Goal: Task Accomplishment & Management: Manage account settings

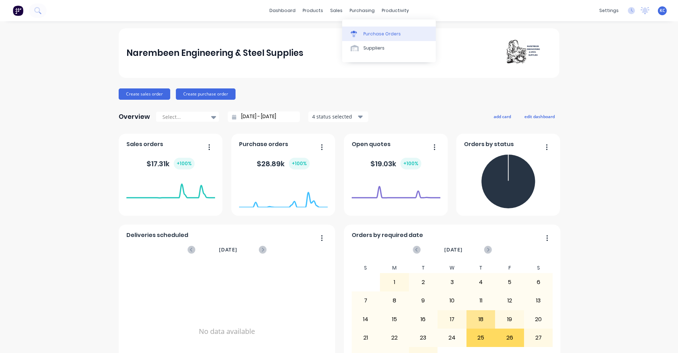
click at [355, 33] on icon at bounding box center [354, 34] width 6 height 6
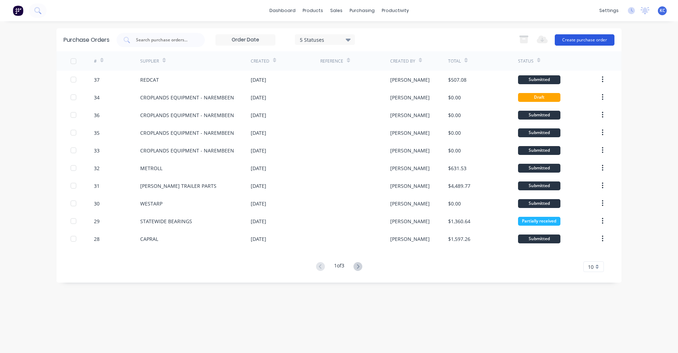
click at [566, 40] on button "Create purchase order" at bounding box center [585, 39] width 60 height 11
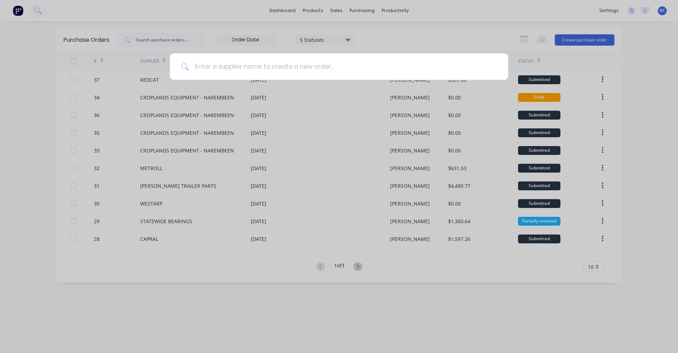
click at [302, 68] on input at bounding box center [343, 66] width 308 height 26
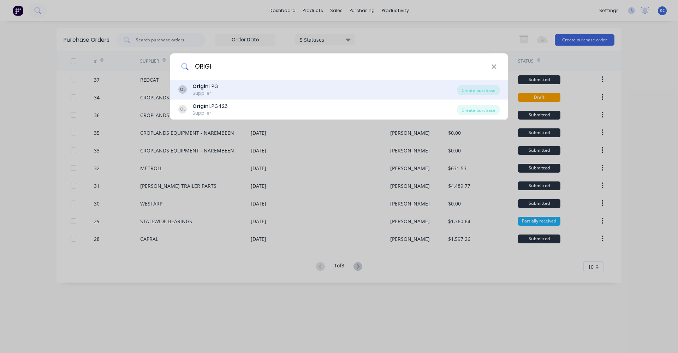
type input "ORIGI"
click at [254, 90] on div "OL Origi n LPG Supplier" at bounding box center [317, 90] width 279 height 14
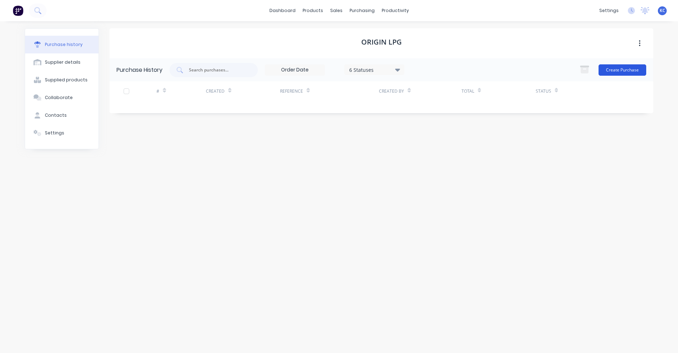
click at [618, 69] on button "Create Purchase" at bounding box center [623, 69] width 48 height 11
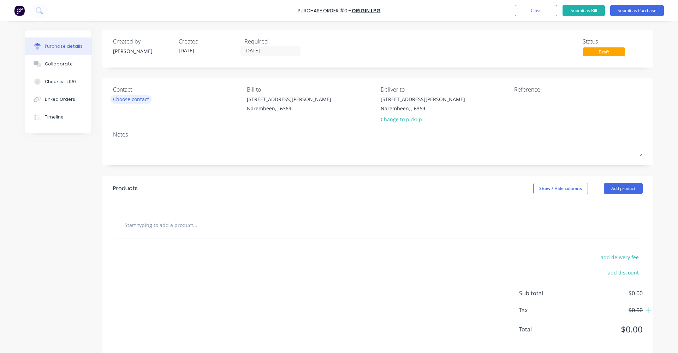
click at [117, 98] on div "Choose contact" at bounding box center [131, 98] width 36 height 7
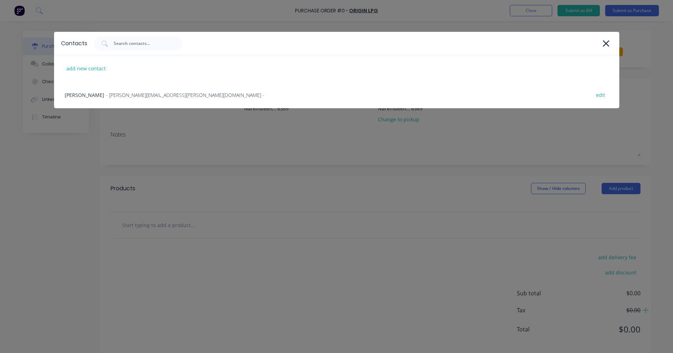
click at [117, 98] on span "- [PERSON_NAME][EMAIL_ADDRESS][PERSON_NAME][DOMAIN_NAME] -" at bounding box center [185, 94] width 158 height 7
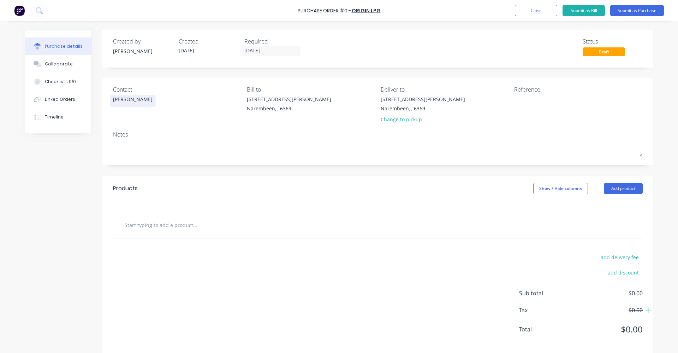
click at [175, 228] on input "text" at bounding box center [194, 225] width 141 height 14
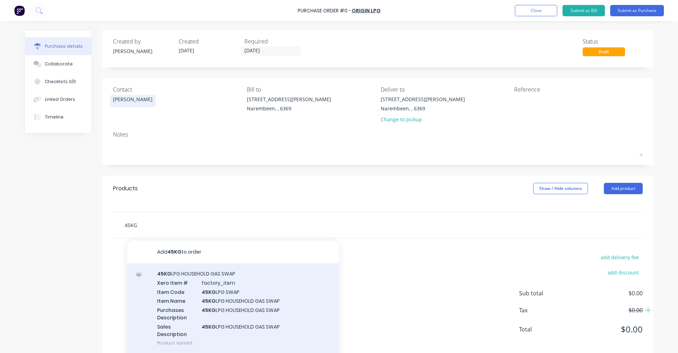
type input "45KG"
click at [211, 298] on div "45KG LPG HOUSEHOLD GAS SWAP Xero Item # factory_item Item Code 45KG LPG SWAP It…" at bounding box center [233, 308] width 212 height 90
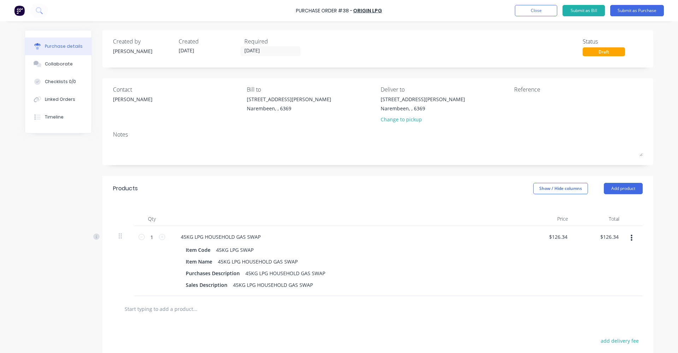
click at [631, 239] on icon "button" at bounding box center [632, 238] width 2 height 8
click at [621, 298] on button "Delete" at bounding box center [610, 299] width 60 height 14
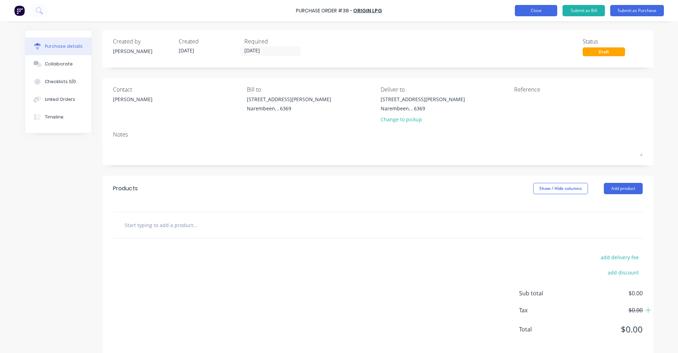
click at [527, 8] on button "Close" at bounding box center [536, 10] width 42 height 11
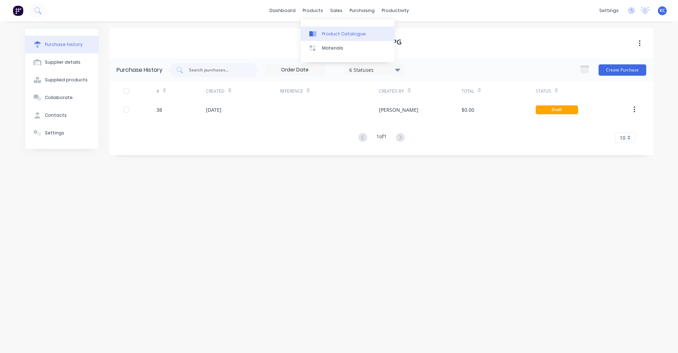
click at [333, 35] on div "Product Catalogue" at bounding box center [344, 34] width 44 height 6
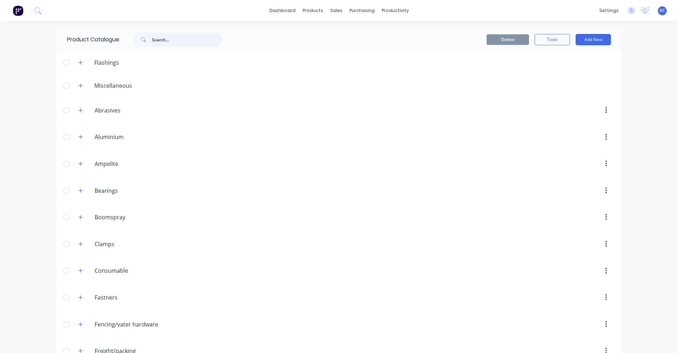
click at [158, 45] on input "text" at bounding box center [187, 39] width 70 height 14
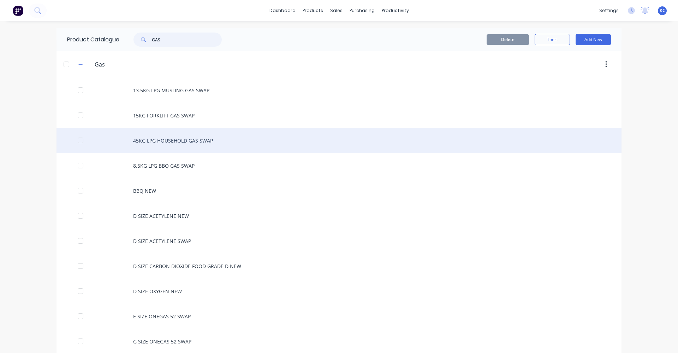
type input "GAS"
click at [193, 138] on div "45KG LPG HOUSEHOLD GAS SWAP" at bounding box center [339, 140] width 565 height 25
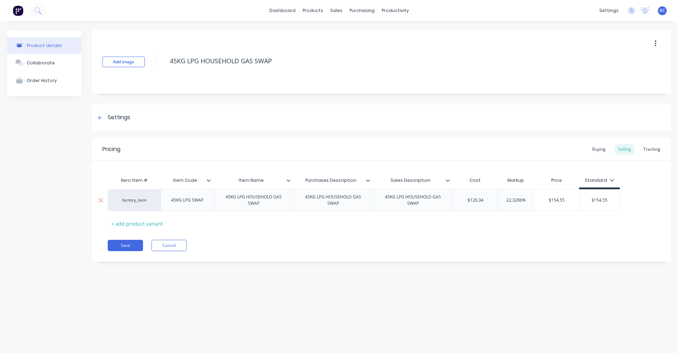
drag, startPoint x: 460, startPoint y: 201, endPoint x: 510, endPoint y: 200, distance: 50.2
click at [510, 200] on div "factory_item 45KG LPG SWAP 45KG LPG HOUSEHOLD GAS SWAP 45KG LPG HOUSEHOLD GAS S…" at bounding box center [364, 200] width 512 height 22
type input "130.84"
click at [439, 232] on div "Pricing Buying Selling Tracking Xero Item # Item Code Item Name Purchases Descr…" at bounding box center [381, 200] width 579 height 124
drag, startPoint x: 596, startPoint y: 200, endPoint x: 626, endPoint y: 195, distance: 30.4
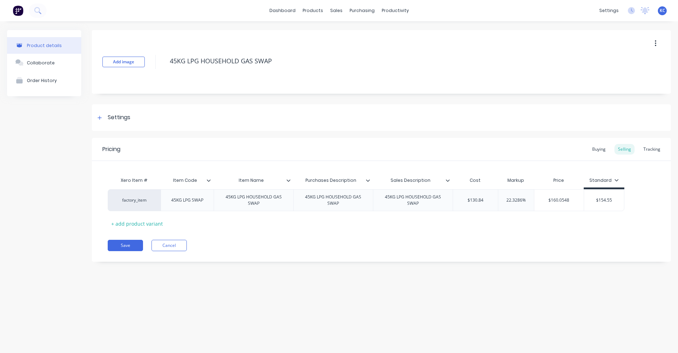
click at [630, 200] on div "factory_item 45KG LPG SWAP 45KG LPG HOUSEHOLD GAS SWAP 45KG LPG HOUSEHOLD GAS S…" at bounding box center [382, 200] width 548 height 22
type input "5"
click at [519, 237] on div "Pricing Buying Selling Tracking Xero Item # Item Code Item Name Purchases Descr…" at bounding box center [381, 200] width 579 height 124
drag, startPoint x: 542, startPoint y: 198, endPoint x: 591, endPoint y: 191, distance: 49.9
click at [587, 199] on div "factory_item 45KG LPG SWAP 45KG LPG HOUSEHOLD GAS SWAP 45KG LPG HOUSEHOLD GAS S…" at bounding box center [364, 200] width 512 height 22
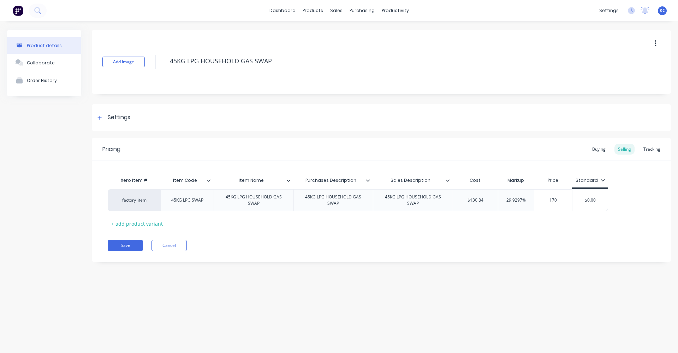
type input "170"
click at [531, 228] on div "Xero Item # Item Code Item Name Purchases Description Sales Description Cost Ma…" at bounding box center [382, 201] width 548 height 56
click at [162, 243] on button "Cancel" at bounding box center [169, 244] width 35 height 11
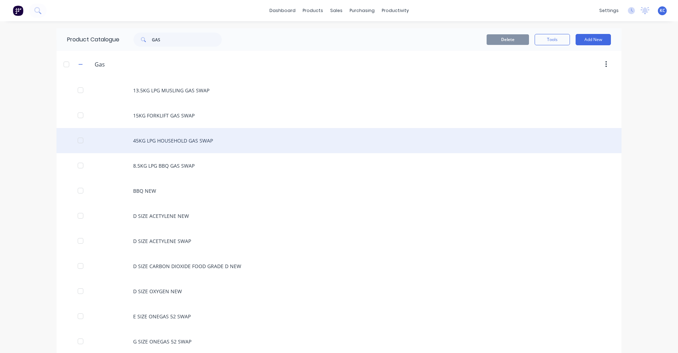
click at [214, 143] on div "45KG LPG HOUSEHOLD GAS SWAP" at bounding box center [339, 140] width 565 height 25
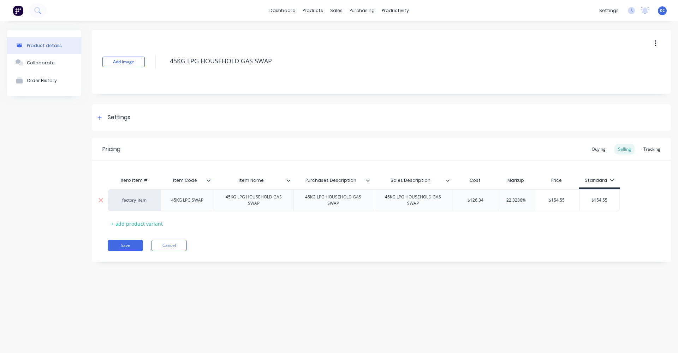
drag, startPoint x: 463, startPoint y: 198, endPoint x: 507, endPoint y: 198, distance: 43.8
click at [507, 198] on div "factory_item 45KG LPG SWAP 45KG LPG HOUSEHOLD GAS SWAP 45KG LPG HOUSEHOLD GAS S…" at bounding box center [364, 200] width 512 height 22
type input "130.84"
click at [529, 229] on div "Pricing Buying Selling Tracking Xero Item # Item Code Item Name Purchases Descr…" at bounding box center [381, 200] width 579 height 124
click at [132, 245] on button "Save" at bounding box center [125, 244] width 35 height 11
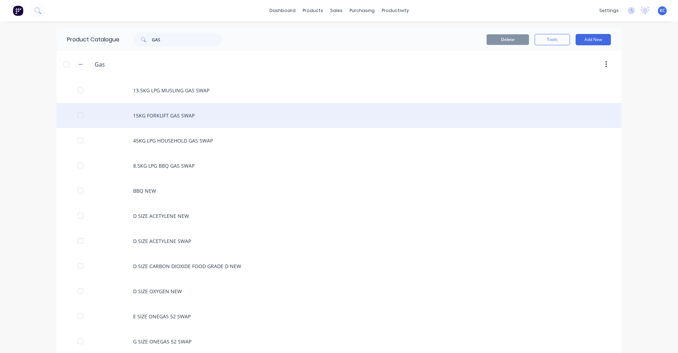
click at [215, 116] on div "15KG FORKLIFT GAS SWAP" at bounding box center [339, 115] width 565 height 25
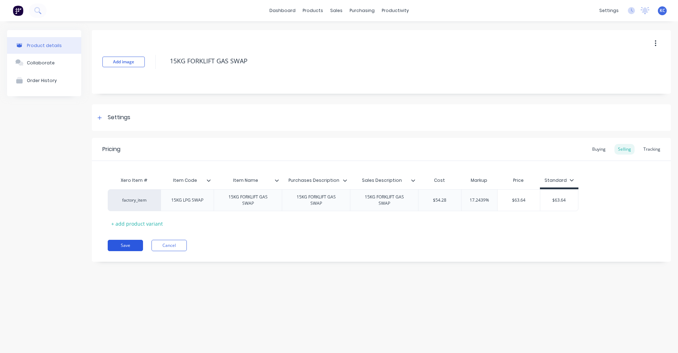
click at [130, 241] on button "Save" at bounding box center [125, 244] width 35 height 11
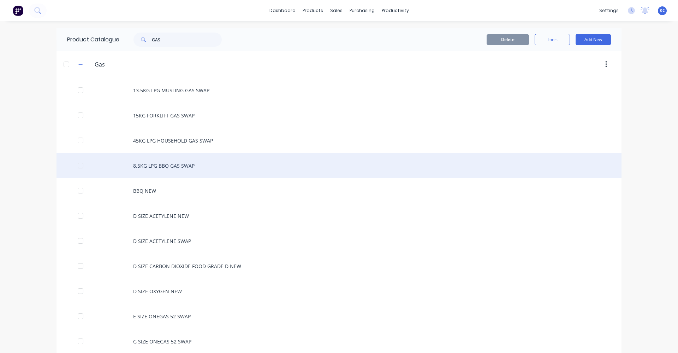
click at [233, 169] on div "8.5KG LPG BBQ GAS SWAP" at bounding box center [339, 165] width 565 height 25
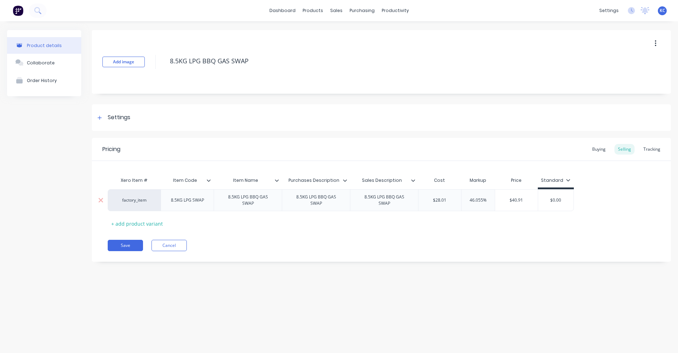
click at [448, 199] on input "$28.01" at bounding box center [440, 200] width 43 height 6
type input "$28.04"
click at [497, 233] on div "Pricing Buying Selling Tracking Xero Item # Item Code Item Name Purchases Descr…" at bounding box center [381, 200] width 579 height 124
click at [133, 243] on button "Save" at bounding box center [125, 244] width 35 height 11
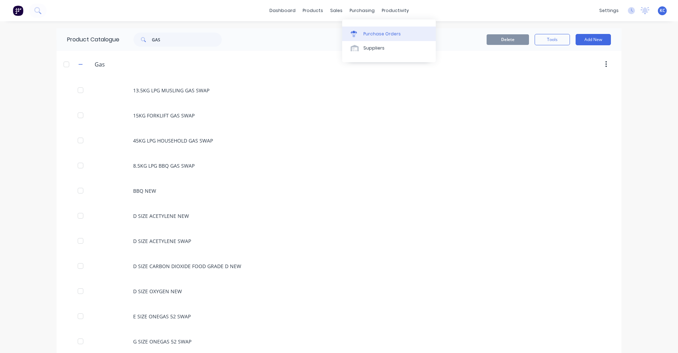
click at [364, 34] on div "Purchase Orders" at bounding box center [381, 34] width 37 height 6
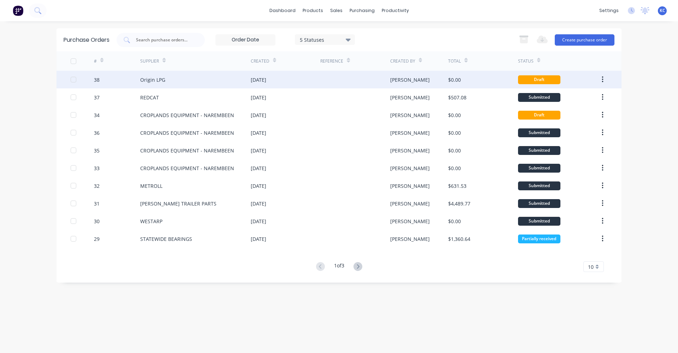
click at [144, 80] on div "Origin LPG" at bounding box center [152, 79] width 25 height 7
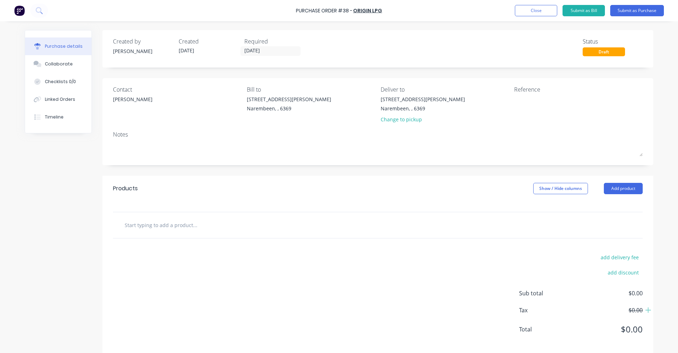
click at [184, 220] on input "text" at bounding box center [194, 225] width 141 height 14
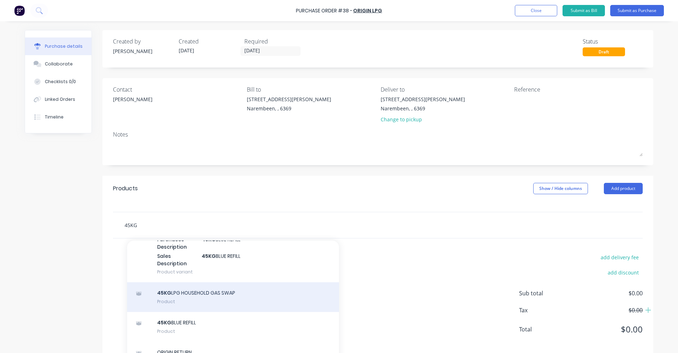
scroll to position [266, 0]
type input "45KG"
click at [276, 302] on div "45KG LPG HOUSEHOLD GAS SWAP Product" at bounding box center [233, 297] width 212 height 30
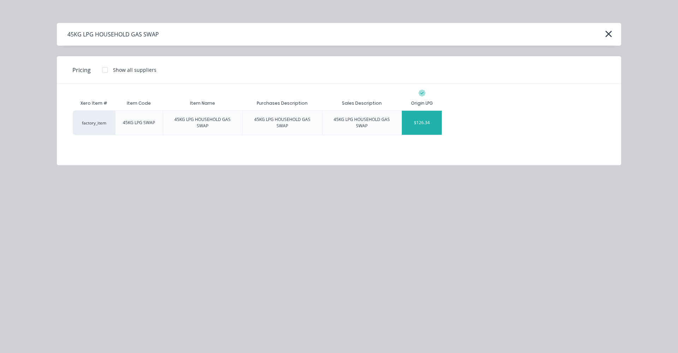
click at [415, 122] on div "$126.34" at bounding box center [422, 123] width 40 height 24
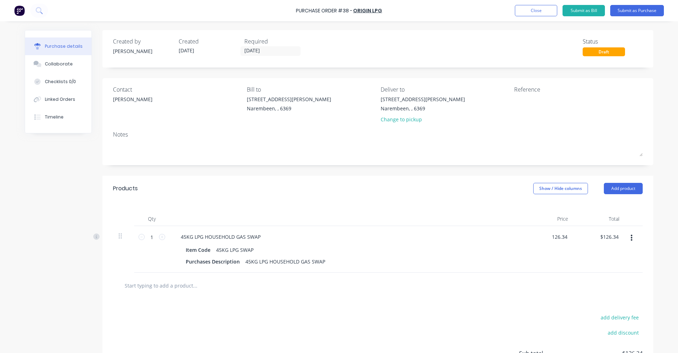
drag, startPoint x: 550, startPoint y: 237, endPoint x: 574, endPoint y: 234, distance: 24.6
click at [573, 235] on div "1 1 45KG LPG HOUSEHOLD GAS SWAP Item Code 45KG LPG SWAP Purchases Description 4…" at bounding box center [378, 249] width 530 height 47
type input "$130.84"
click at [551, 305] on div "add delivery fee add discount Sub total $126.34 Tax $12.63 Total $138.97" at bounding box center [377, 356] width 551 height 116
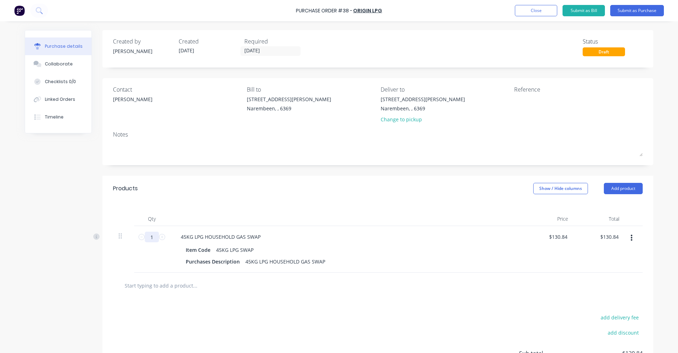
click at [147, 237] on input "1" at bounding box center [152, 236] width 14 height 11
type input "4"
type input "$523.36"
type input "40"
type input "$5,233.60"
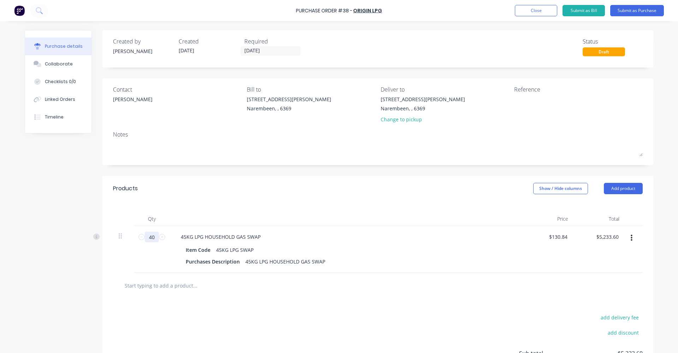
type input "40"
click at [199, 283] on input "text" at bounding box center [194, 285] width 141 height 14
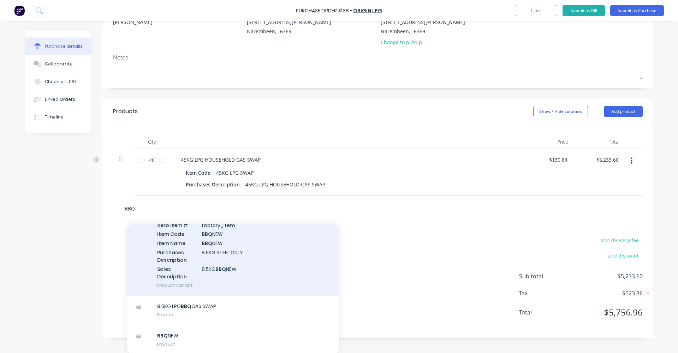
scroll to position [79, 0]
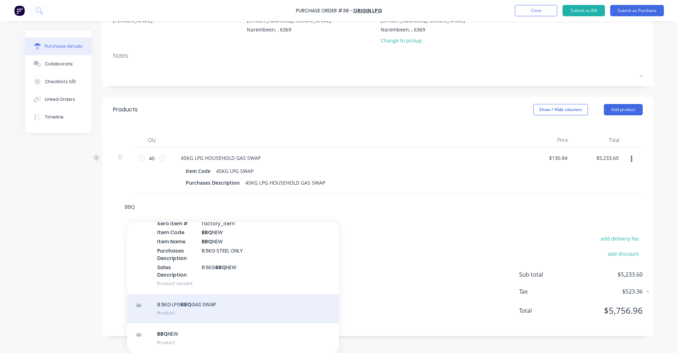
type input "BBQ"
click at [244, 310] on div "8.5KG LPG BBQ GAS SWAP Product" at bounding box center [233, 309] width 212 height 30
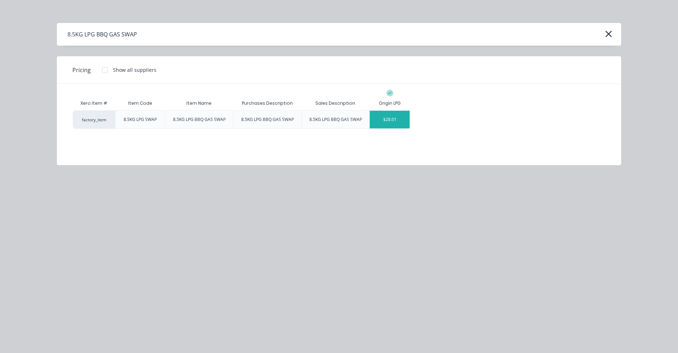
click at [398, 120] on div "$28.01" at bounding box center [390, 120] width 40 height 18
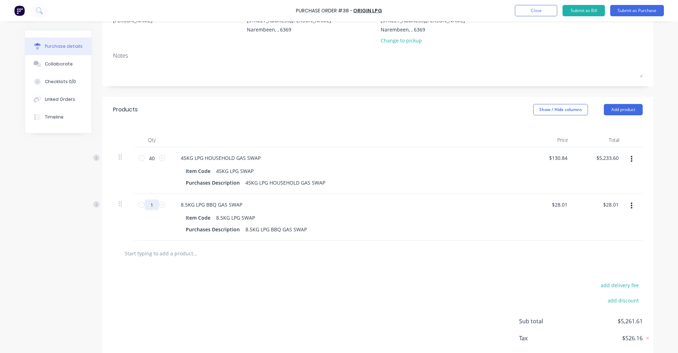
drag, startPoint x: 147, startPoint y: 202, endPoint x: 155, endPoint y: 202, distance: 7.4
click at [154, 202] on input "1" at bounding box center [152, 204] width 14 height 11
type input "6"
type input "$168.06"
type input "6"
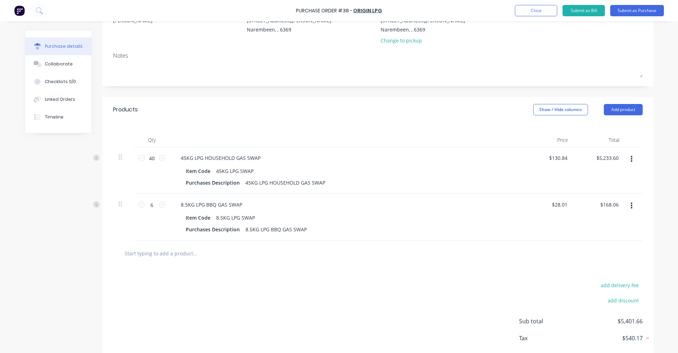
click at [171, 257] on input "text" at bounding box center [194, 253] width 141 height 14
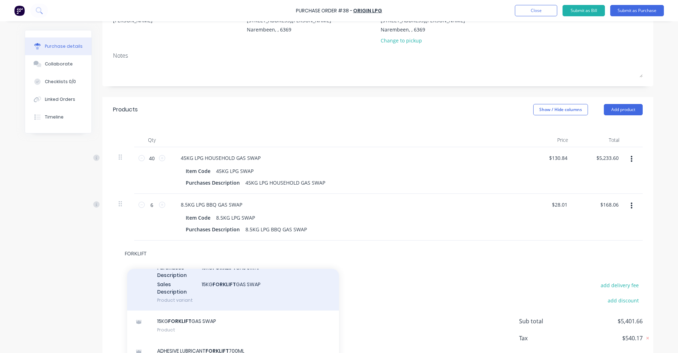
scroll to position [266, 0]
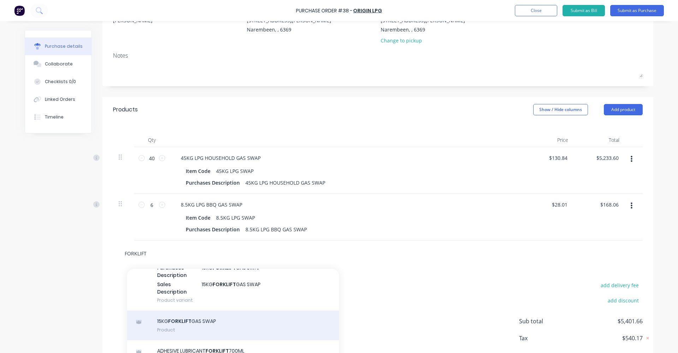
type input "FORKLIFT"
click at [244, 321] on div "15KG FORKLIFT GAS SWAP Product" at bounding box center [233, 325] width 212 height 30
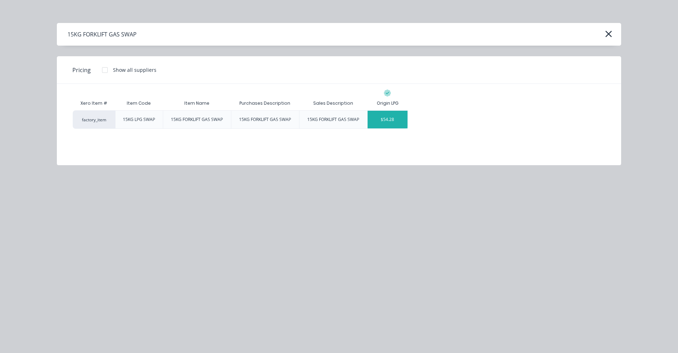
click at [394, 122] on div "$54.28" at bounding box center [388, 120] width 40 height 18
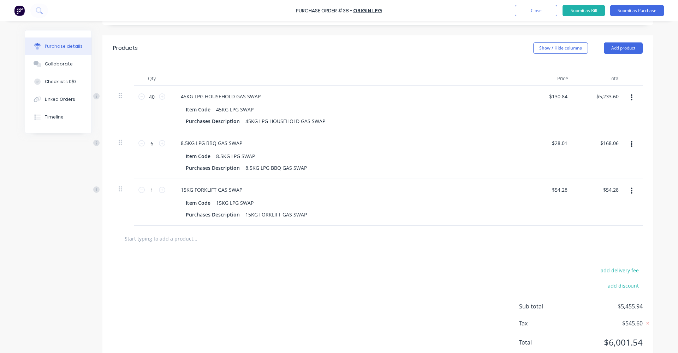
scroll to position [149, 0]
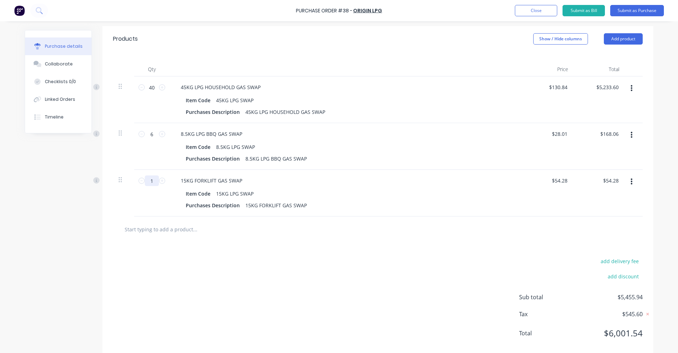
click at [152, 181] on input "1" at bounding box center [152, 180] width 14 height 11
type input "7"
type input "$379.96"
type input "7"
click at [332, 280] on div "add delivery fee add discount Sub total $5,781.62 Tax $578.17 Total $6,359.79" at bounding box center [377, 300] width 551 height 116
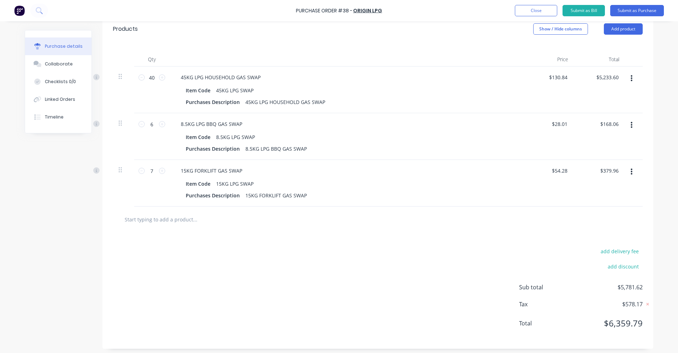
scroll to position [162, 0]
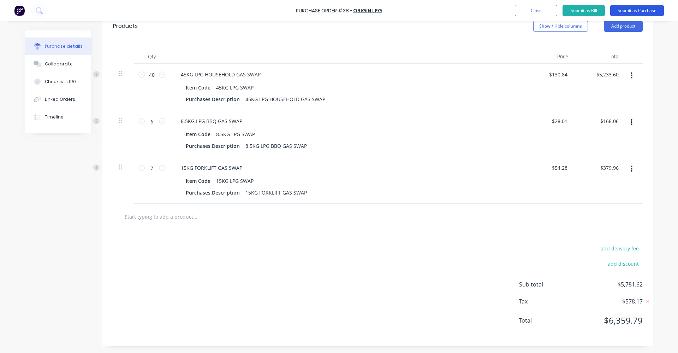
click at [639, 8] on button "Submit as Purchase" at bounding box center [637, 10] width 54 height 11
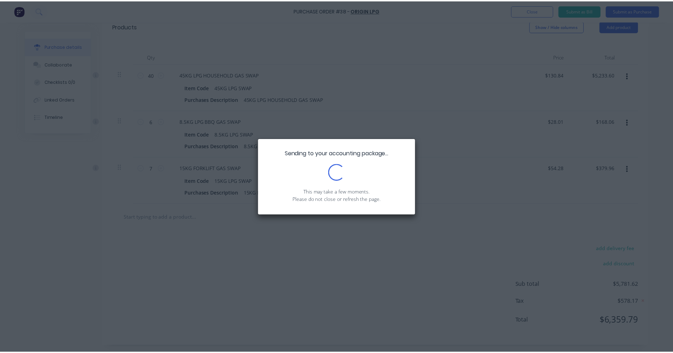
scroll to position [0, 0]
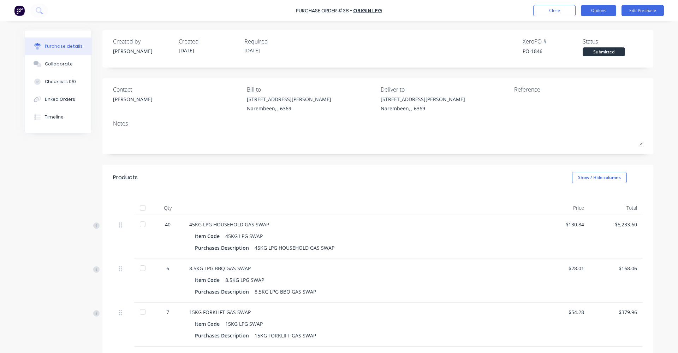
click at [599, 12] on button "Options" at bounding box center [598, 10] width 35 height 11
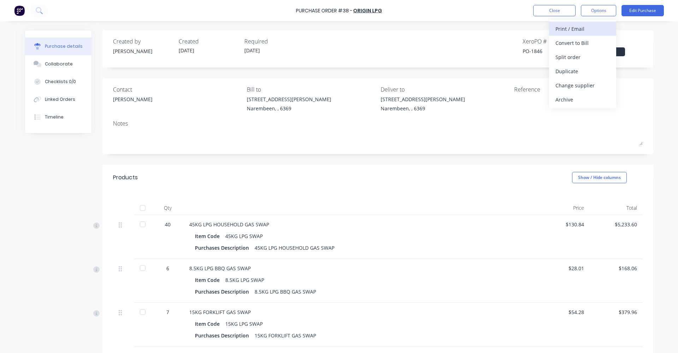
click at [593, 26] on div "Print / Email" at bounding box center [583, 29] width 54 height 10
click at [585, 39] on div "With pricing" at bounding box center [583, 43] width 54 height 10
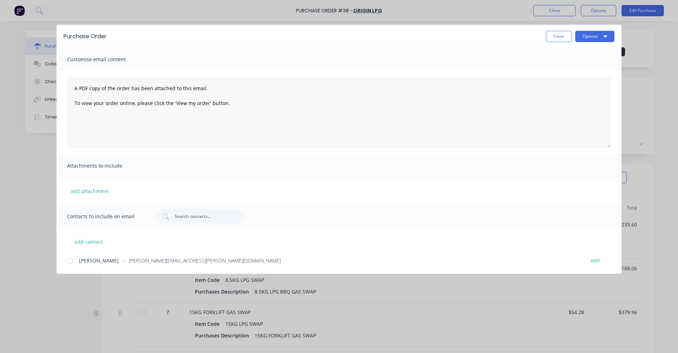
click at [69, 260] on div at bounding box center [70, 260] width 14 height 14
click at [594, 36] on button "Options" at bounding box center [594, 36] width 39 height 11
click at [592, 56] on div "Preview" at bounding box center [581, 54] width 54 height 10
click at [593, 37] on button "Options" at bounding box center [594, 36] width 39 height 11
click at [583, 82] on div "Email" at bounding box center [581, 82] width 54 height 10
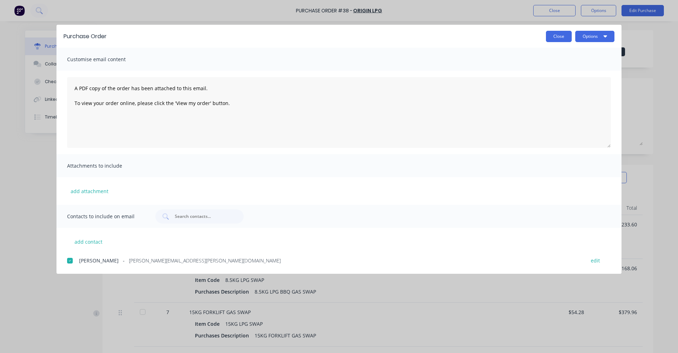
click at [562, 35] on button "Close" at bounding box center [559, 36] width 26 height 11
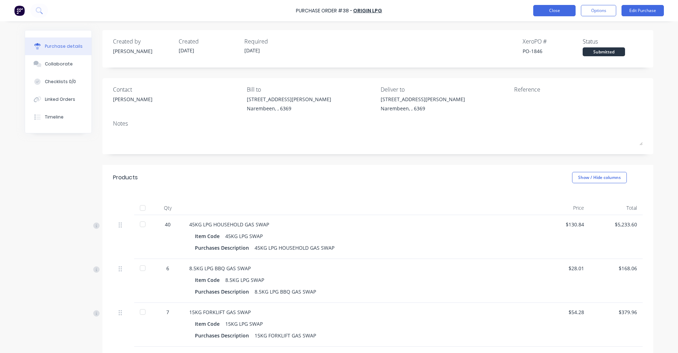
click at [561, 12] on button "Close" at bounding box center [554, 10] width 42 height 11
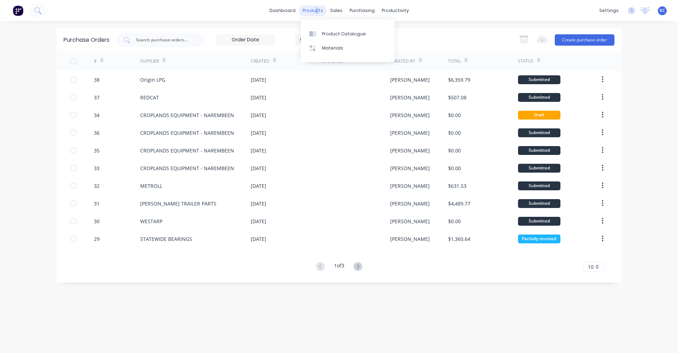
click at [319, 8] on div "products" at bounding box center [313, 10] width 28 height 11
drag, startPoint x: 319, startPoint y: 8, endPoint x: 312, endPoint y: 12, distance: 7.1
click at [312, 12] on div "products" at bounding box center [313, 10] width 28 height 11
click at [331, 37] on link "Product Catalogue" at bounding box center [348, 33] width 94 height 14
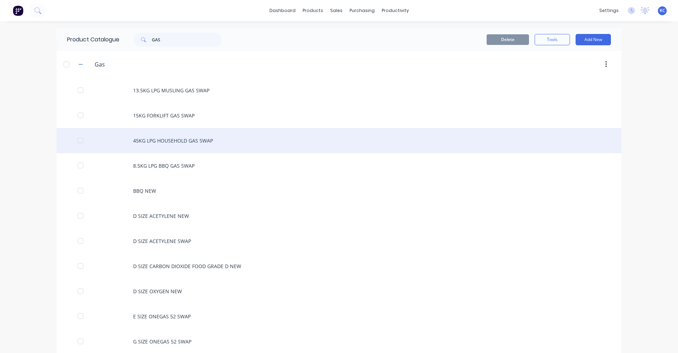
click at [160, 136] on div "45KG LPG HOUSEHOLD GAS SWAP" at bounding box center [339, 140] width 565 height 25
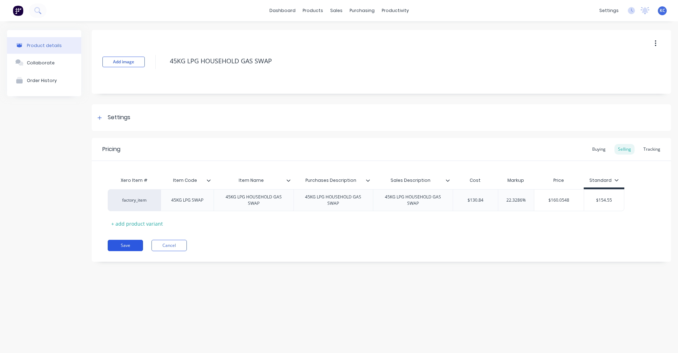
click at [132, 245] on button "Save" at bounding box center [125, 244] width 35 height 11
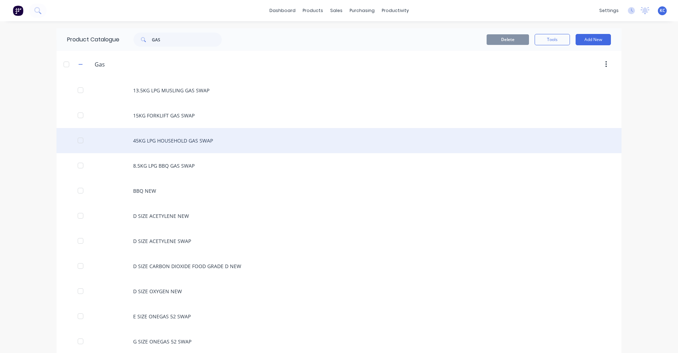
click at [148, 144] on div "45KG LPG HOUSEHOLD GAS SWAP" at bounding box center [339, 140] width 565 height 25
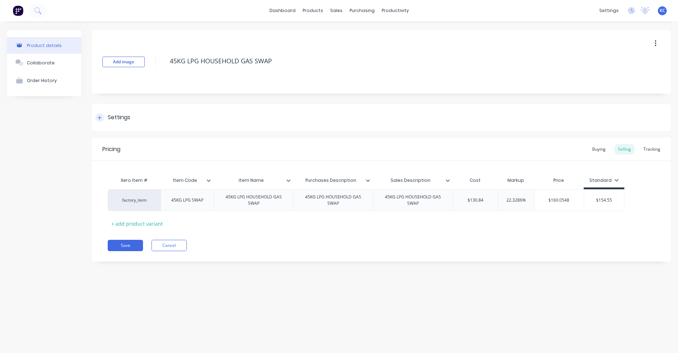
click at [124, 114] on div "Settings" at bounding box center [119, 117] width 23 height 9
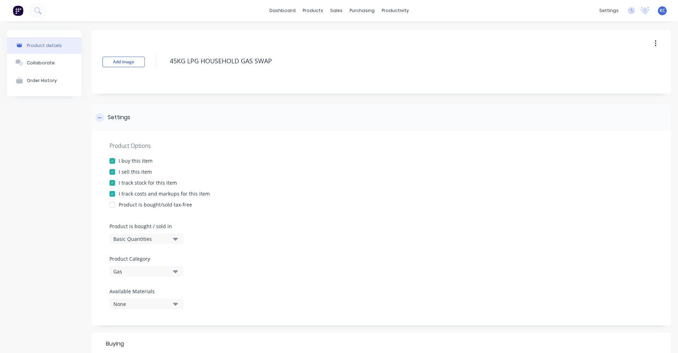
click at [124, 114] on div "Settings" at bounding box center [119, 117] width 23 height 9
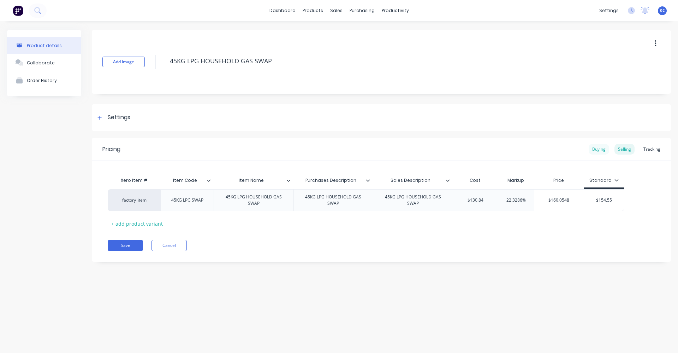
click at [593, 150] on div "Buying" at bounding box center [599, 149] width 20 height 11
drag, startPoint x: 464, startPoint y: 200, endPoint x: 543, endPoint y: 152, distance: 91.5
click at [499, 200] on div "factory_item 45KG LPG SWAP 45KG LPG HOUSEHOLD GAS SWAP 45KG LPG HOUSEHOLD GAS S…" at bounding box center [382, 198] width 548 height 22
type input "130.84"
click at [129, 242] on button "Save" at bounding box center [125, 243] width 35 height 11
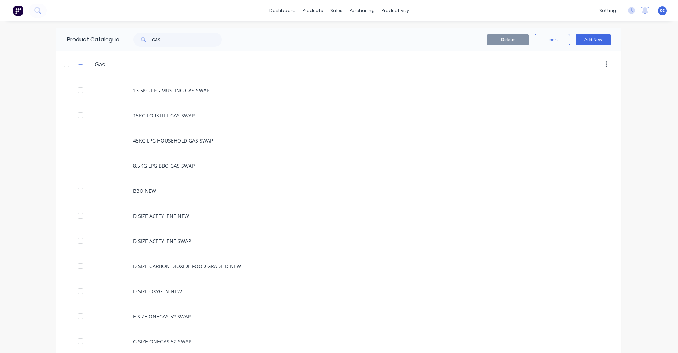
click at [298, 6] on div "dashboard" at bounding box center [282, 10] width 33 height 11
click at [295, 8] on link "dashboard" at bounding box center [282, 10] width 33 height 11
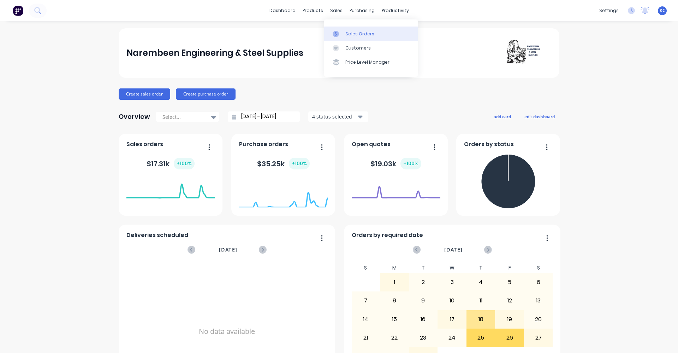
click at [347, 32] on div "Sales Orders" at bounding box center [359, 34] width 29 height 6
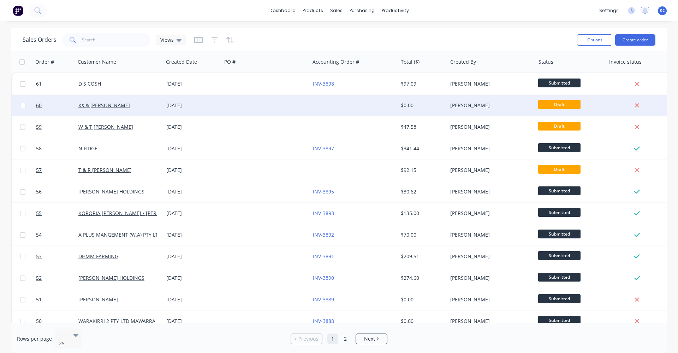
click at [178, 103] on div "[DATE]" at bounding box center [192, 105] width 53 height 7
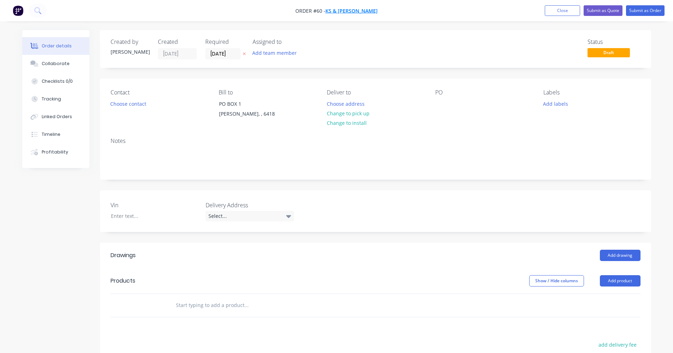
click at [348, 12] on span "Ks & [PERSON_NAME]" at bounding box center [351, 10] width 52 height 7
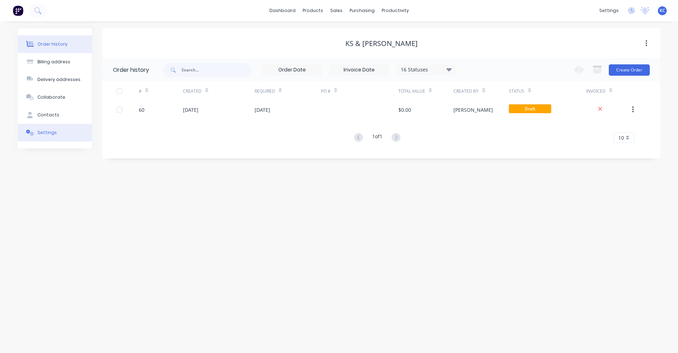
click at [60, 136] on button "Settings" at bounding box center [55, 133] width 74 height 18
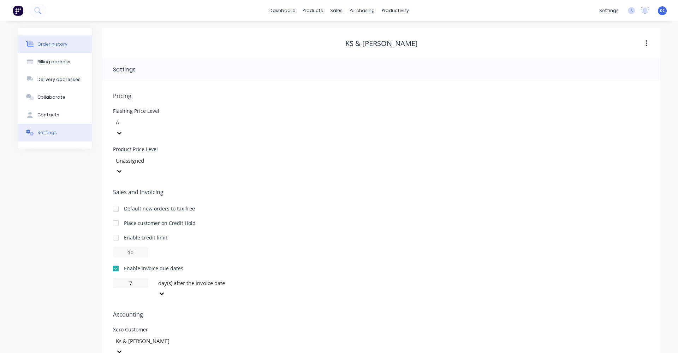
click at [39, 42] on div "Order history" at bounding box center [52, 44] width 30 height 6
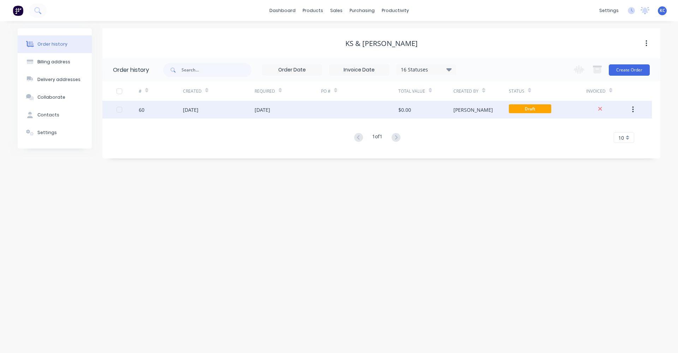
click at [261, 112] on div "[DATE]" at bounding box center [263, 109] width 16 height 7
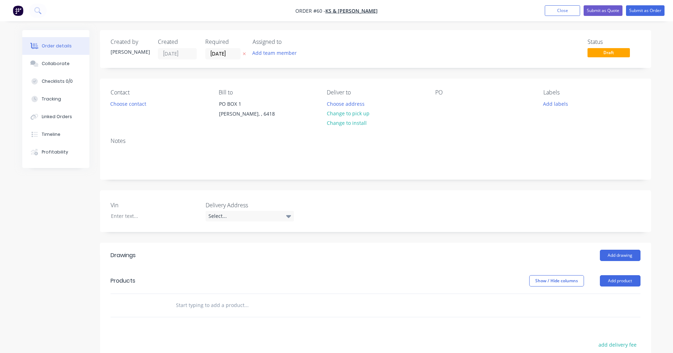
click at [194, 300] on input "text" at bounding box center [246, 305] width 141 height 14
type input "WELDER"
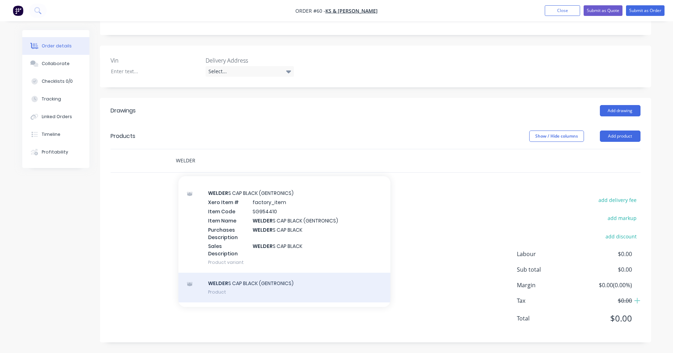
scroll to position [131, 0]
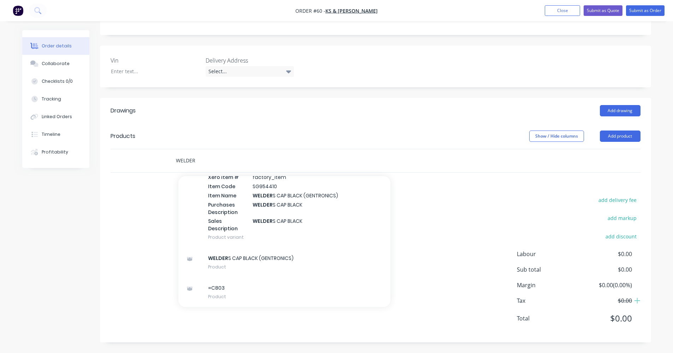
drag, startPoint x: 209, startPoint y: 161, endPoint x: 137, endPoint y: 156, distance: 72.9
click at [137, 156] on div "WELDER Add WELDER to order =C803 Xero Item # factory_item Item Code KUM390S/D I…" at bounding box center [376, 160] width 530 height 23
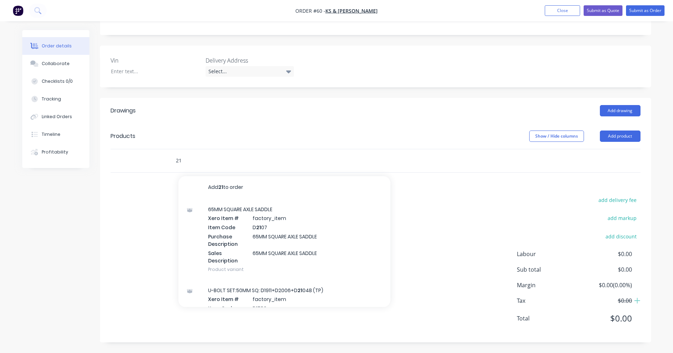
type input "2"
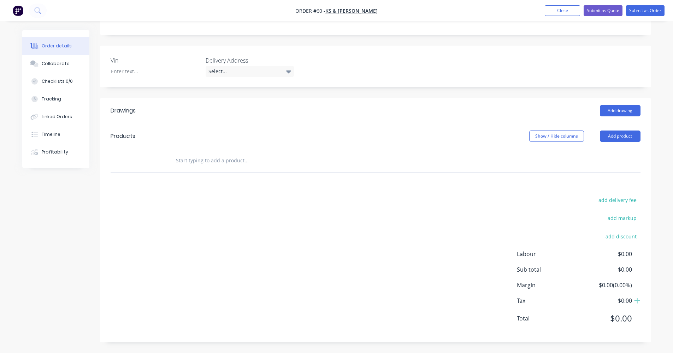
click at [190, 160] on input "text" at bounding box center [246, 160] width 141 height 14
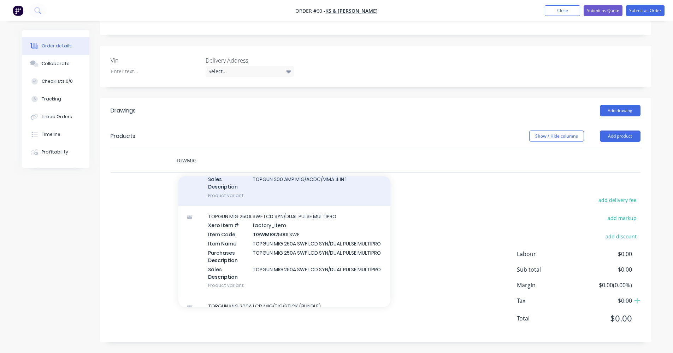
scroll to position [353, 0]
type input "TGWMIG"
click at [319, 265] on div "TOPGUN MIG 250A SWF LCD SYN/DUAL PULSE MULTIPRO Xero Item # factory_item Item C…" at bounding box center [284, 250] width 212 height 90
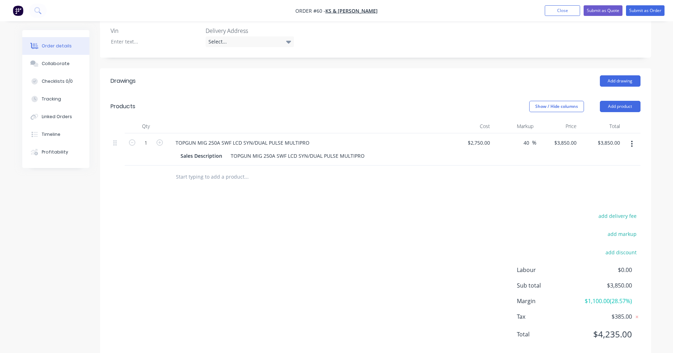
scroll to position [177, 0]
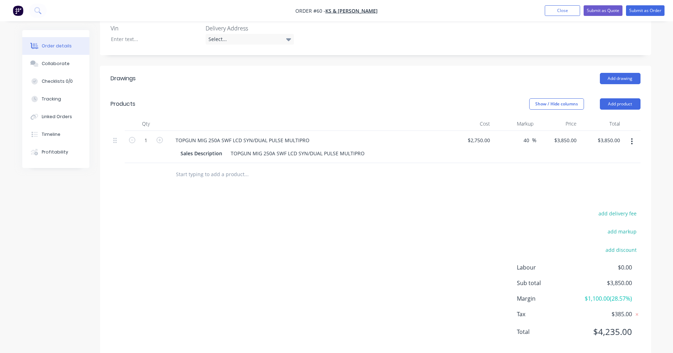
click at [220, 179] on input "text" at bounding box center [246, 174] width 141 height 14
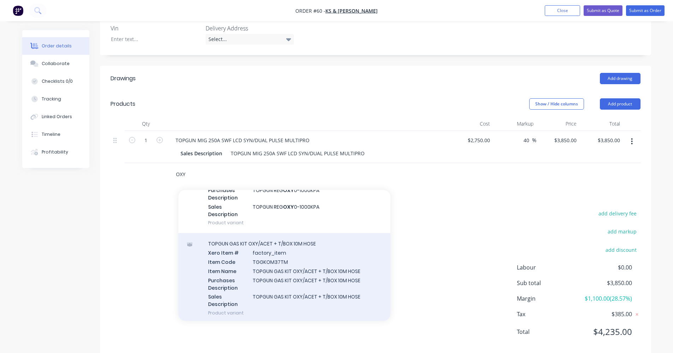
scroll to position [71, 0]
type input "OXY"
click at [308, 262] on div "TOPGUN GAS KIT OXY/ACET + T/BOX 10M HOSE Xero Item # factory_item Item Code TGG…" at bounding box center [284, 276] width 212 height 90
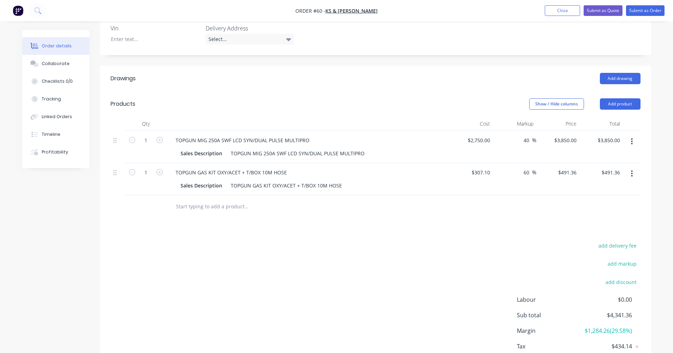
click at [221, 207] on input "text" at bounding box center [246, 206] width 141 height 14
drag, startPoint x: 561, startPoint y: 172, endPoint x: 578, endPoint y: 170, distance: 17.0
click at [578, 170] on input "491.36" at bounding box center [569, 172] width 19 height 10
click at [558, 219] on div "Drawings Add drawing Products Show / Hide columns Add product Qty Cost Markup P…" at bounding box center [375, 227] width 551 height 322
type input "$491.36"
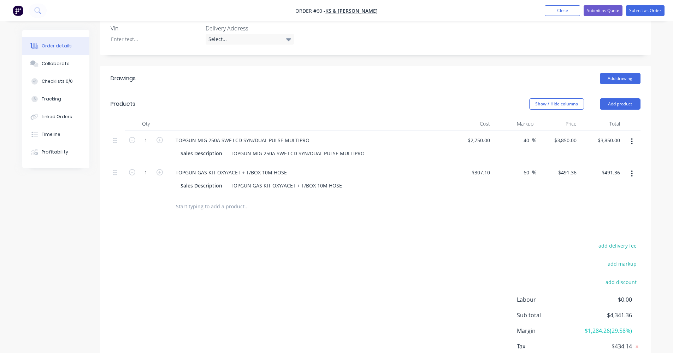
click at [221, 208] on input "text" at bounding box center [246, 206] width 141 height 14
click at [193, 207] on input "text" at bounding box center [246, 206] width 141 height 14
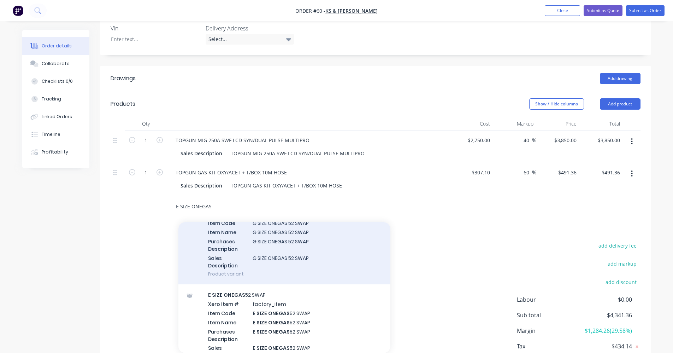
scroll to position [424, 0]
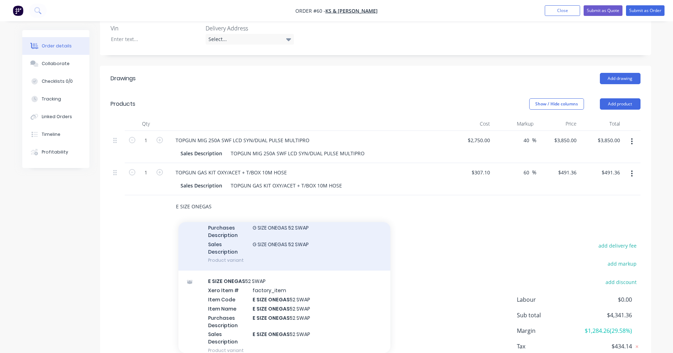
type input "E SIZE ONEGAS"
click at [318, 297] on div "E SIZE ONEGAS 52 SWAP Xero Item # factory_item Item Code E SIZE ONEGAS 52 SWAP …" at bounding box center [284, 315] width 212 height 90
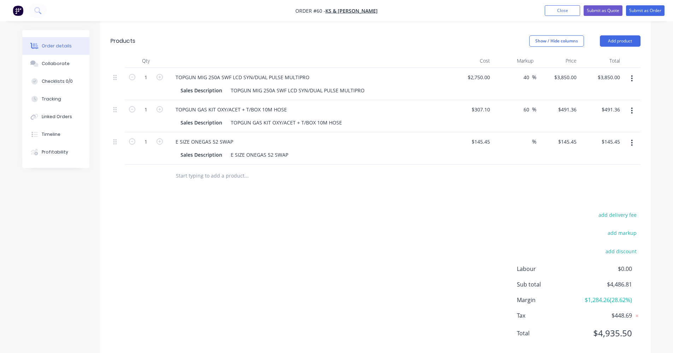
scroll to position [254, 0]
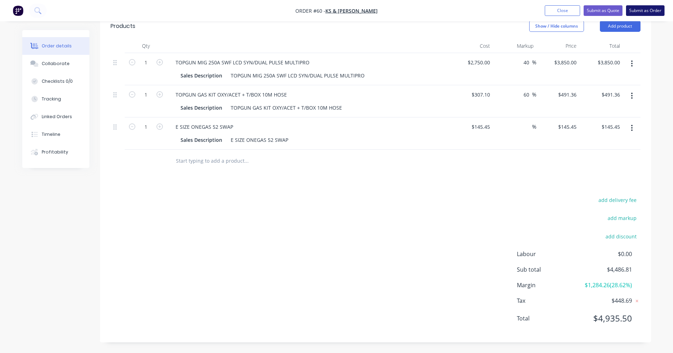
click at [649, 10] on button "Submit as Order" at bounding box center [645, 10] width 39 height 11
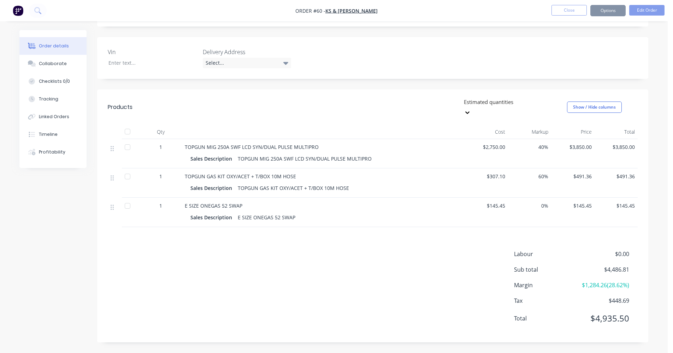
scroll to position [0, 0]
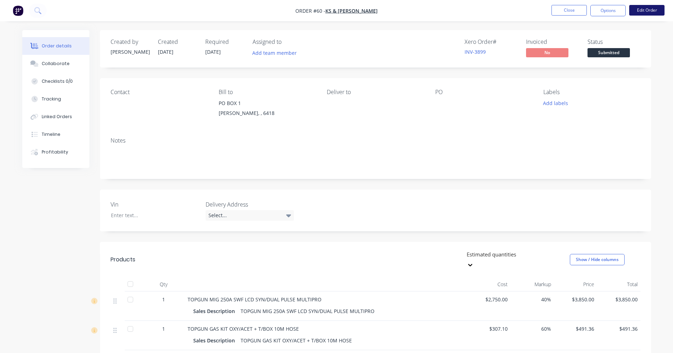
click at [647, 7] on button "Edit Order" at bounding box center [646, 10] width 35 height 11
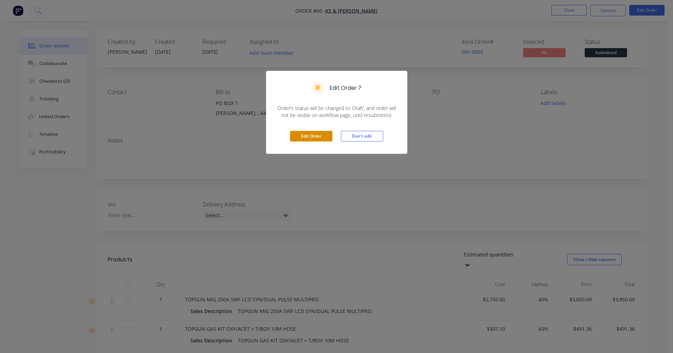
click at [315, 134] on button "Edit Order" at bounding box center [311, 136] width 42 height 11
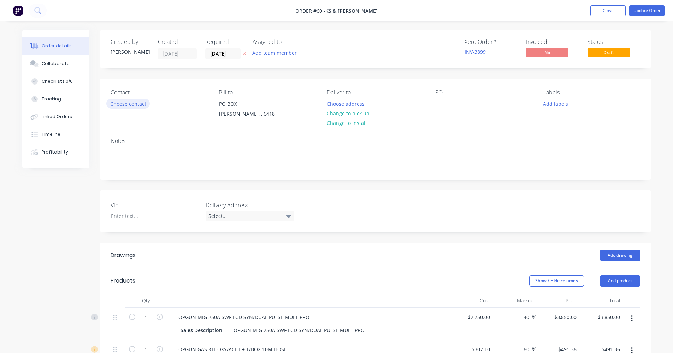
click at [134, 106] on button "Choose contact" at bounding box center [127, 104] width 43 height 10
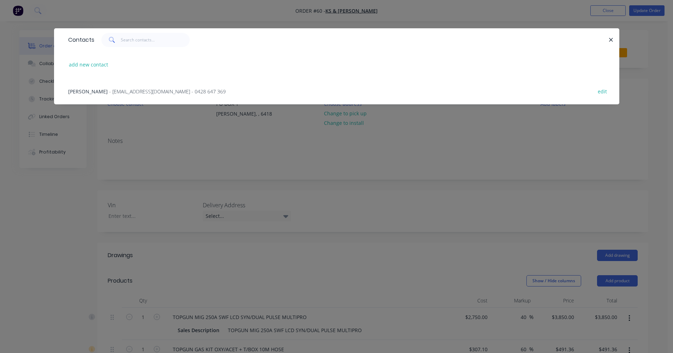
click at [128, 89] on span "- [EMAIL_ADDRESS][DOMAIN_NAME] - 0428 647 369" at bounding box center [167, 91] width 117 height 7
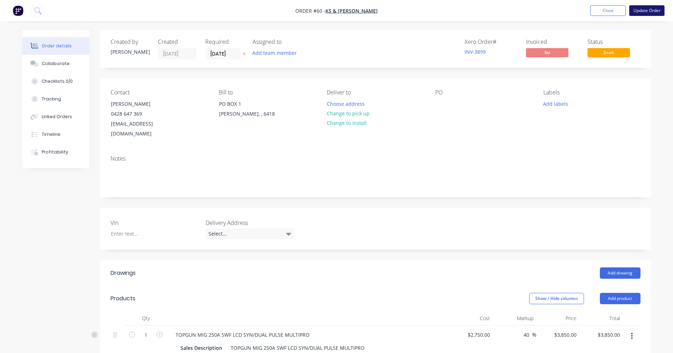
click at [652, 11] on button "Update Order" at bounding box center [646, 10] width 35 height 11
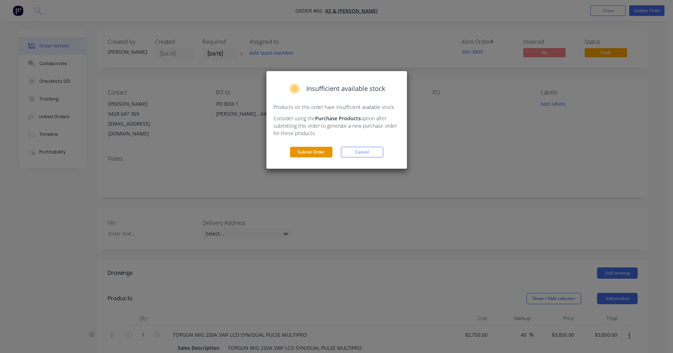
click at [302, 154] on button "Submit Order" at bounding box center [311, 152] width 42 height 11
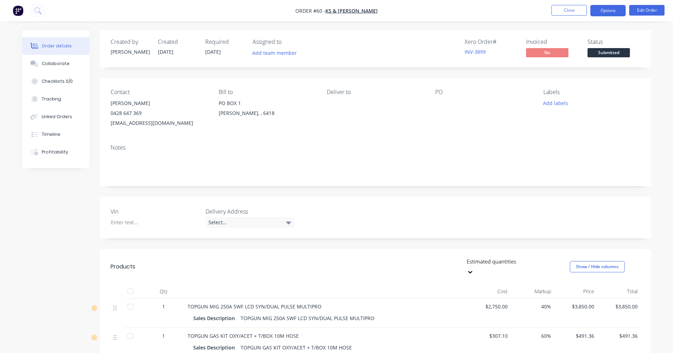
click at [592, 12] on button "Options" at bounding box center [607, 10] width 35 height 11
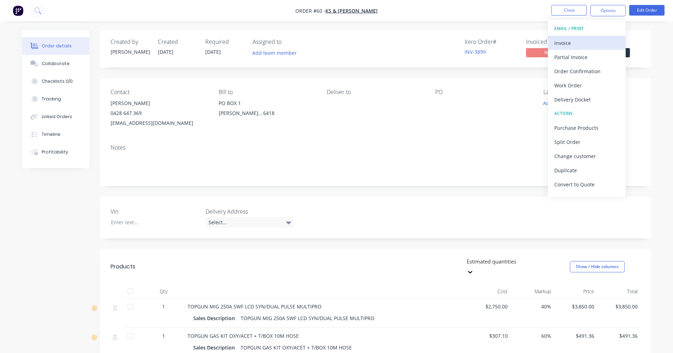
click at [580, 40] on div "Invoice" at bounding box center [586, 43] width 65 height 10
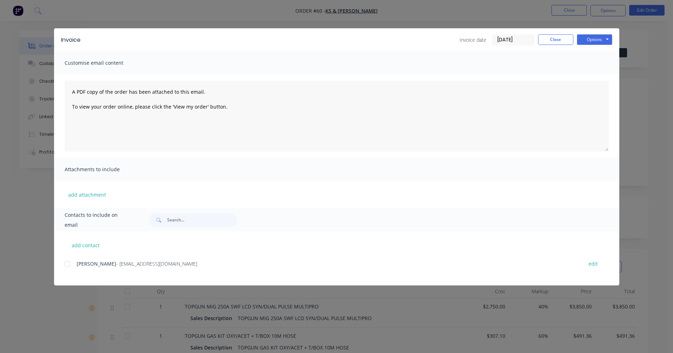
click at [68, 264] on div at bounding box center [67, 263] width 14 height 14
click at [586, 40] on button "Options" at bounding box center [594, 39] width 35 height 11
click at [589, 54] on button "Preview" at bounding box center [599, 52] width 45 height 12
click at [602, 41] on button "Options" at bounding box center [594, 39] width 35 height 11
click at [602, 77] on button "Email" at bounding box center [599, 76] width 45 height 12
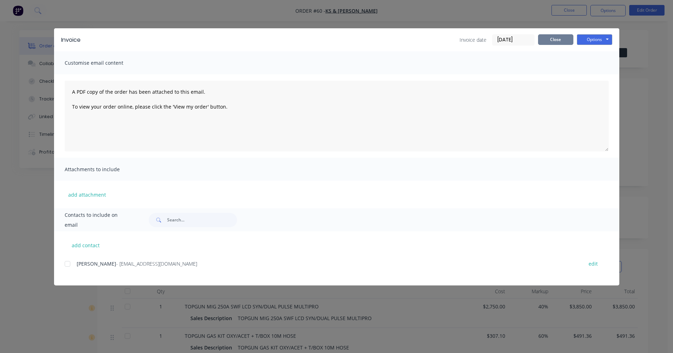
click at [550, 42] on button "Close" at bounding box center [555, 39] width 35 height 11
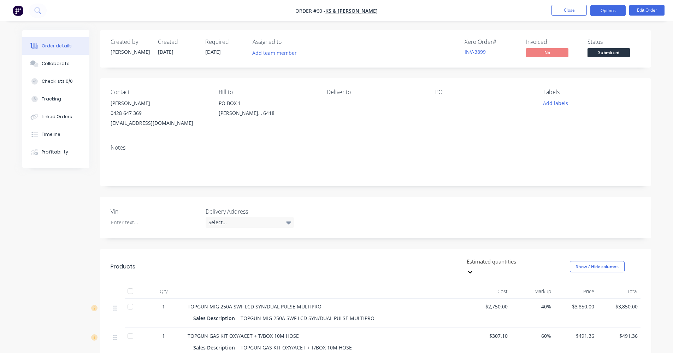
click at [613, 11] on button "Options" at bounding box center [607, 10] width 35 height 11
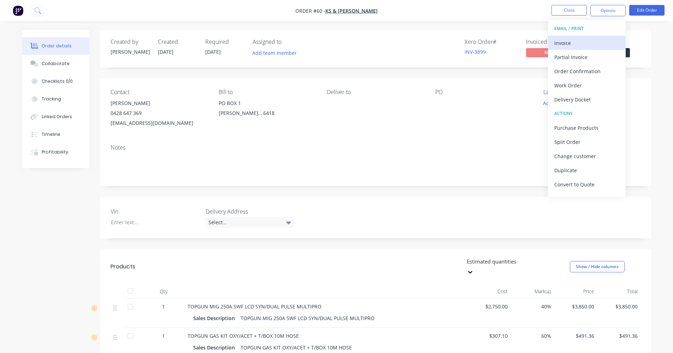
click at [586, 40] on div "Invoice" at bounding box center [586, 43] width 65 height 10
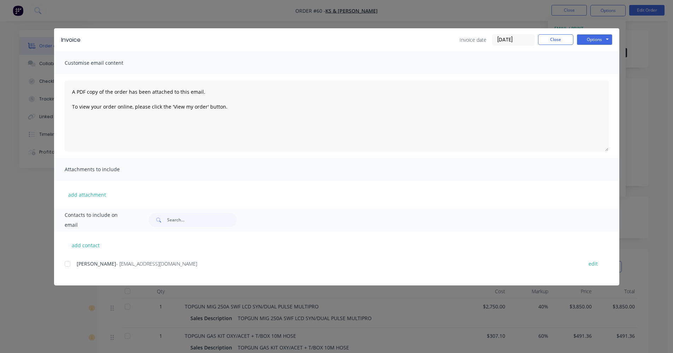
click at [66, 266] on div at bounding box center [67, 263] width 14 height 14
click at [607, 39] on button "Options" at bounding box center [594, 39] width 35 height 11
click at [599, 73] on button "Email" at bounding box center [599, 76] width 45 height 12
click at [561, 42] on button "Close" at bounding box center [555, 39] width 35 height 11
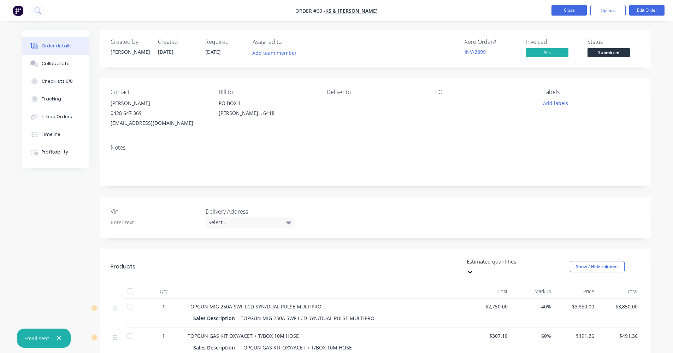
click at [572, 9] on button "Close" at bounding box center [568, 10] width 35 height 11
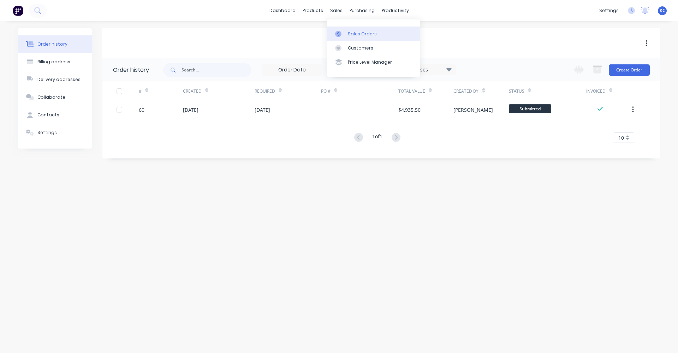
click at [341, 35] on icon at bounding box center [338, 34] width 6 height 6
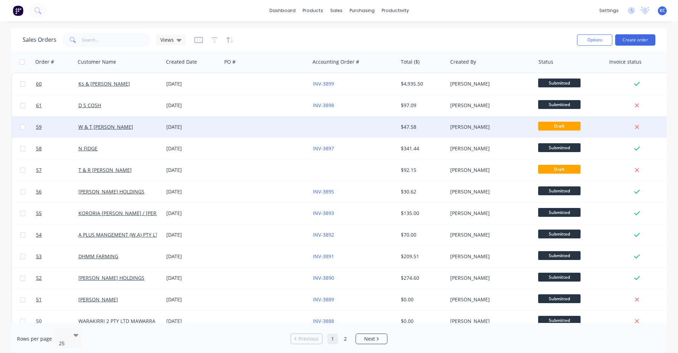
click at [339, 130] on div at bounding box center [354, 126] width 88 height 21
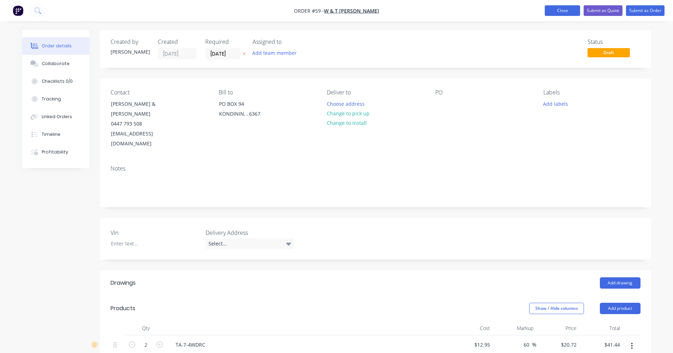
click at [549, 9] on button "Close" at bounding box center [562, 10] width 35 height 11
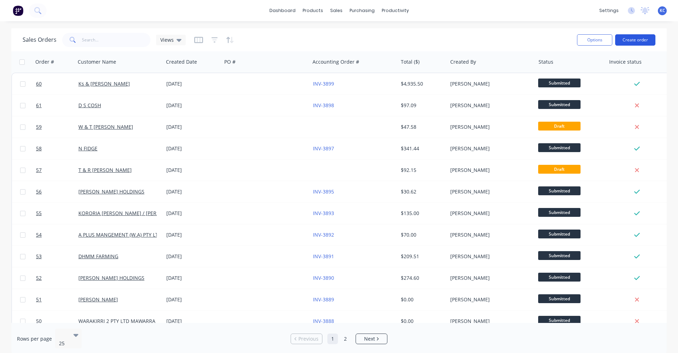
click at [649, 41] on button "Create order" at bounding box center [635, 39] width 40 height 11
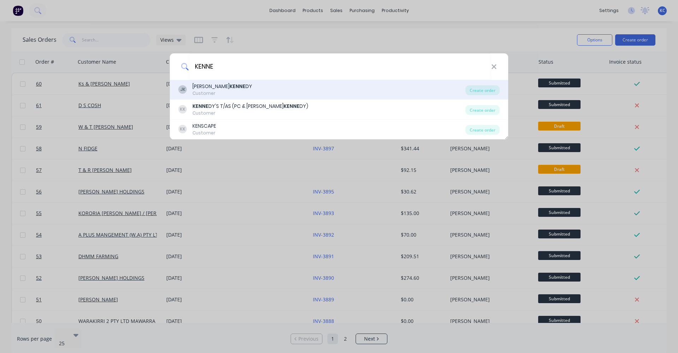
type input "KENNE"
click at [223, 92] on div "Customer" at bounding box center [223, 93] width 60 height 6
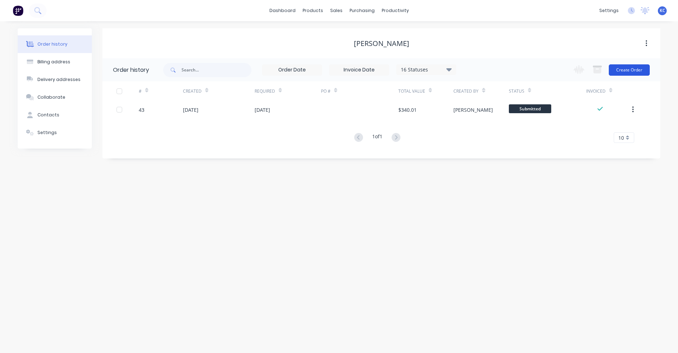
click at [624, 67] on button "Create Order" at bounding box center [629, 69] width 41 height 11
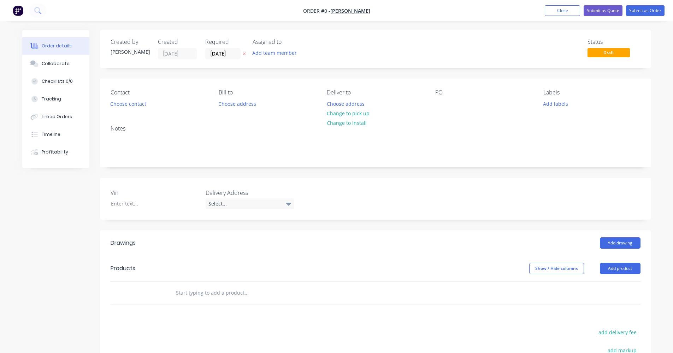
click at [230, 293] on input "text" at bounding box center [246, 292] width 141 height 14
click at [119, 102] on button "Choose contact" at bounding box center [127, 104] width 43 height 10
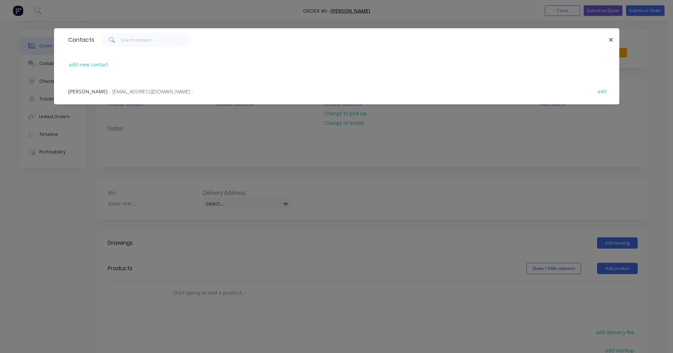
click at [125, 94] on span "- [EMAIL_ADDRESS][DOMAIN_NAME] -" at bounding box center [151, 91] width 84 height 7
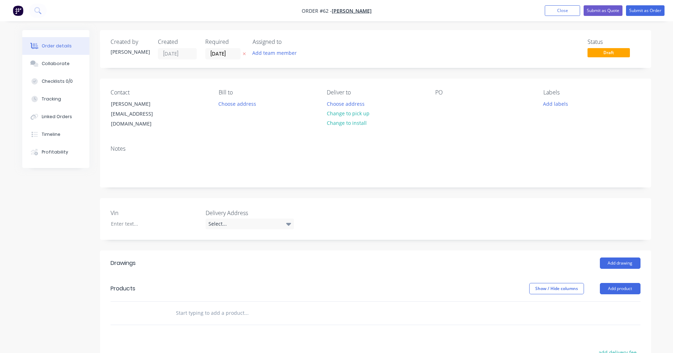
click at [193, 306] on input "text" at bounding box center [246, 313] width 141 height 14
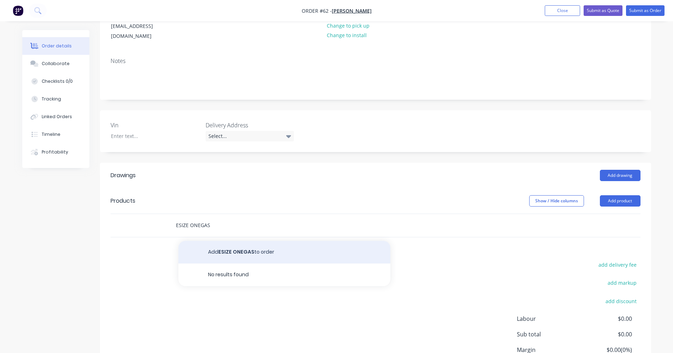
scroll to position [106, 0]
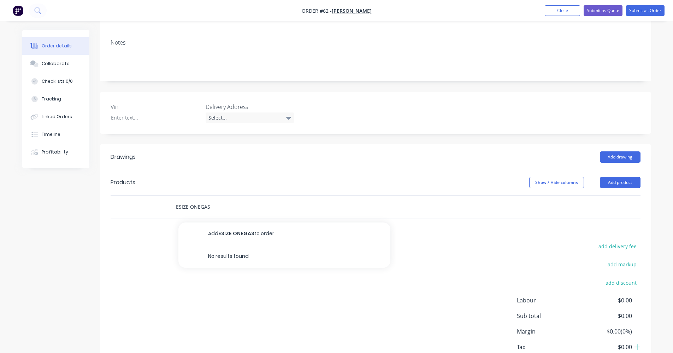
click at [179, 200] on input "ESIZE ONEGAS" at bounding box center [246, 207] width 141 height 14
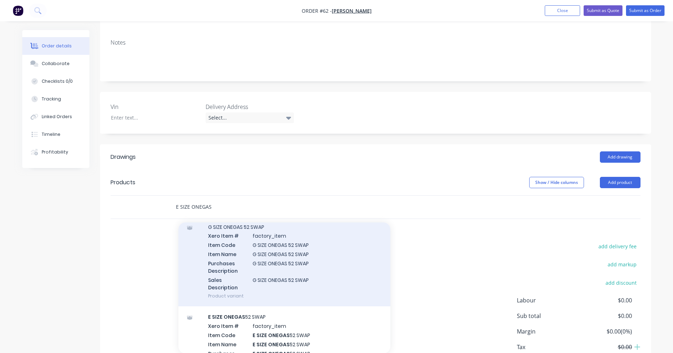
scroll to position [424, 0]
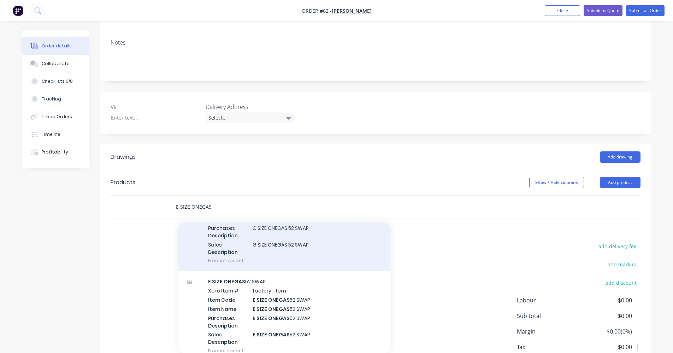
type input "E SIZE ONEGAS"
click at [273, 293] on div "E SIZE ONEGAS 52 SWAP Xero Item # factory_item Item Code E SIZE ONEGAS 52 SWAP …" at bounding box center [284, 316] width 212 height 90
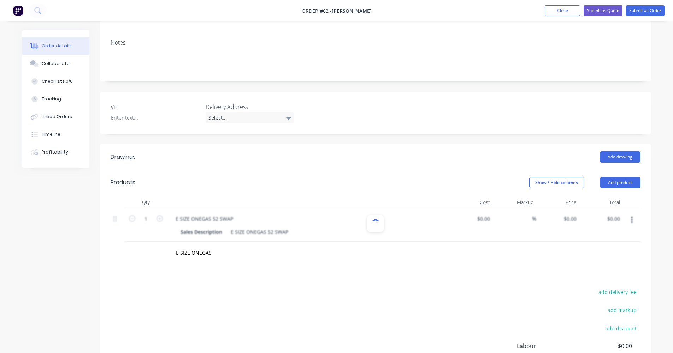
type input "$145.45"
click at [160, 215] on icon "button" at bounding box center [159, 218] width 6 height 6
type input "2"
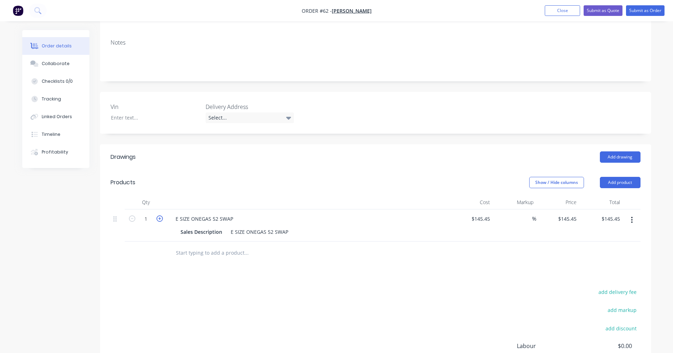
type input "$290.90"
click at [131, 215] on icon "button" at bounding box center [132, 218] width 6 height 6
type input "1"
type input "$145.45"
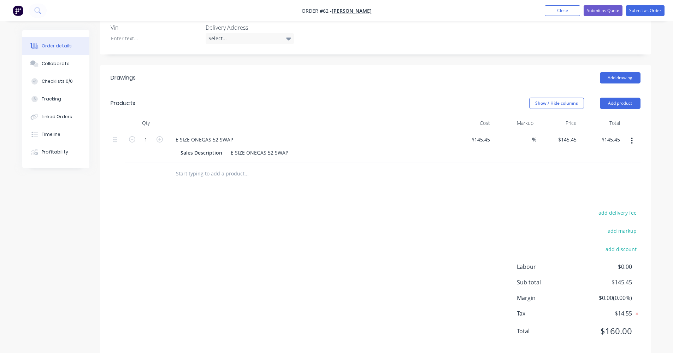
scroll to position [190, 0]
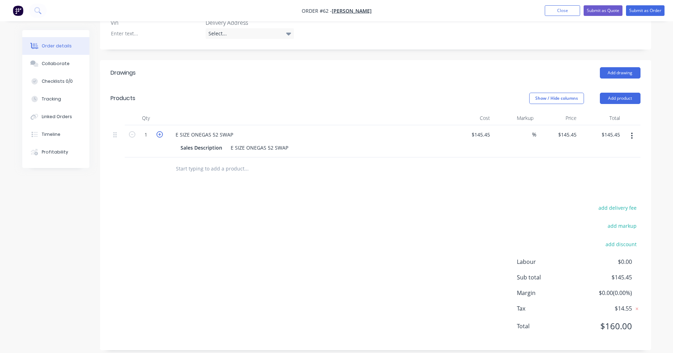
click at [159, 131] on icon "button" at bounding box center [159, 134] width 6 height 6
type input "2"
type input "$290.90"
click at [195, 161] on input "text" at bounding box center [246, 168] width 141 height 14
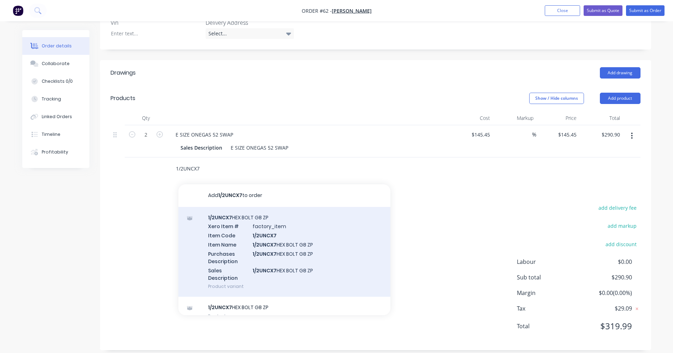
type input "1/2UNCX7"
click at [258, 237] on div "1/2UNCX7 HEX BOLT G8 ZP Xero Item # factory_item Item Code 1/2UNCX7 Item Name 1…" at bounding box center [284, 252] width 212 height 90
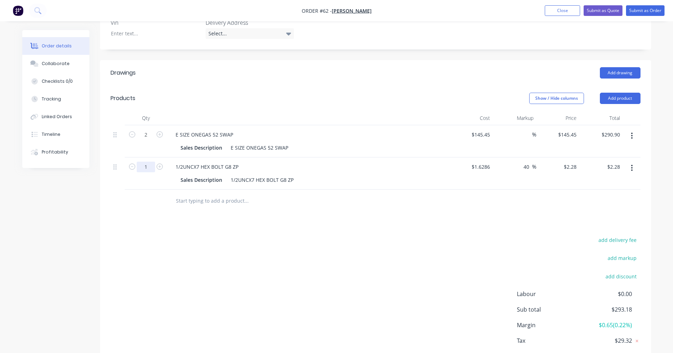
click at [149, 161] on input "1" at bounding box center [146, 166] width 18 height 11
type input "10"
type input "$22.80"
click at [188, 199] on input "text" at bounding box center [246, 201] width 141 height 14
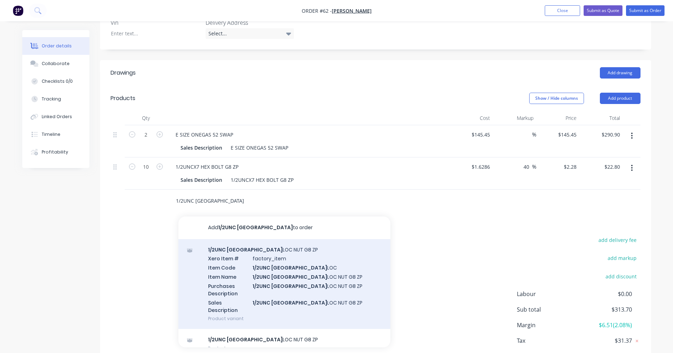
type input "1/2UNC [GEOGRAPHIC_DATA]"
click at [265, 264] on div "1/2UNC NY LOC NUT G8 ZP Xero Item # factory_item Item Code 1/2UNC [GEOGRAPHIC_D…" at bounding box center [284, 284] width 212 height 90
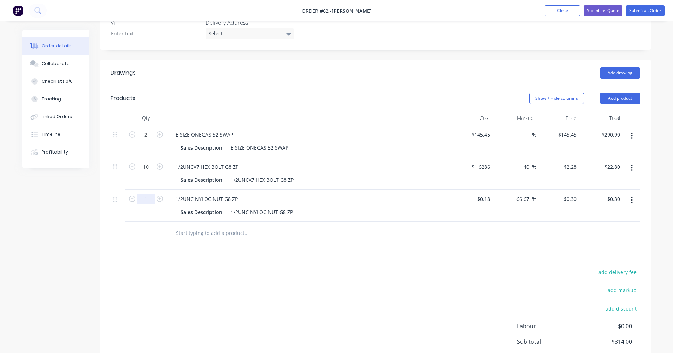
click at [144, 194] on input "1" at bounding box center [146, 199] width 18 height 11
type input "10"
type input "$3.00"
click at [183, 226] on input "text" at bounding box center [246, 233] width 141 height 14
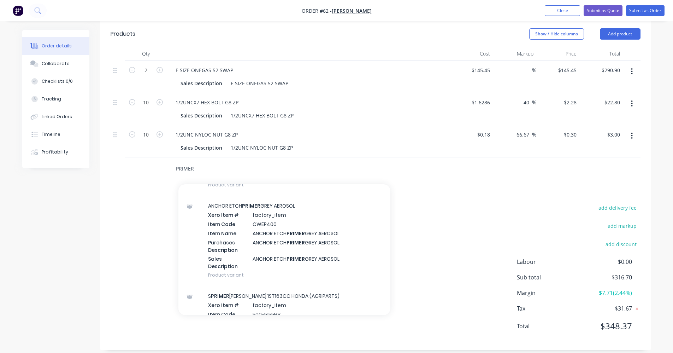
scroll to position [74, 0]
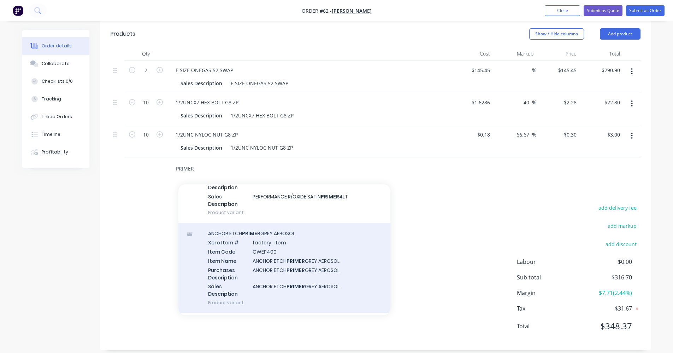
type input "PRIMER"
click at [317, 244] on div "ANCHOR ETCH PRIMER GREY AEROSOL Xero Item # factory_item Item Code CWEP400 Item…" at bounding box center [284, 268] width 212 height 90
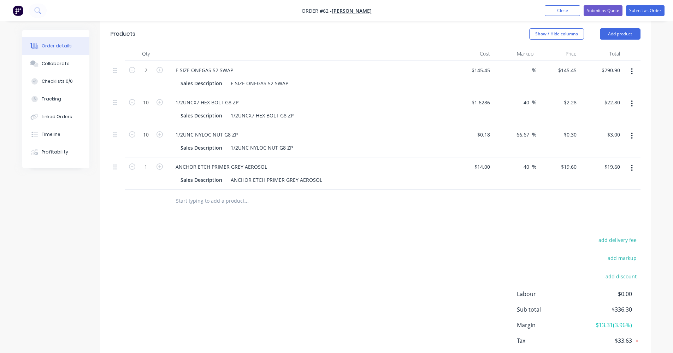
click at [209, 195] on input "text" at bounding box center [246, 201] width 141 height 14
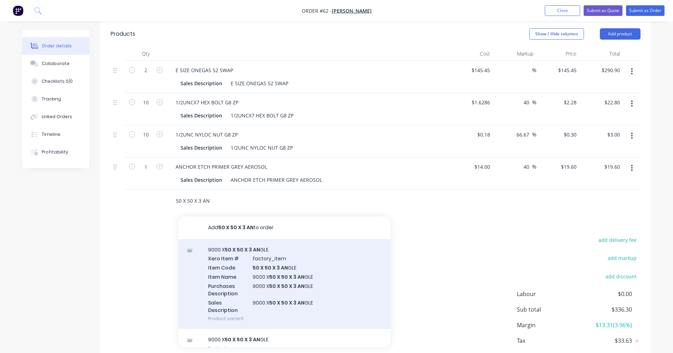
type input "50 X 50 X 3 AN"
click at [275, 262] on div "9000 X 50 X 50 X 3 AN GLE Xero Item # factory_item Item Code 50 X 50 X 3 AN GLE…" at bounding box center [284, 284] width 212 height 90
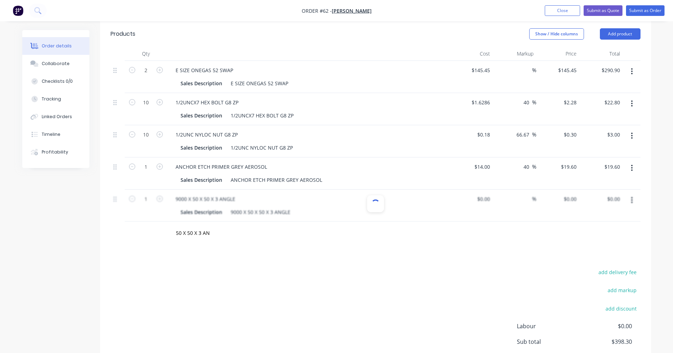
type input "$37.20"
type input "66.67"
type input "$62.00"
click at [209, 226] on input "text" at bounding box center [246, 233] width 141 height 14
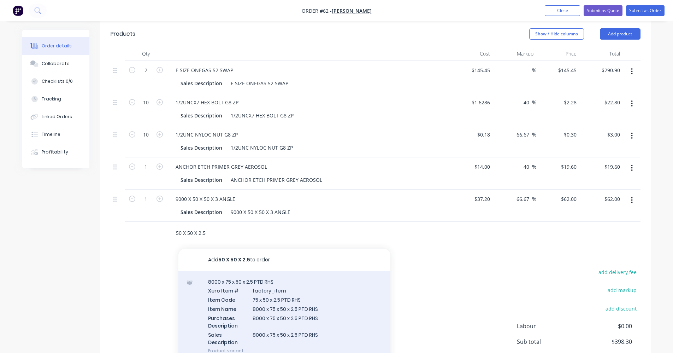
type input "50 X 50 X 2.5"
click at [279, 315] on div "8000 x 75 x 50 x 2.5 PTD RHS Xero Item # factory_item Item Code 75 x 50 x 2.5 P…" at bounding box center [284, 316] width 212 height 90
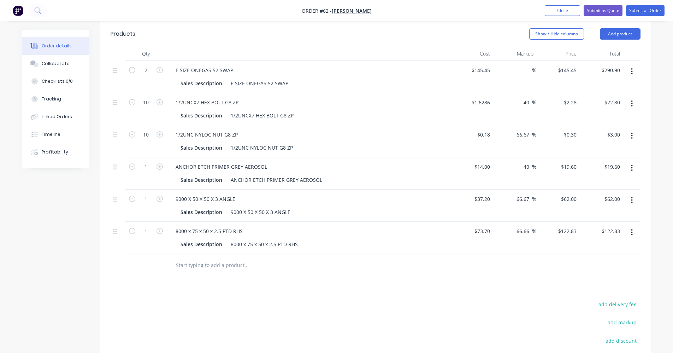
click at [193, 258] on input "text" at bounding box center [246, 265] width 141 height 14
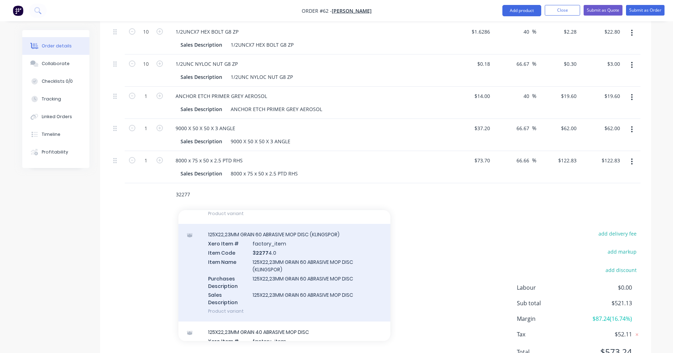
scroll to position [141, 0]
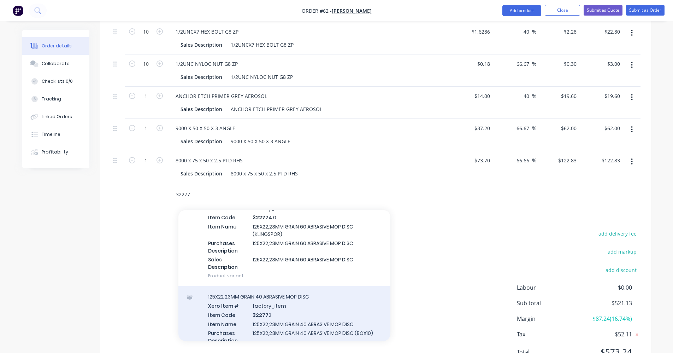
type input "32277"
click at [338, 295] on div "125X22,23MM GRAIN 40 ABRASIVE MOP DISC Xero Item # factory_item Item Code 32277…" at bounding box center [284, 331] width 212 height 90
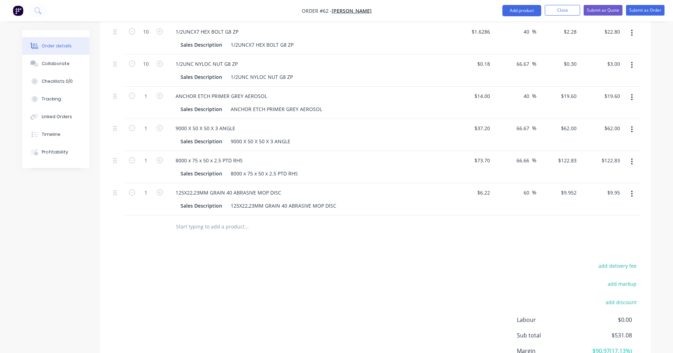
click at [241, 219] on input "text" at bounding box center [246, 226] width 141 height 14
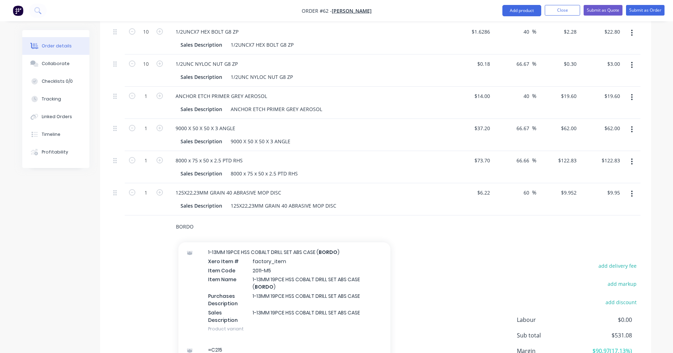
scroll to position [2296, 0]
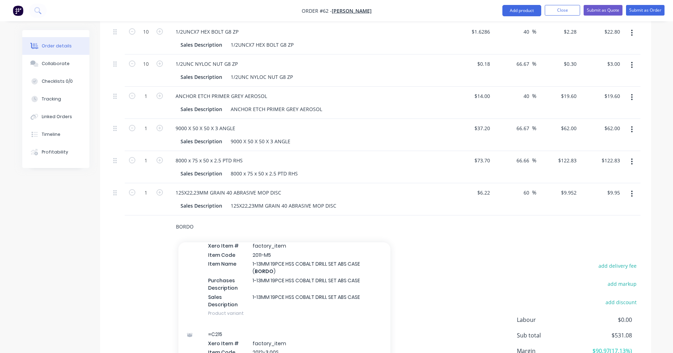
drag, startPoint x: 203, startPoint y: 220, endPoint x: 143, endPoint y: 217, distance: 59.4
click at [143, 217] on div "BORDO Add BORDO to order BORDO DRILL BIT REDUCED SHANK 1/2" 15MM (TKD) Xero Ite…" at bounding box center [376, 226] width 530 height 23
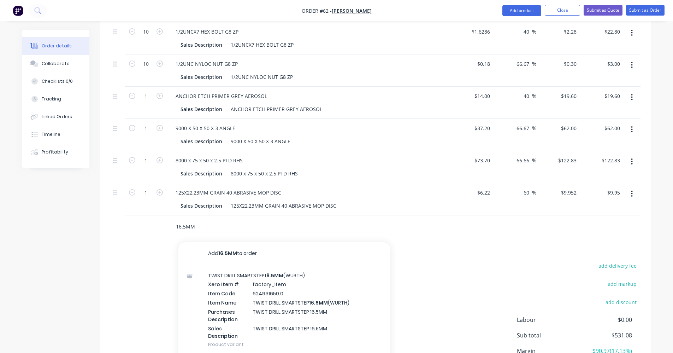
drag, startPoint x: 201, startPoint y: 220, endPoint x: 147, endPoint y: 220, distance: 53.3
click at [147, 220] on div "16.5MM Add 16.5MM to order TWIST DRILL SMARTSTEP 16.5MM (WURTH) Xero Item # fac…" at bounding box center [376, 226] width 530 height 23
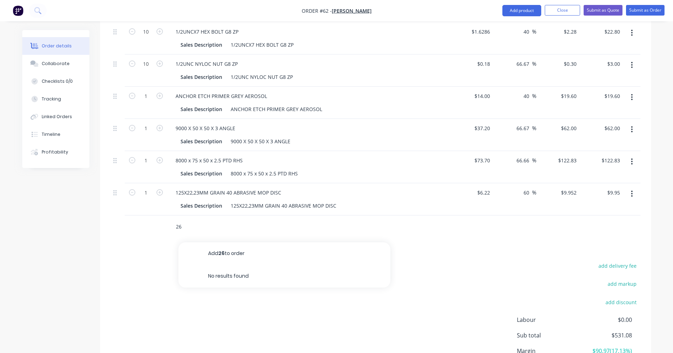
type input "2"
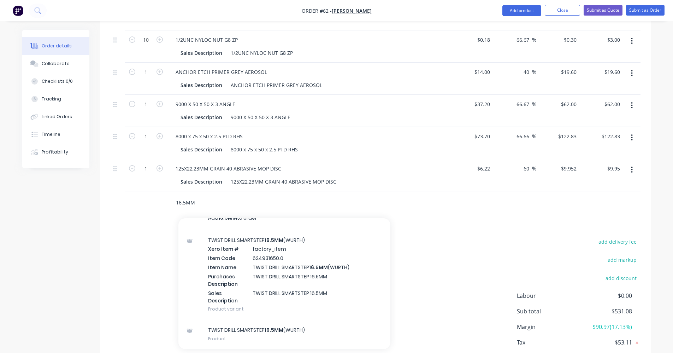
scroll to position [383, 0]
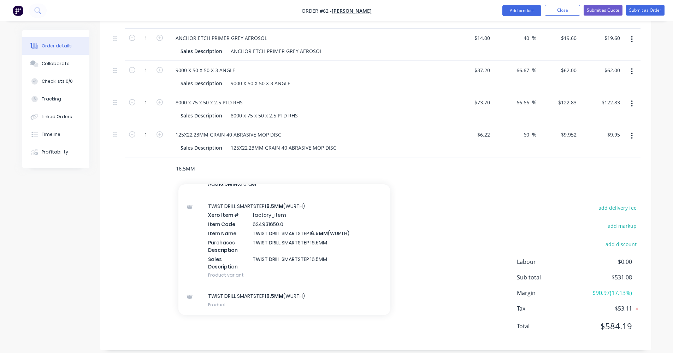
drag, startPoint x: 214, startPoint y: 158, endPoint x: 137, endPoint y: 157, distance: 77.4
click at [137, 157] on div "16.5MM Add 16.5MM to order TWIST DRILL SMARTSTEP 16.5MM (WURTH) Xero Item # fac…" at bounding box center [376, 168] width 530 height 23
type input "16.5MM"
click at [165, 274] on div "add delivery fee add markup add discount Labour $0.00 Sub total $531.08 Margin …" at bounding box center [376, 271] width 530 height 136
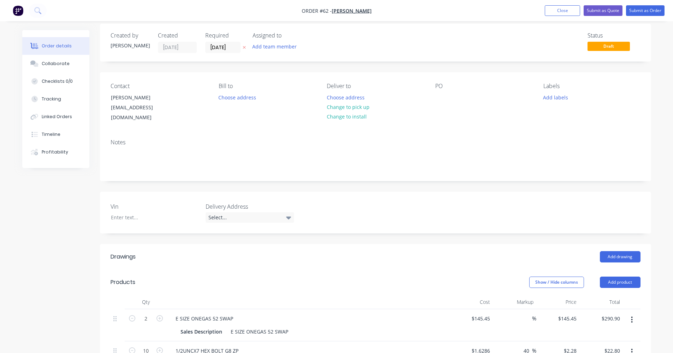
scroll to position [0, 0]
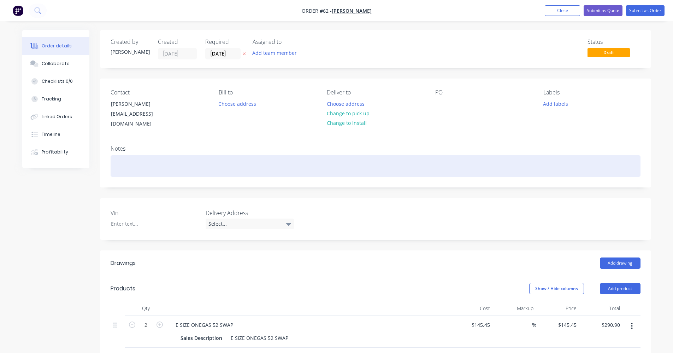
click at [219, 166] on div at bounding box center [376, 166] width 530 height 22
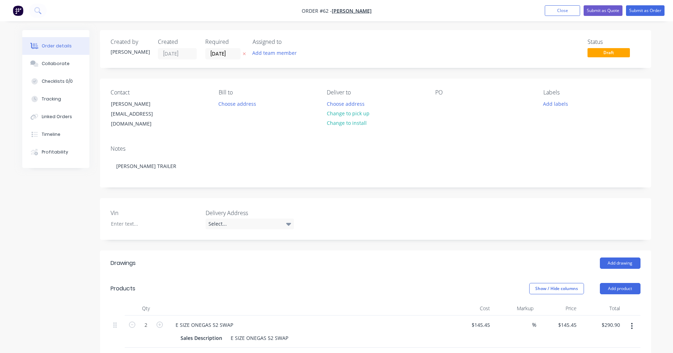
scroll to position [35, 0]
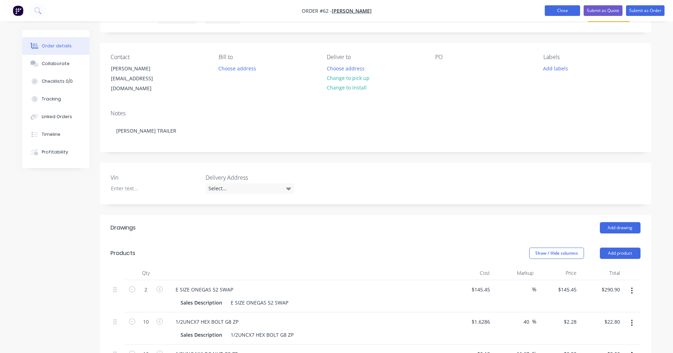
click at [549, 11] on button "Close" at bounding box center [562, 10] width 35 height 11
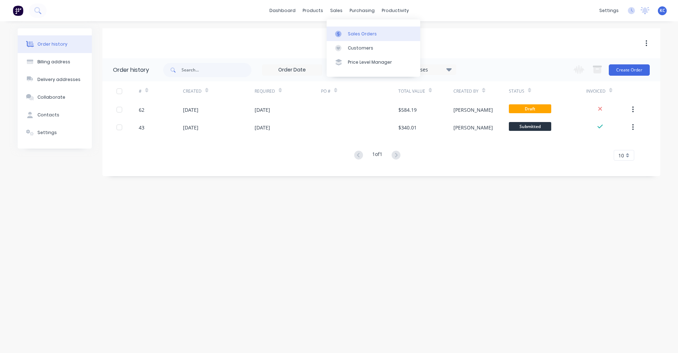
click at [348, 36] on div "Sales Orders" at bounding box center [362, 34] width 29 height 6
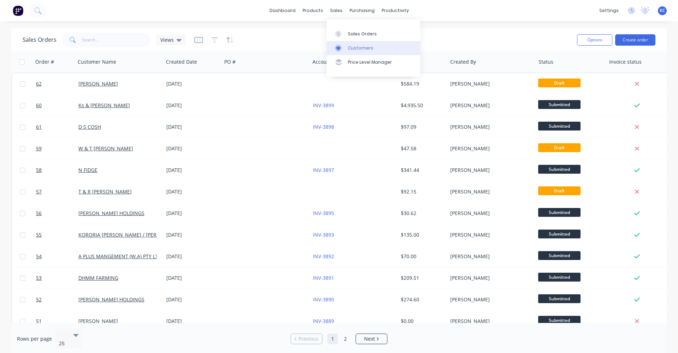
click at [346, 49] on link "Customers" at bounding box center [374, 48] width 94 height 14
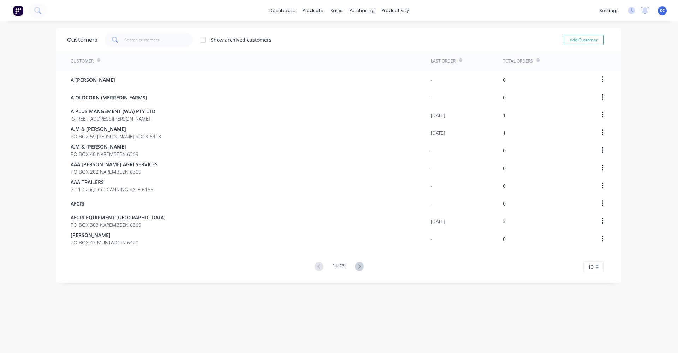
click at [219, 62] on div "Customer" at bounding box center [251, 60] width 360 height 19
click at [113, 35] on span at bounding box center [115, 40] width 20 height 14
click at [124, 37] on input "text" at bounding box center [158, 40] width 69 height 14
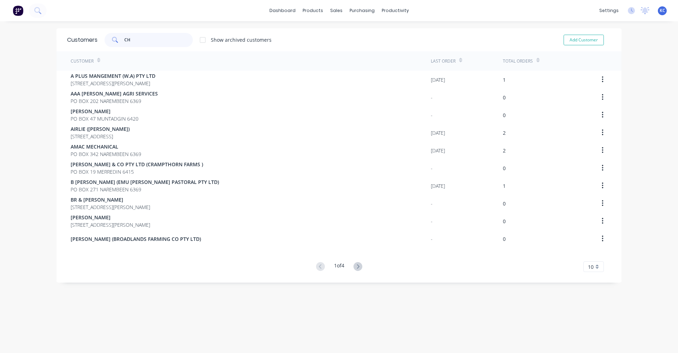
type input "C"
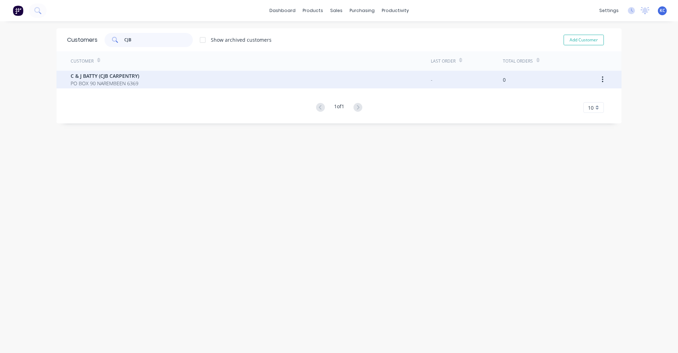
type input "CJB"
click at [158, 79] on div "C & J BATTY (CJB CARPENTRY) PO BOX 90 NAREMBEEN 6369" at bounding box center [251, 80] width 360 height 18
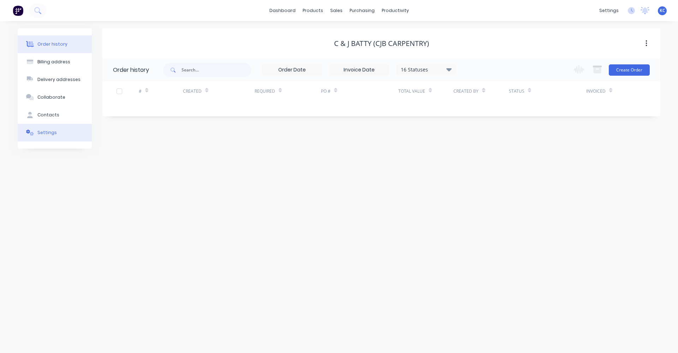
click at [57, 135] on button "Settings" at bounding box center [55, 133] width 74 height 18
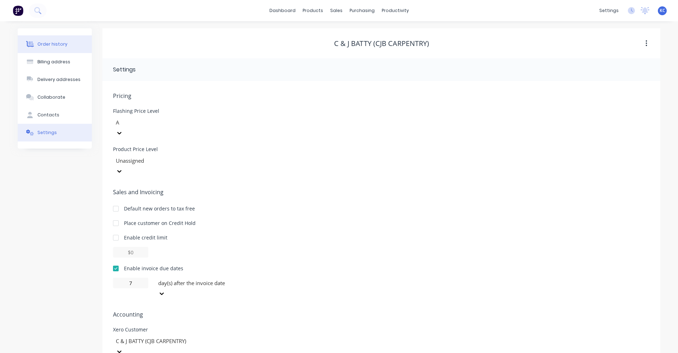
click at [69, 41] on button "Order history" at bounding box center [55, 44] width 74 height 18
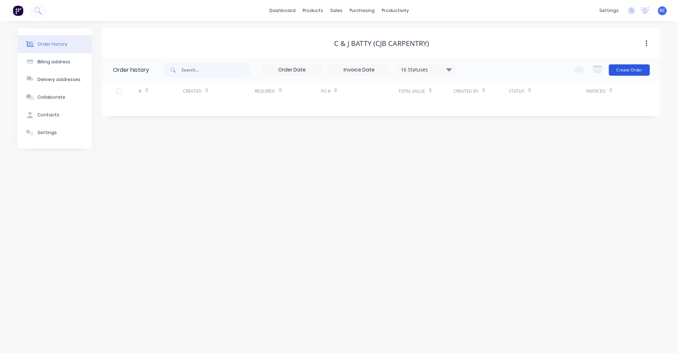
click at [636, 70] on button "Create Order" at bounding box center [629, 69] width 41 height 11
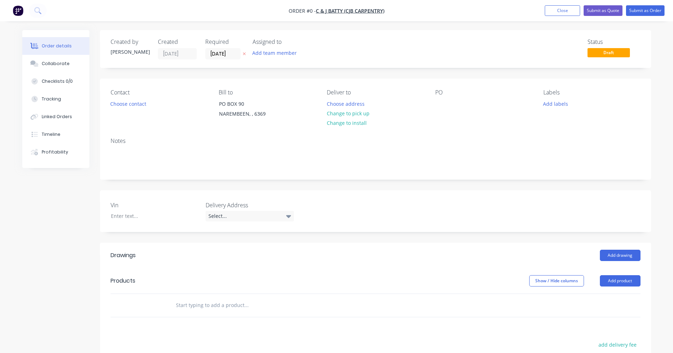
click at [266, 298] on input "text" at bounding box center [246, 305] width 141 height 14
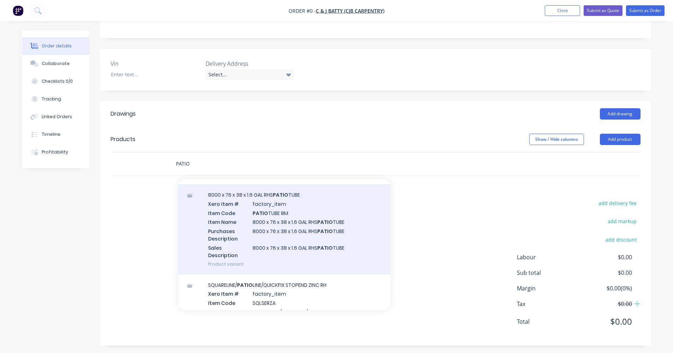
scroll to position [283, 0]
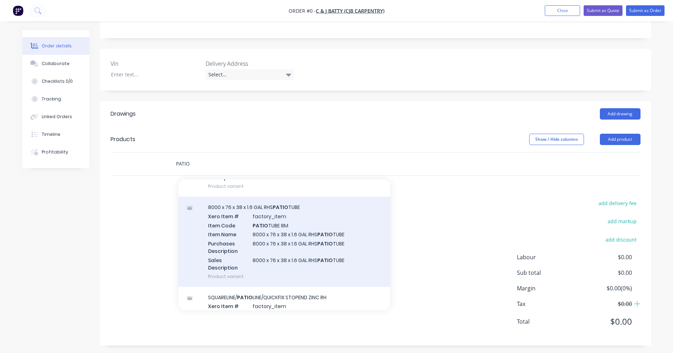
type input "PATIO"
click at [288, 226] on div "8000 x 76 x 38 x 1.6 GAL RHS PATIO TUBE Xero Item # factory_item Item Code PATI…" at bounding box center [284, 241] width 212 height 90
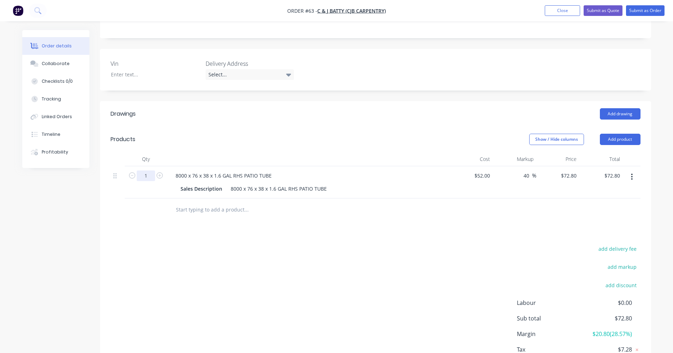
click at [147, 176] on input "1" at bounding box center [146, 175] width 18 height 11
type input "26"
type input "$1,892.80"
click at [193, 213] on input "text" at bounding box center [246, 209] width 141 height 14
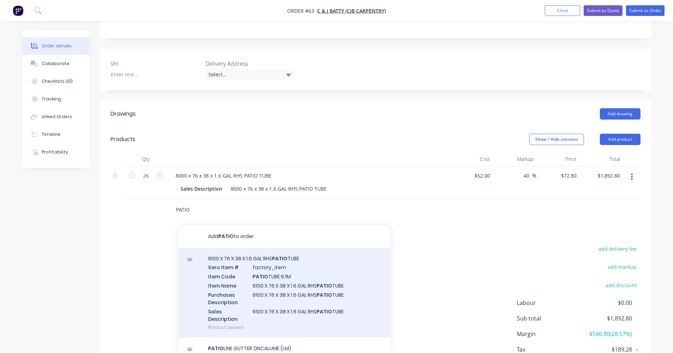
type input "PATIO"
click at [251, 276] on div "6100 X 76 X 38 X 1.6 GAL RHS PATIO TUBE Xero Item # factory_item Item Code PATI…" at bounding box center [284, 293] width 212 height 90
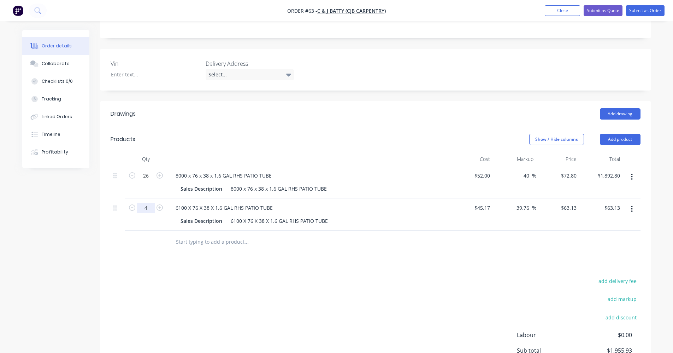
type input "4"
type input "$252.52"
click at [177, 241] on input "text" at bounding box center [246, 242] width 141 height 14
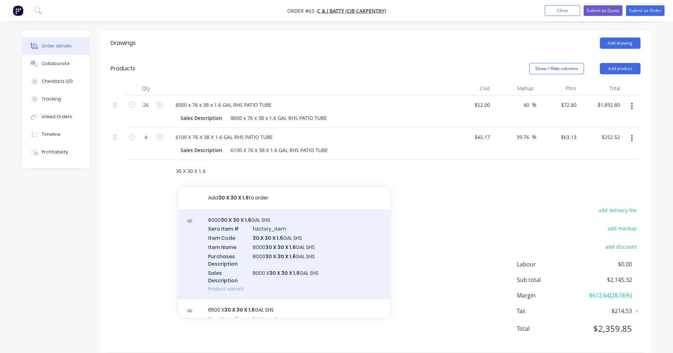
scroll to position [35, 0]
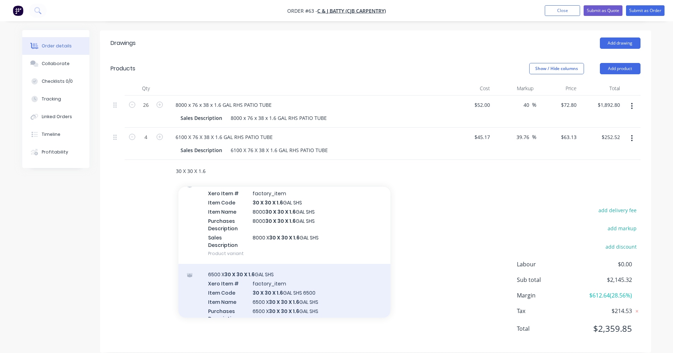
type input "30 X 30 X 1.6"
click at [288, 286] on div "6500 X 30 X 30 X 1.6 GAL SHS Xero Item # factory_item Item Code 30 X 30 X 1.6 G…" at bounding box center [284, 309] width 212 height 90
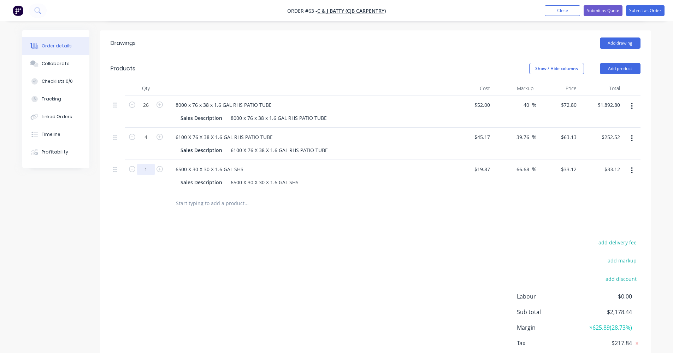
click at [147, 169] on input "1" at bounding box center [146, 169] width 18 height 11
type input "4"
type input "$132.48"
click at [245, 288] on div "add delivery fee add markup add discount Labour $0.00 Sub total $2,277.80 Margi…" at bounding box center [376, 305] width 530 height 136
click at [223, 202] on input "text" at bounding box center [246, 203] width 141 height 14
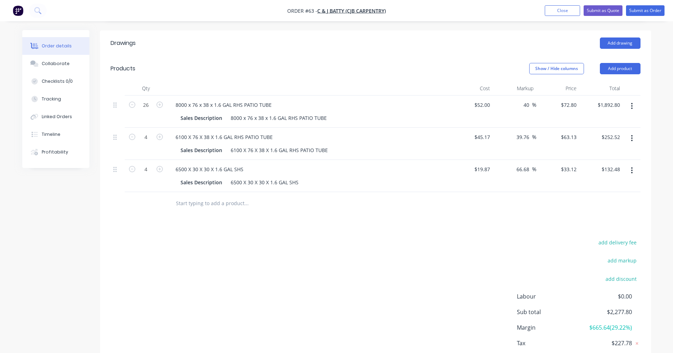
click at [236, 203] on input "text" at bounding box center [246, 203] width 141 height 14
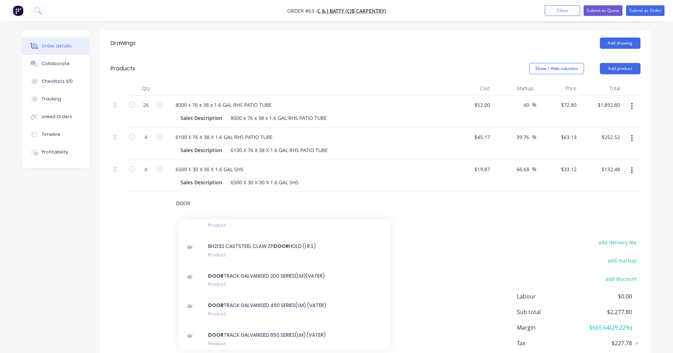
scroll to position [1801, 0]
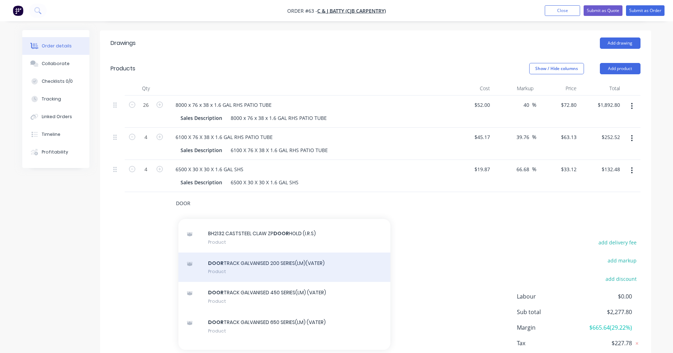
type input "DOOR"
click at [335, 267] on div "DOOR TRACK GALVANISED 200 SERIES(LM)(VATER) Product" at bounding box center [284, 267] width 212 height 30
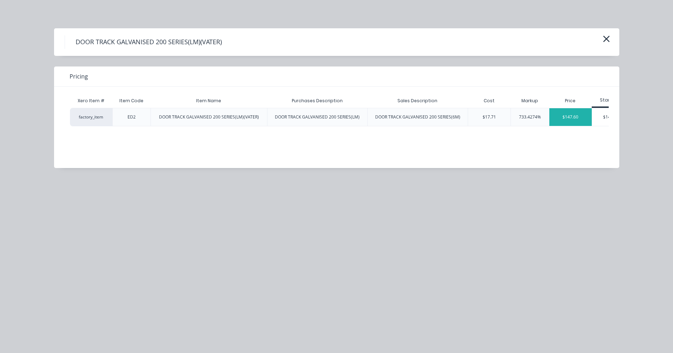
click at [582, 122] on div "$147.60" at bounding box center [570, 117] width 43 height 18
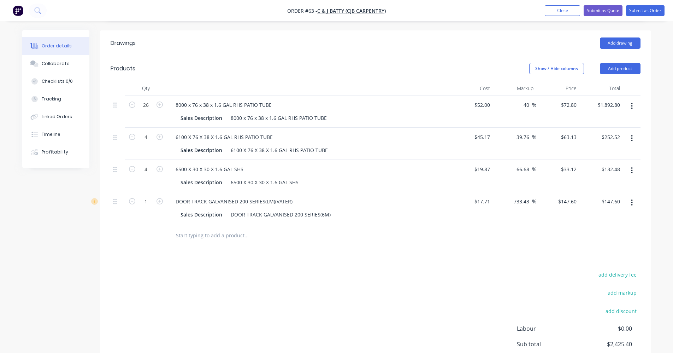
click at [212, 236] on input "text" at bounding box center [246, 235] width 141 height 14
type input "4WHEEL"
drag, startPoint x: 205, startPoint y: 238, endPoint x: 174, endPoint y: 238, distance: 31.1
click at [174, 238] on div "4WHEEL Add 4WHEEL to order No results found" at bounding box center [276, 235] width 212 height 14
click at [558, 7] on button "Close" at bounding box center [562, 10] width 35 height 11
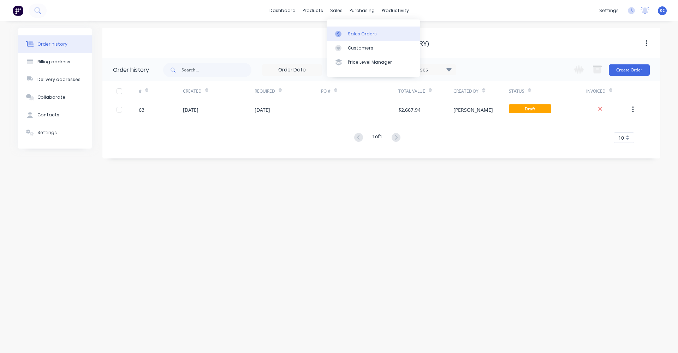
click at [343, 31] on div at bounding box center [340, 34] width 11 height 6
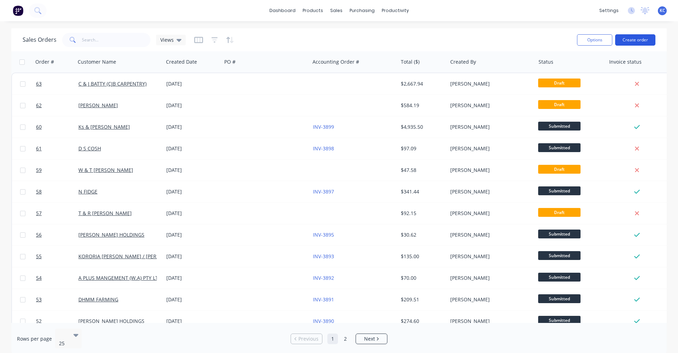
click at [643, 41] on button "Create order" at bounding box center [635, 39] width 40 height 11
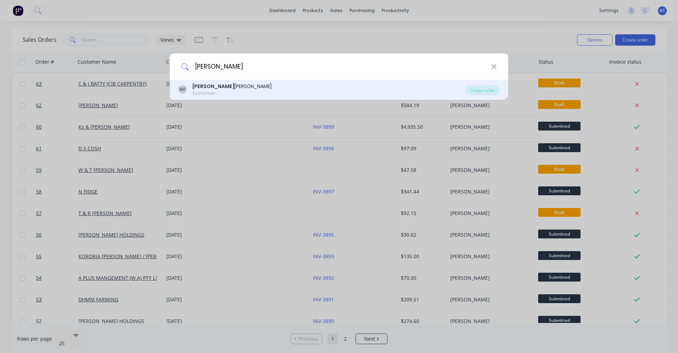
type input "[PERSON_NAME]"
click at [271, 93] on div "MF [PERSON_NAME] Customer" at bounding box center [321, 90] width 287 height 14
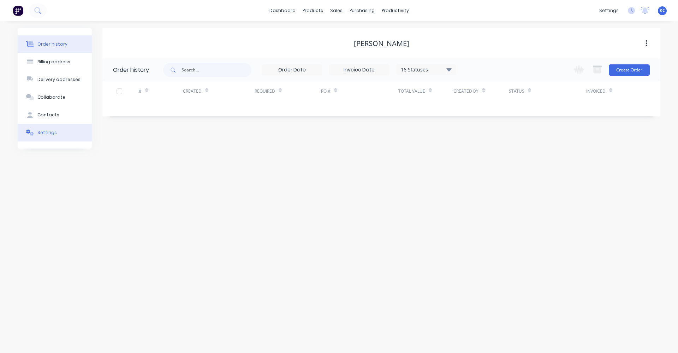
click at [38, 133] on div "Settings" at bounding box center [46, 132] width 19 height 6
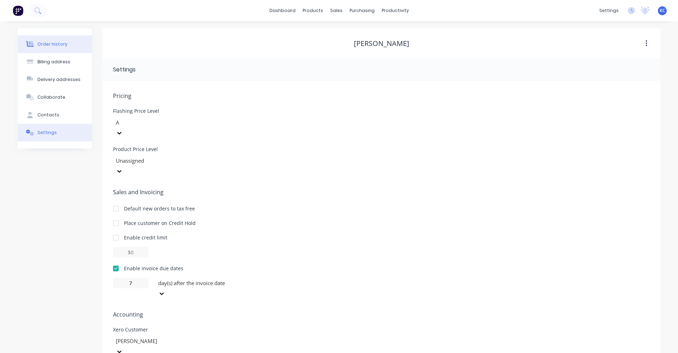
click at [45, 46] on div "Order history" at bounding box center [52, 44] width 30 height 6
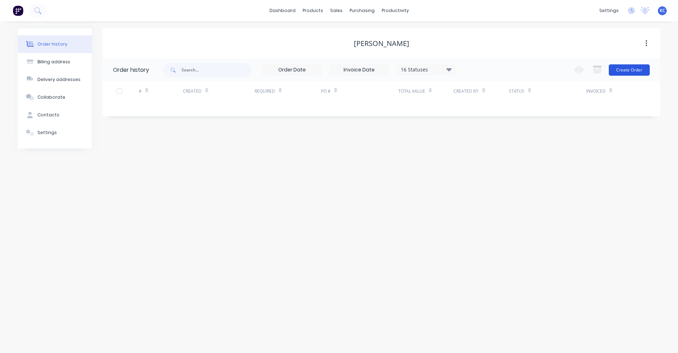
click at [631, 66] on button "Create Order" at bounding box center [629, 69] width 41 height 11
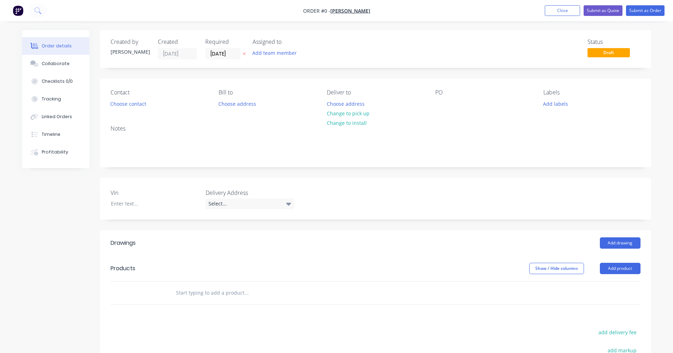
click at [224, 291] on input "text" at bounding box center [246, 292] width 141 height 14
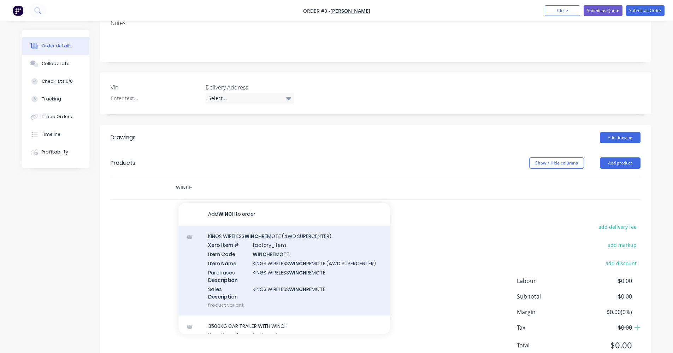
scroll to position [106, 0]
type input "WINCH"
click at [293, 270] on div "KINGS WIRELESS WINCH REMOTE (4WD SUPERCENTER) Xero Item # factory_item Item Cod…" at bounding box center [284, 270] width 212 height 90
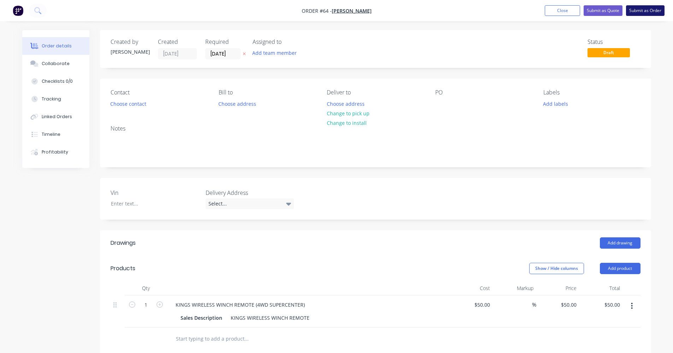
click at [650, 12] on button "Submit as Order" at bounding box center [645, 10] width 39 height 11
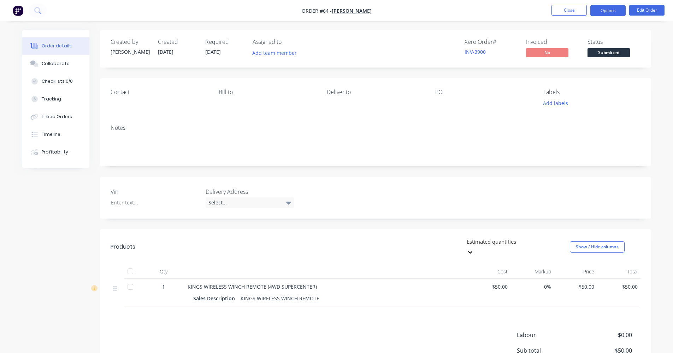
click at [596, 14] on button "Options" at bounding box center [607, 10] width 35 height 11
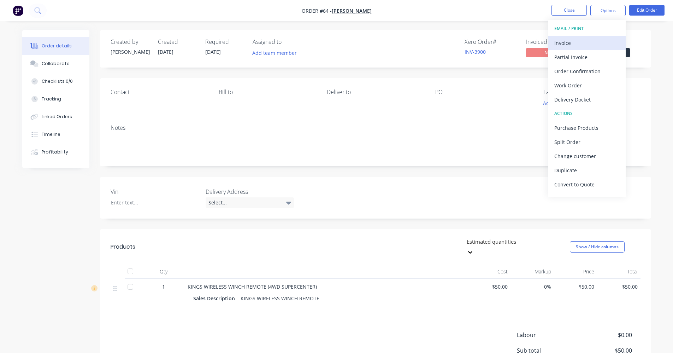
click at [588, 43] on div "Invoice" at bounding box center [586, 43] width 65 height 10
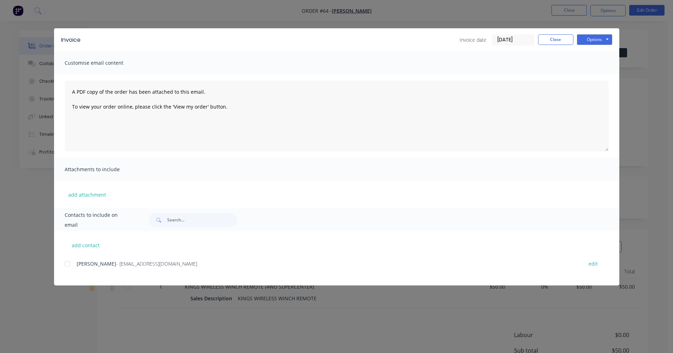
click at [68, 264] on div at bounding box center [67, 263] width 14 height 14
click at [600, 41] on button "Options" at bounding box center [594, 39] width 35 height 11
click at [598, 73] on button "Email" at bounding box center [599, 76] width 45 height 12
click at [551, 41] on button "Close" at bounding box center [555, 39] width 35 height 11
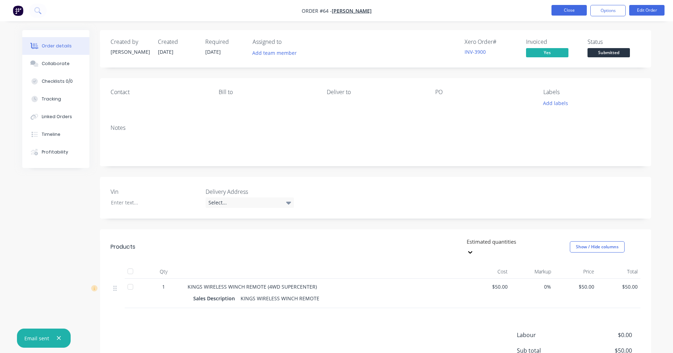
click at [577, 10] on button "Close" at bounding box center [568, 10] width 35 height 11
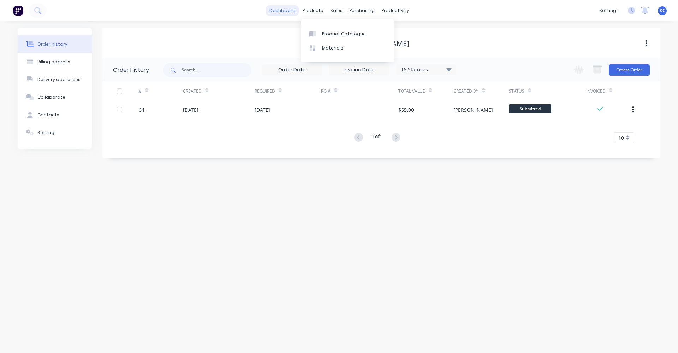
click at [292, 10] on link "dashboard" at bounding box center [282, 10] width 33 height 11
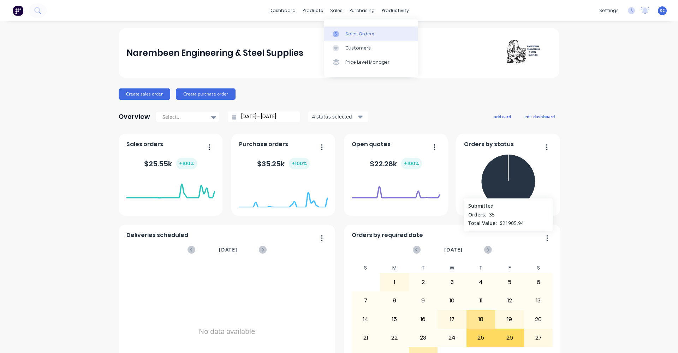
click at [353, 34] on div "Sales Orders" at bounding box center [359, 34] width 29 height 6
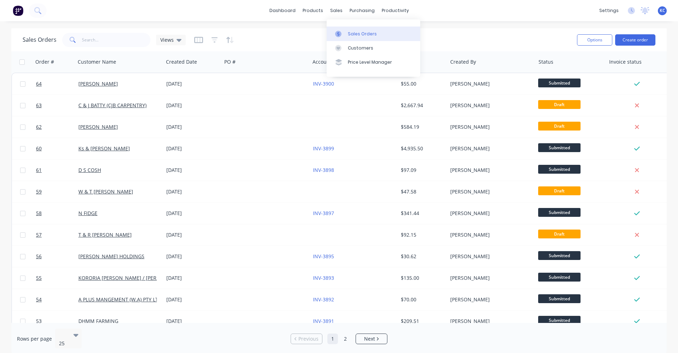
click at [348, 35] on div "Sales Orders" at bounding box center [362, 34] width 29 height 6
click at [347, 35] on link "Sales Orders" at bounding box center [374, 33] width 94 height 14
click at [371, 32] on div "Purchase Orders" at bounding box center [384, 34] width 37 height 6
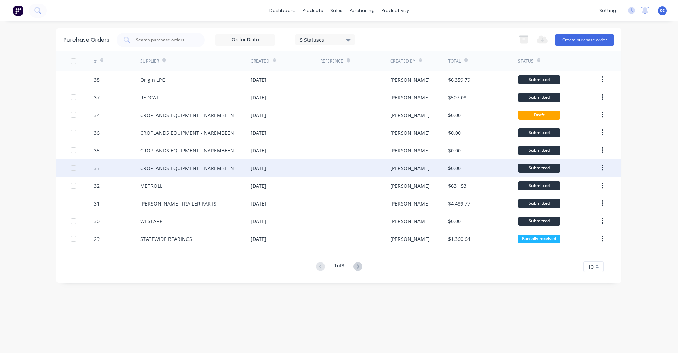
click at [212, 167] on div "CROPLANDS EQUIPMENT - NAREMBEEN" at bounding box center [187, 167] width 94 height 7
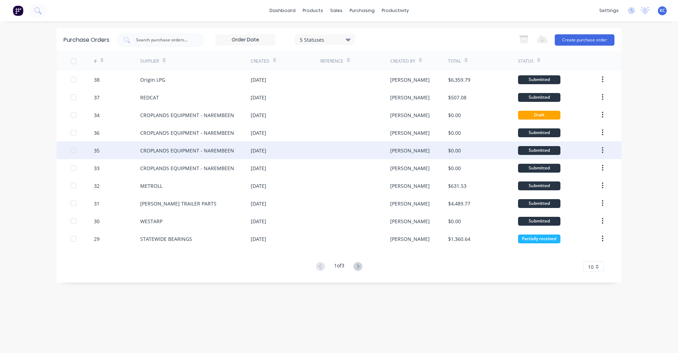
click at [202, 152] on div "CROPLANDS EQUIPMENT - NAREMBEEN" at bounding box center [187, 150] width 94 height 7
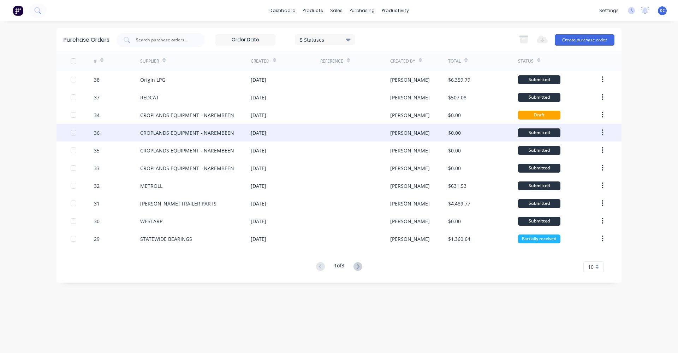
click at [198, 136] on div "CROPLANDS EQUIPMENT - NAREMBEEN" at bounding box center [187, 132] width 94 height 7
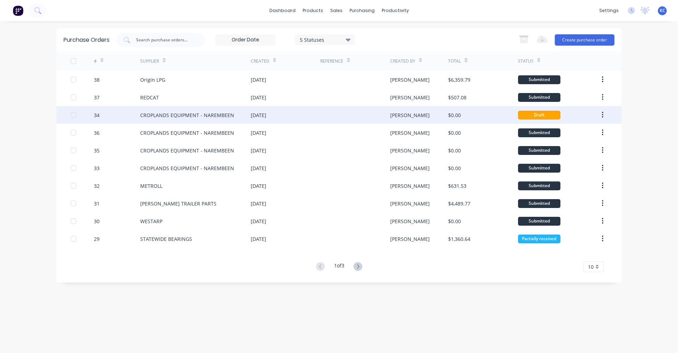
click at [189, 111] on div "CROPLANDS EQUIPMENT - NAREMBEEN" at bounding box center [187, 114] width 94 height 7
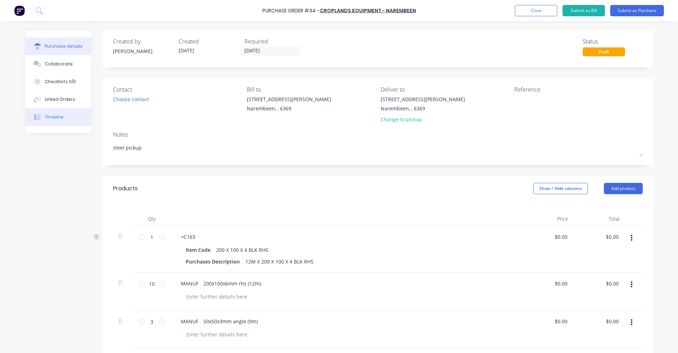
click at [60, 116] on button "Timeline" at bounding box center [58, 117] width 66 height 18
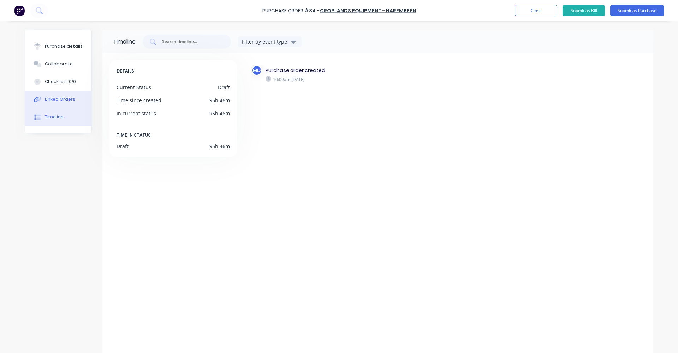
click at [61, 97] on div "Linked Orders" at bounding box center [60, 99] width 30 height 6
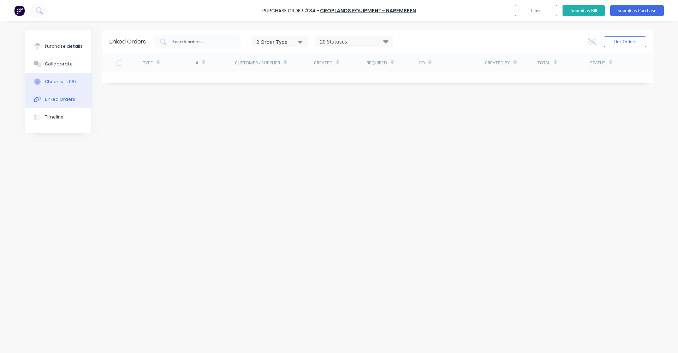
click at [64, 81] on div "Checklists 0/0" at bounding box center [60, 81] width 31 height 6
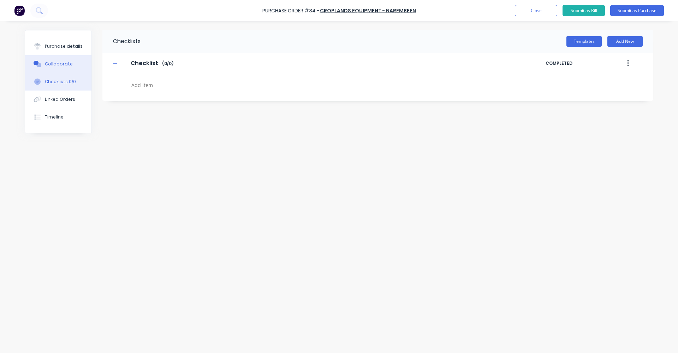
click at [66, 63] on div "Collaborate" at bounding box center [59, 64] width 28 height 6
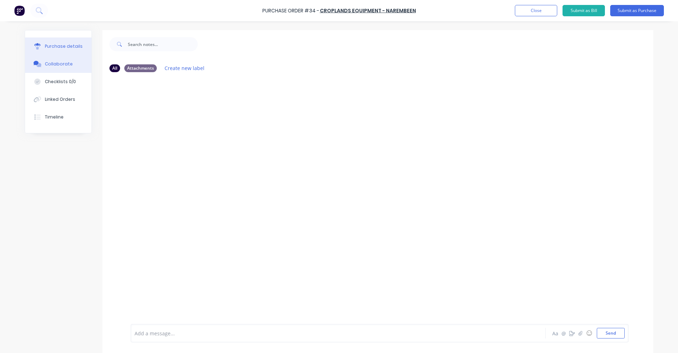
click at [75, 47] on div "Purchase details" at bounding box center [64, 46] width 38 height 6
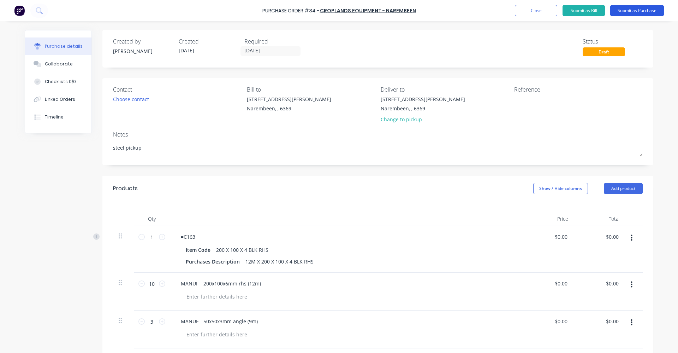
click at [661, 11] on button "Submit as Purchase" at bounding box center [637, 10] width 54 height 11
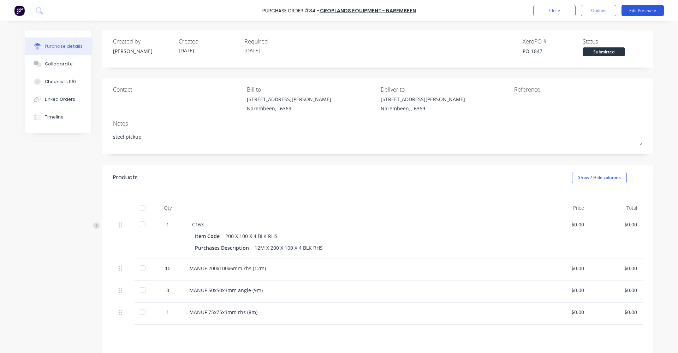
click at [655, 10] on button "Edit Purchase" at bounding box center [643, 10] width 42 height 11
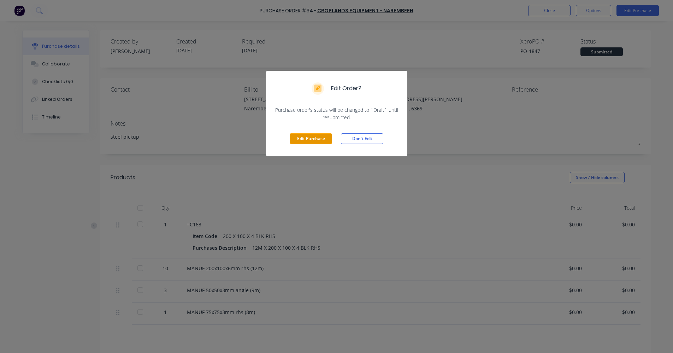
click at [319, 140] on button "Edit Purchase" at bounding box center [311, 138] width 42 height 11
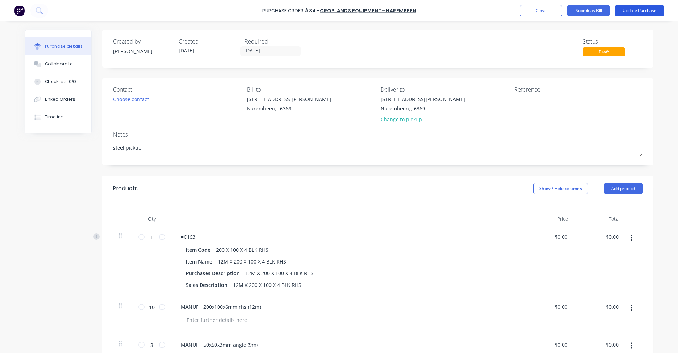
click at [655, 11] on button "Update Purchase" at bounding box center [639, 10] width 49 height 11
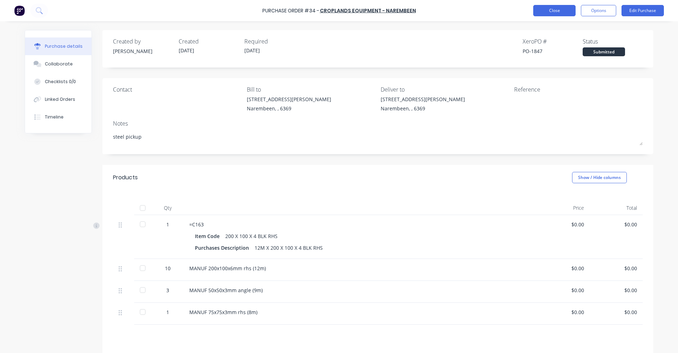
click at [548, 11] on button "Close" at bounding box center [554, 10] width 42 height 11
click at [631, 11] on button "Edit Purchase" at bounding box center [643, 10] width 42 height 11
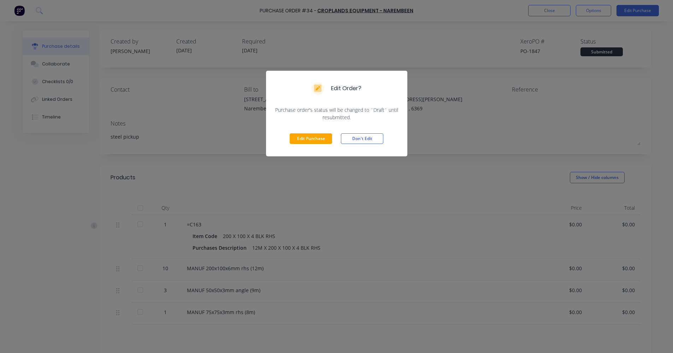
click at [470, 130] on div "Edit Order? Purchase order's status will be changed to `Draft` until resubmitte…" at bounding box center [336, 176] width 673 height 353
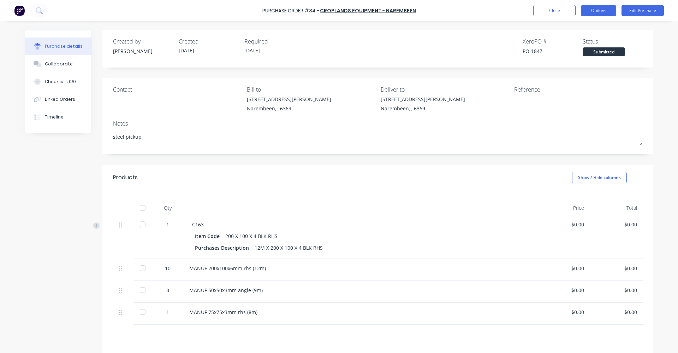
click at [608, 7] on button "Options" at bounding box center [598, 10] width 35 height 11
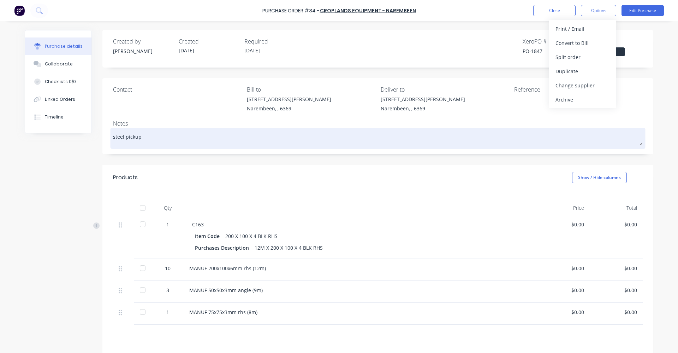
click at [499, 130] on textarea "steel pickup" at bounding box center [378, 137] width 530 height 16
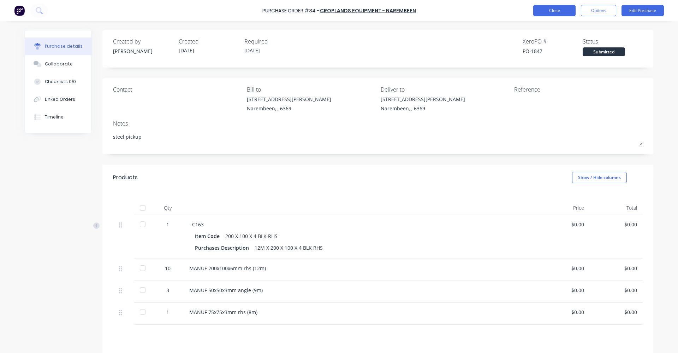
click at [547, 11] on button "Close" at bounding box center [554, 10] width 42 height 11
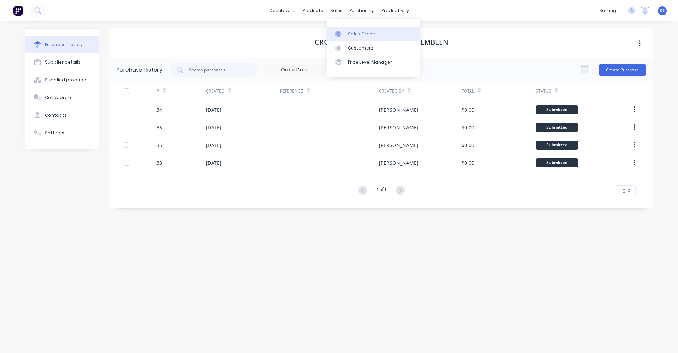
click at [350, 32] on div "Sales Orders" at bounding box center [362, 34] width 29 height 6
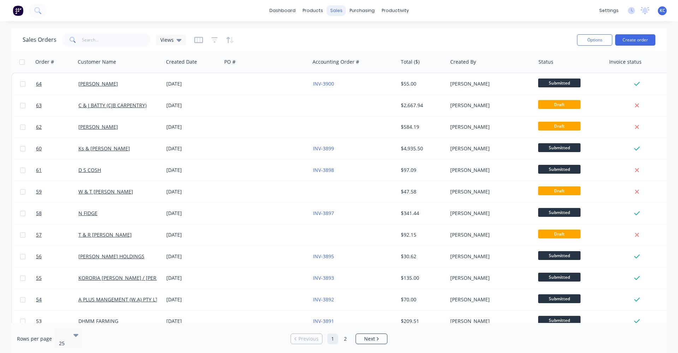
click at [336, 12] on div "sales" at bounding box center [336, 10] width 19 height 11
click at [320, 8] on div "products" at bounding box center [313, 10] width 28 height 11
click at [375, 36] on div "Purchase Orders" at bounding box center [384, 34] width 37 height 6
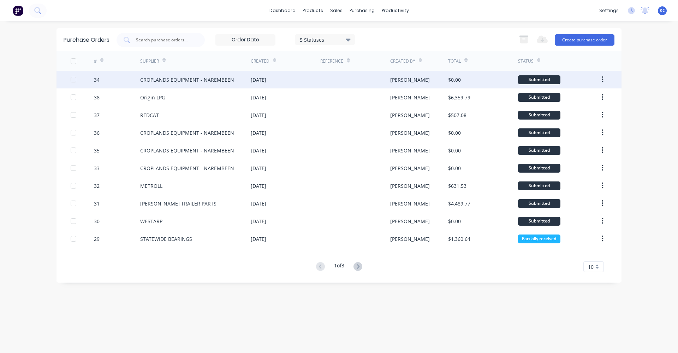
click at [211, 78] on div "CROPLANDS EQUIPMENT - NAREMBEEN" at bounding box center [187, 79] width 94 height 7
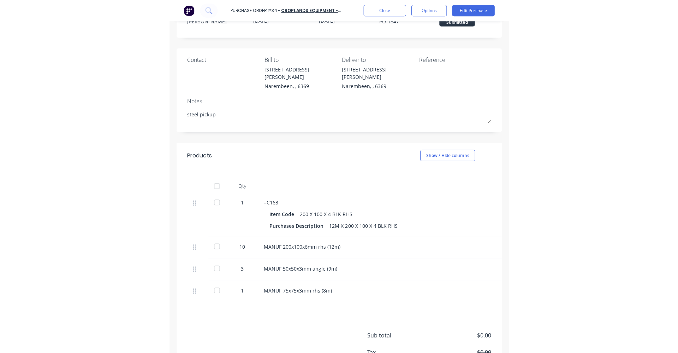
scroll to position [71, 0]
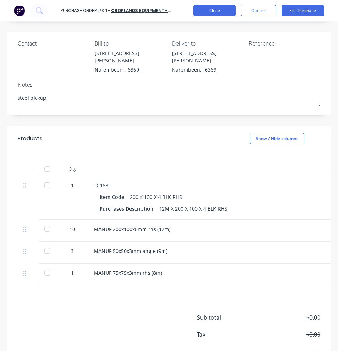
click at [223, 15] on button "Close" at bounding box center [215, 10] width 42 height 11
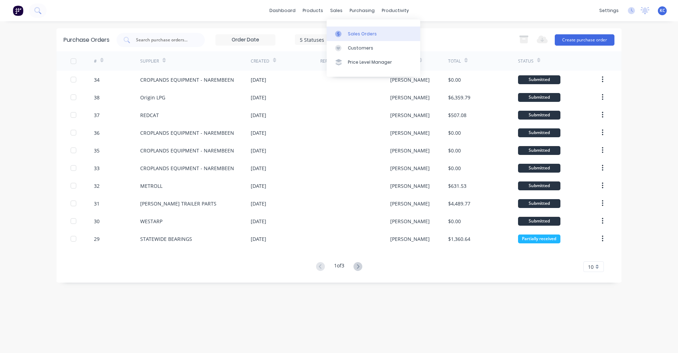
click at [350, 36] on div "Sales Orders" at bounding box center [362, 34] width 29 height 6
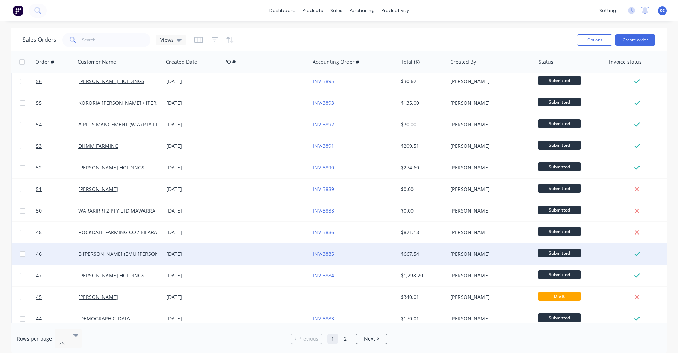
scroll to position [292, 0]
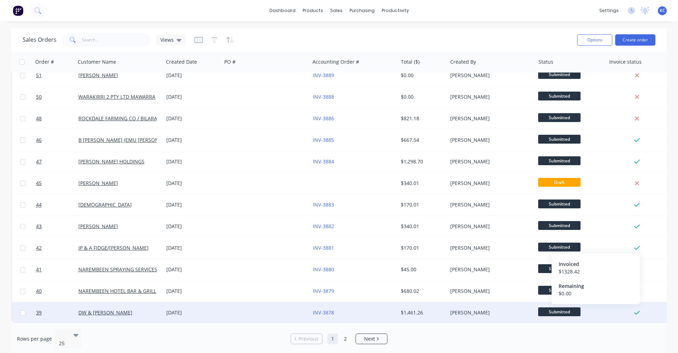
click at [636, 309] on icon at bounding box center [636, 312] width 5 height 6
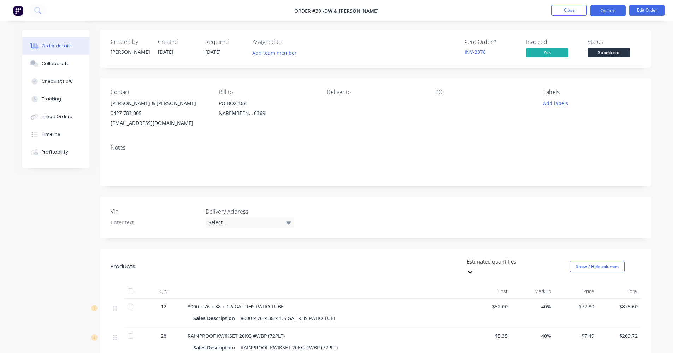
click at [621, 12] on button "Options" at bounding box center [607, 10] width 35 height 11
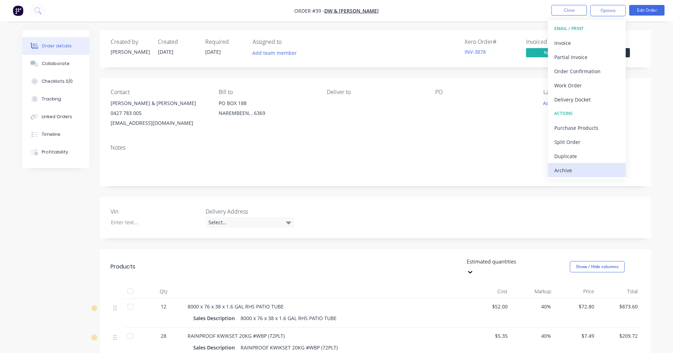
click at [564, 169] on div "Archive" at bounding box center [586, 170] width 65 height 10
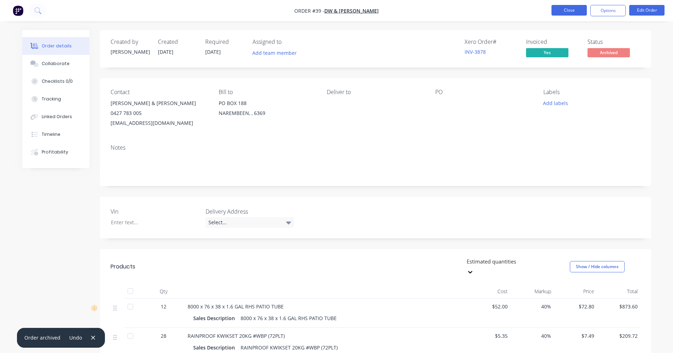
click at [562, 8] on button "Close" at bounding box center [568, 10] width 35 height 11
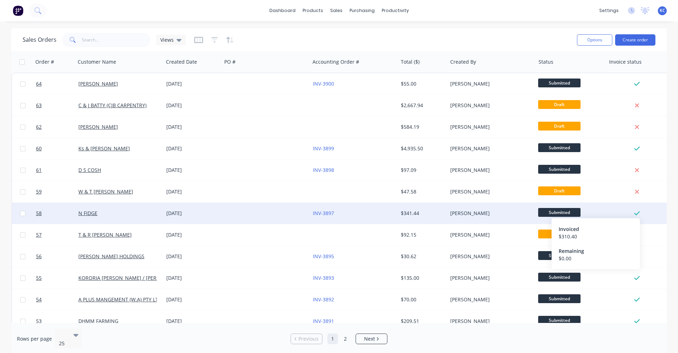
click at [638, 211] on icon at bounding box center [636, 213] width 5 height 6
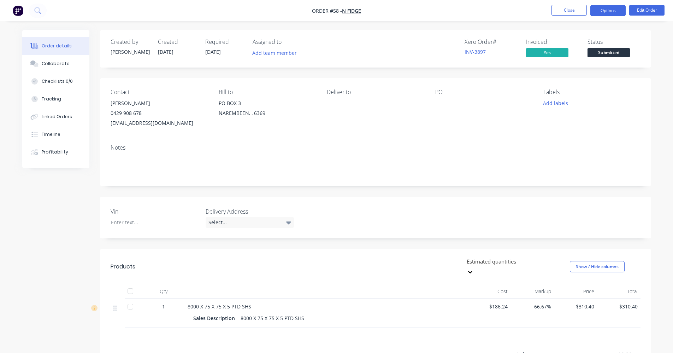
click at [605, 10] on button "Options" at bounding box center [607, 10] width 35 height 11
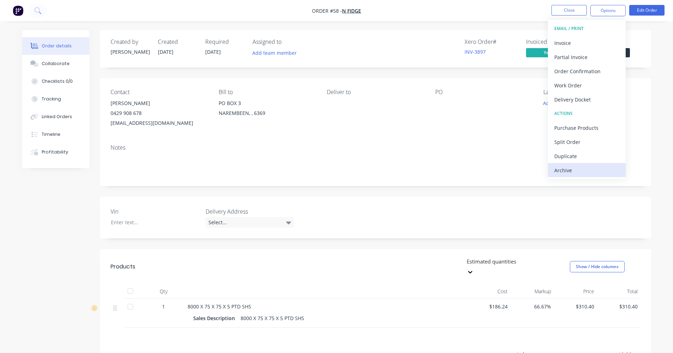
click at [578, 167] on div "Archive" at bounding box center [586, 170] width 65 height 10
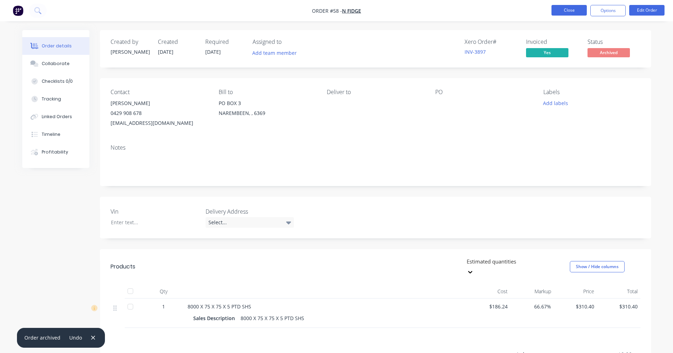
click at [582, 11] on button "Close" at bounding box center [568, 10] width 35 height 11
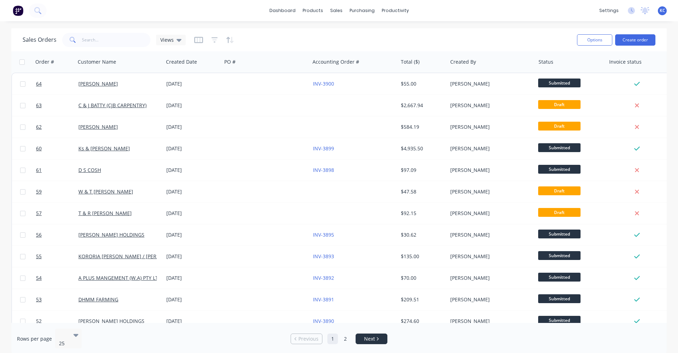
click at [367, 335] on span "Next" at bounding box center [369, 338] width 11 height 7
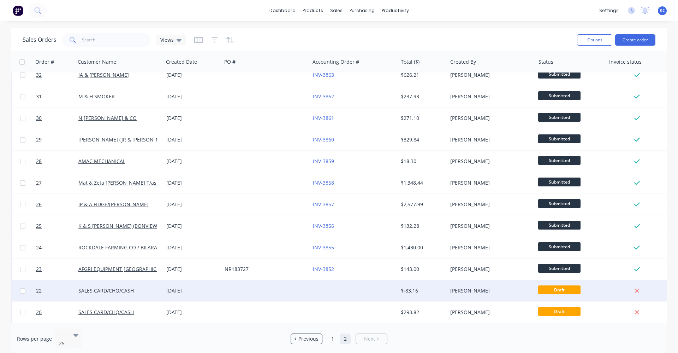
scroll to position [108, 0]
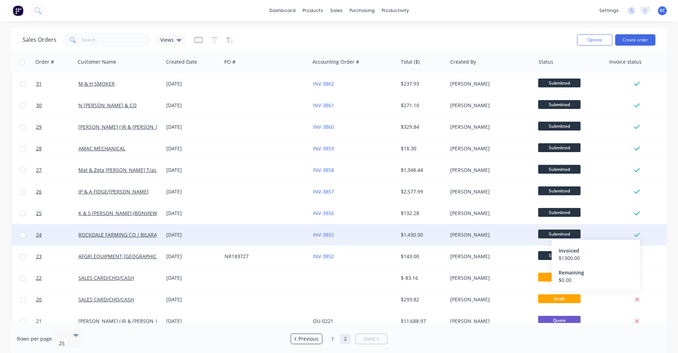
click at [636, 232] on icon at bounding box center [636, 234] width 5 height 6
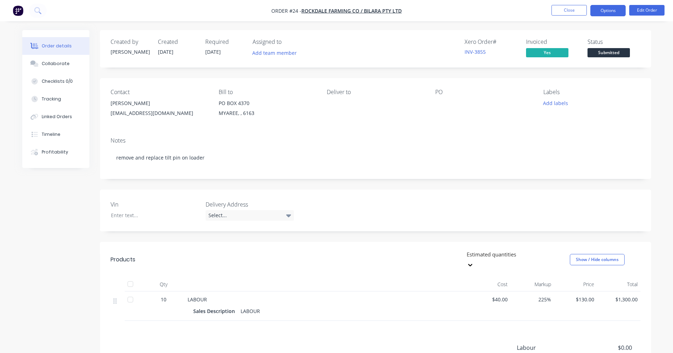
click at [614, 10] on button "Options" at bounding box center [607, 10] width 35 height 11
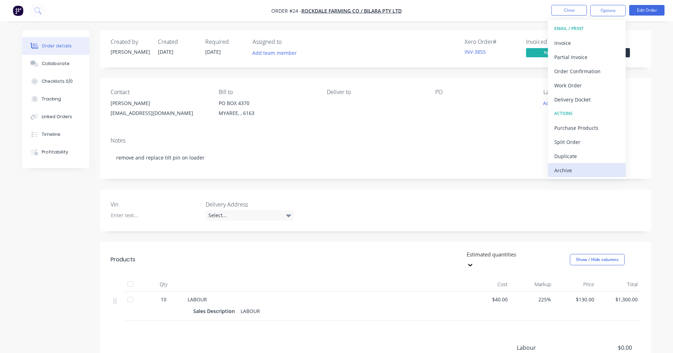
click at [590, 166] on div "Archive" at bounding box center [586, 170] width 65 height 10
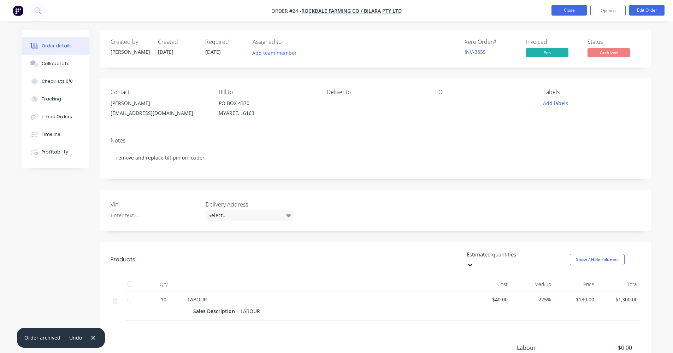
click at [571, 10] on button "Close" at bounding box center [568, 10] width 35 height 11
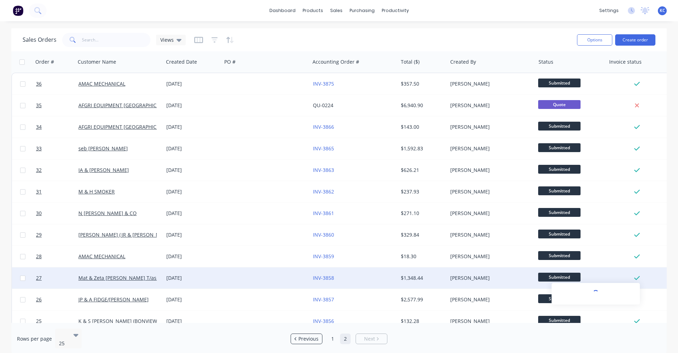
click at [637, 277] on icon at bounding box center [636, 277] width 5 height 6
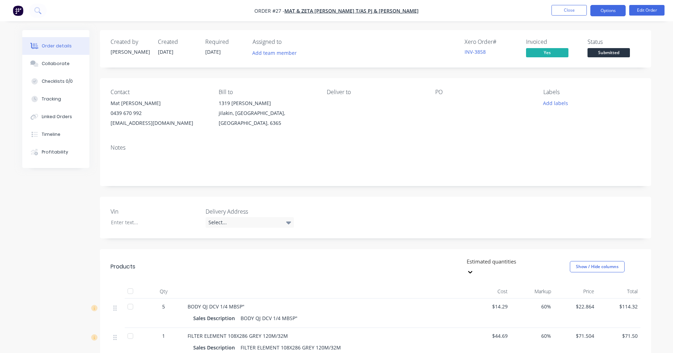
click at [614, 11] on button "Options" at bounding box center [607, 10] width 35 height 11
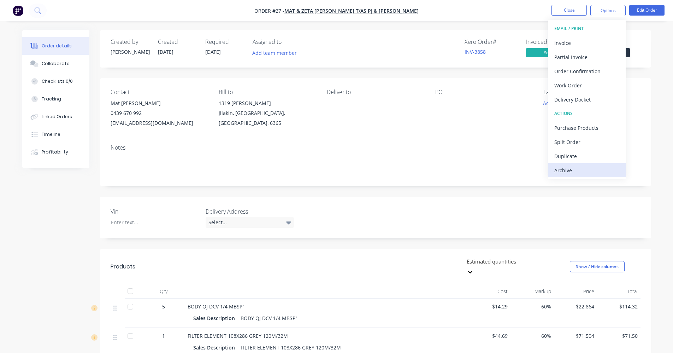
click at [584, 168] on div "Archive" at bounding box center [586, 170] width 65 height 10
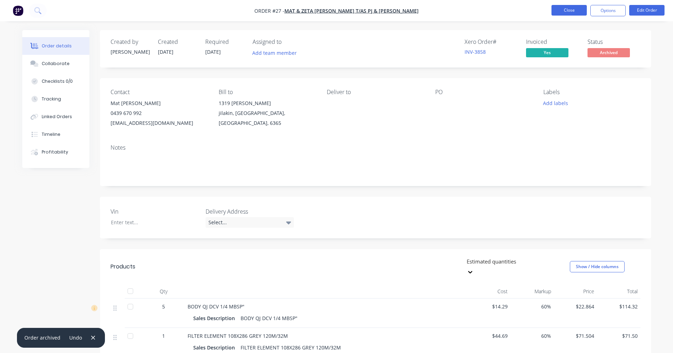
click at [570, 10] on button "Close" at bounding box center [568, 10] width 35 height 11
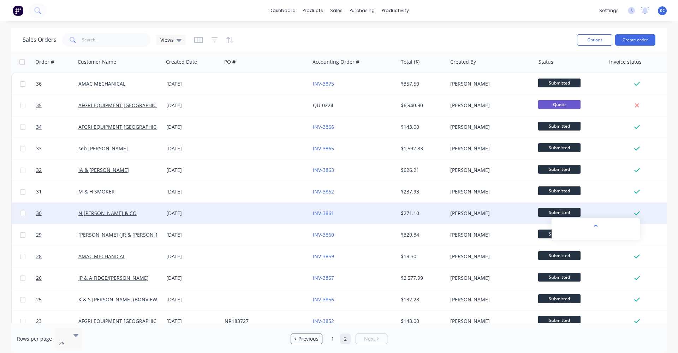
click at [637, 211] on icon at bounding box center [636, 213] width 5 height 6
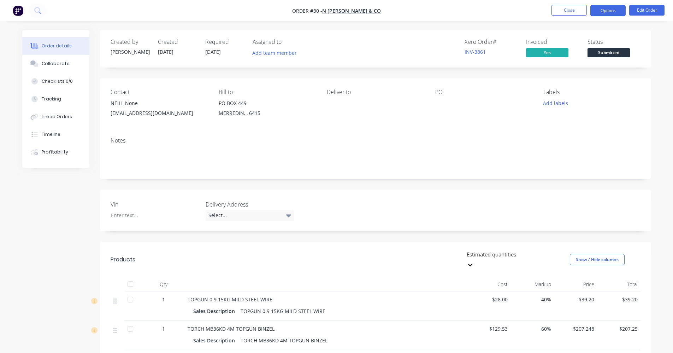
click at [602, 14] on button "Options" at bounding box center [607, 10] width 35 height 11
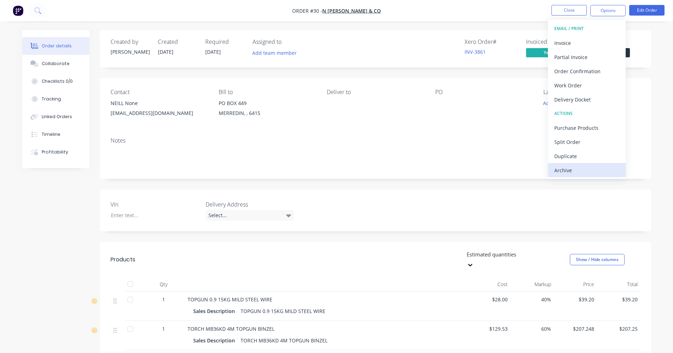
click at [588, 166] on div "Archive" at bounding box center [586, 170] width 65 height 10
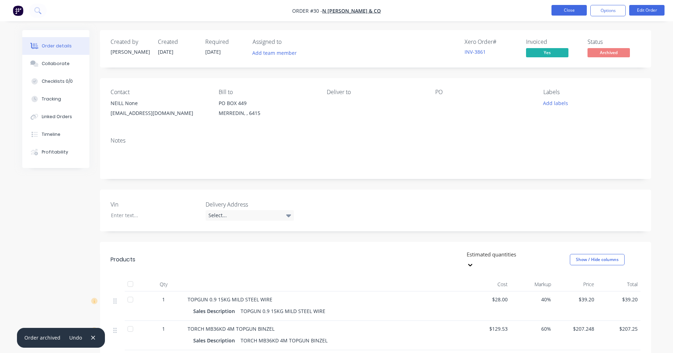
click at [572, 10] on button "Close" at bounding box center [568, 10] width 35 height 11
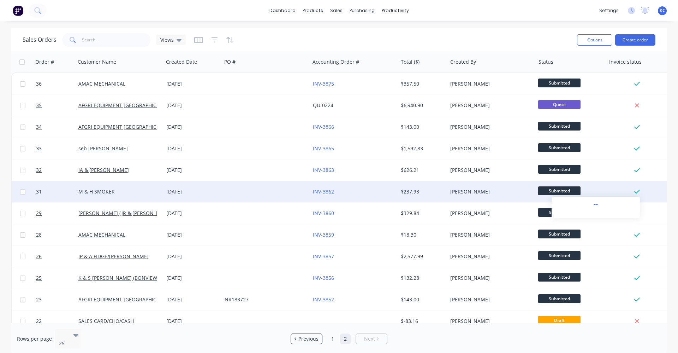
click at [638, 191] on icon at bounding box center [636, 192] width 5 height 4
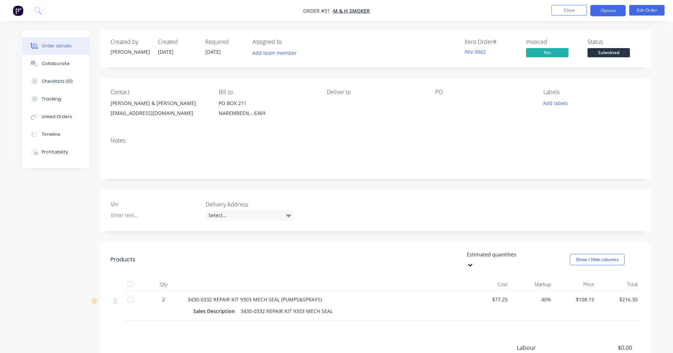
click at [594, 12] on button "Options" at bounding box center [607, 10] width 35 height 11
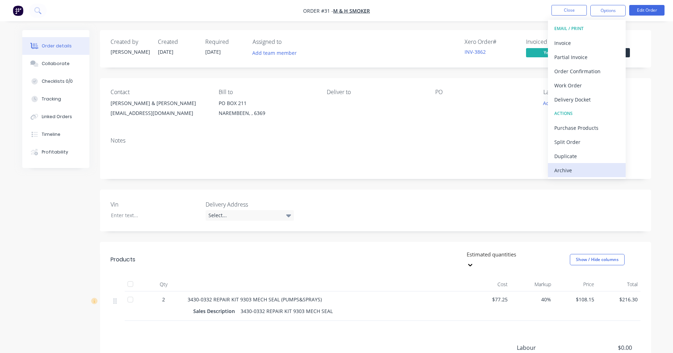
click at [587, 171] on div "Archive" at bounding box center [586, 170] width 65 height 10
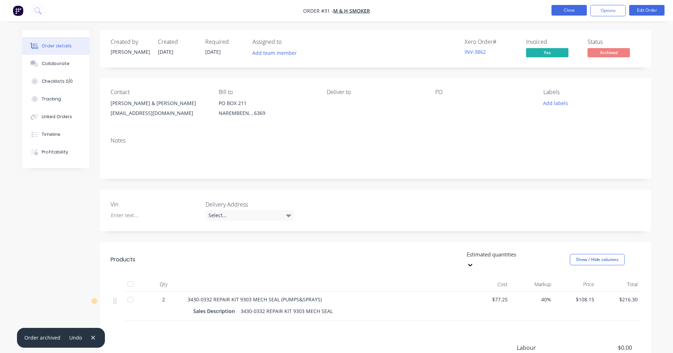
click at [578, 10] on button "Close" at bounding box center [568, 10] width 35 height 11
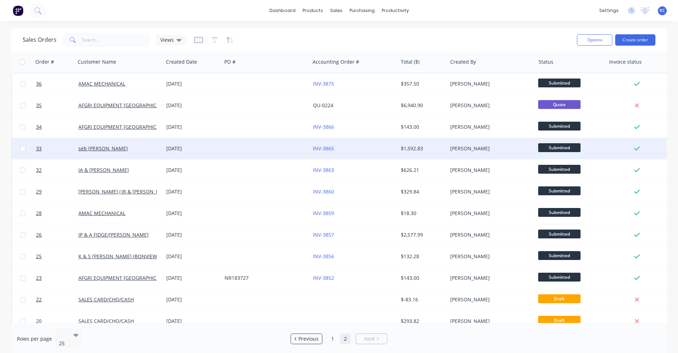
click at [638, 148] on icon at bounding box center [636, 148] width 5 height 6
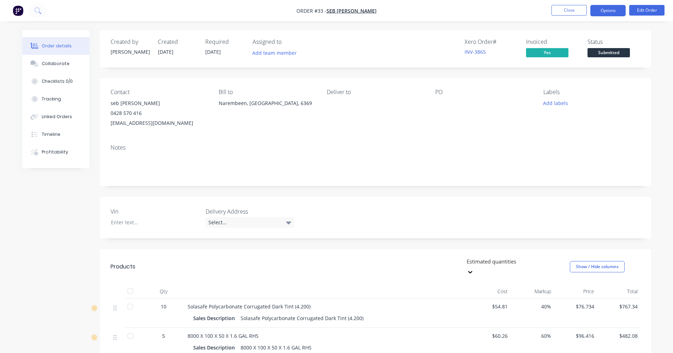
click at [597, 13] on button "Options" at bounding box center [607, 10] width 35 height 11
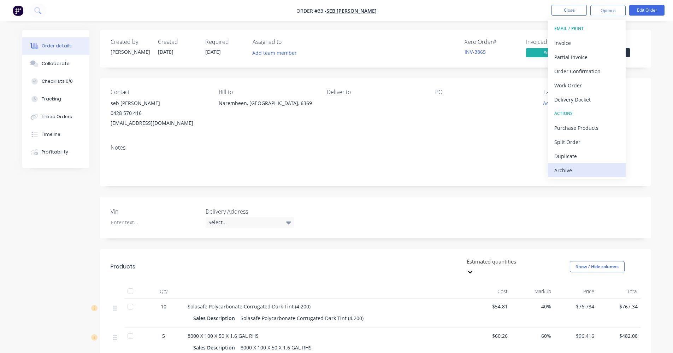
click at [559, 168] on div "Archive" at bounding box center [586, 170] width 65 height 10
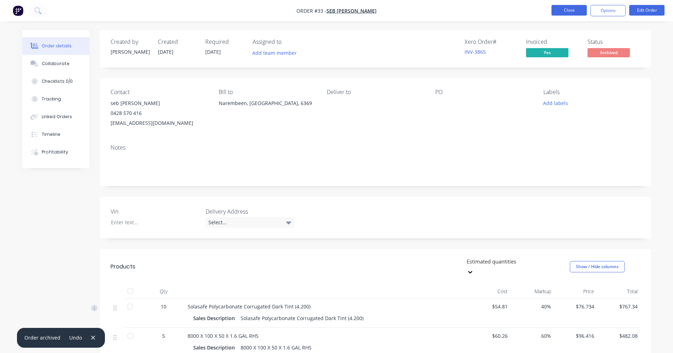
click at [571, 10] on button "Close" at bounding box center [568, 10] width 35 height 11
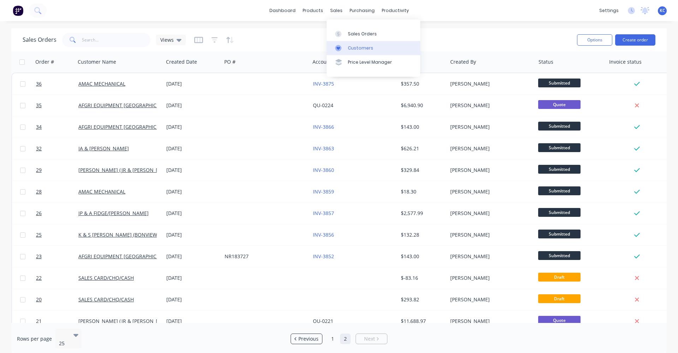
click at [348, 50] on div "Customers" at bounding box center [360, 48] width 25 height 6
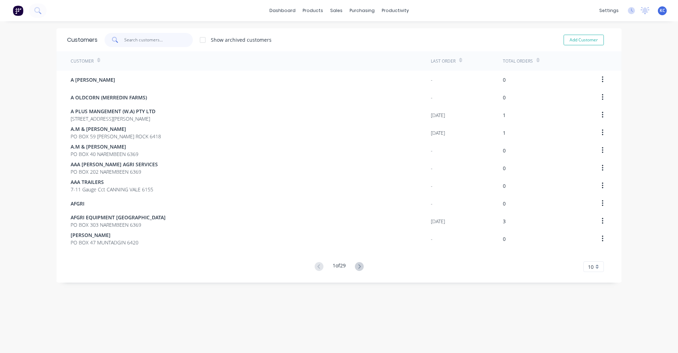
click at [141, 39] on input "text" at bounding box center [158, 40] width 69 height 14
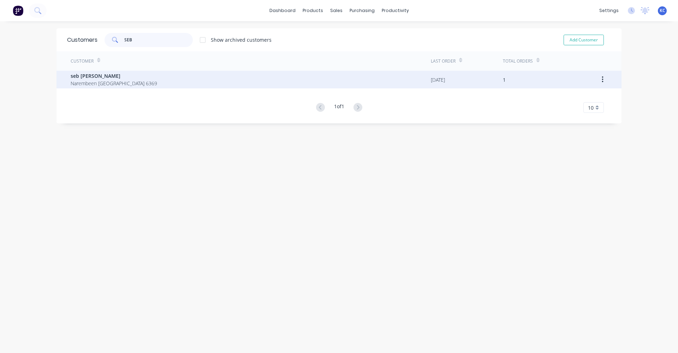
type input "SEB"
click at [147, 79] on div "seb [PERSON_NAME] Narembeen [GEOGRAPHIC_DATA] 6369" at bounding box center [251, 80] width 360 height 18
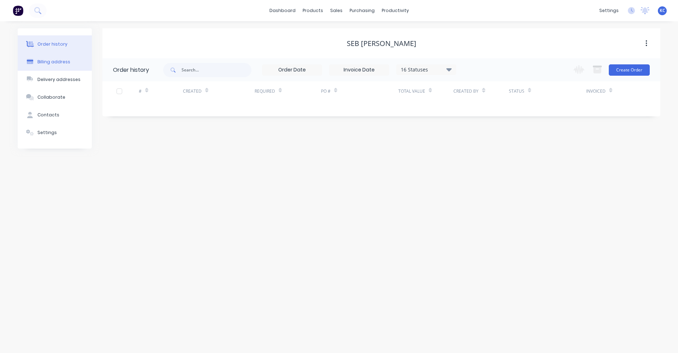
click at [63, 63] on div "Billing address" at bounding box center [53, 62] width 33 height 6
select select "AU"
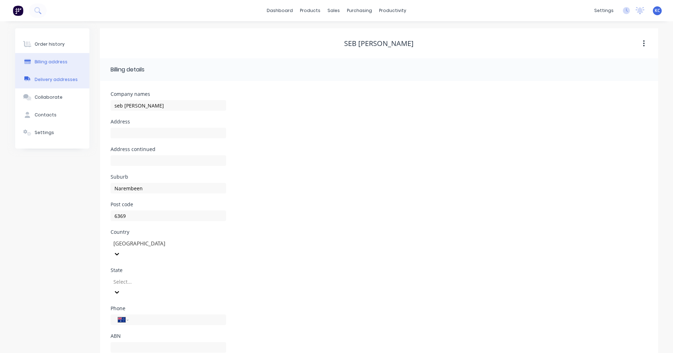
click at [59, 85] on button "Delivery addresses" at bounding box center [52, 80] width 74 height 18
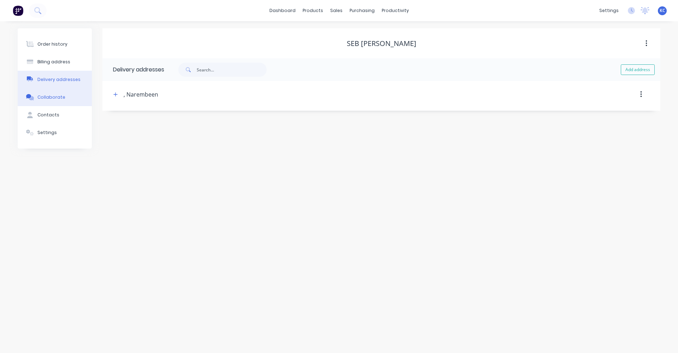
drag, startPoint x: 58, startPoint y: 97, endPoint x: 54, endPoint y: 111, distance: 14.1
click at [58, 97] on div "Collaborate" at bounding box center [51, 97] width 28 height 6
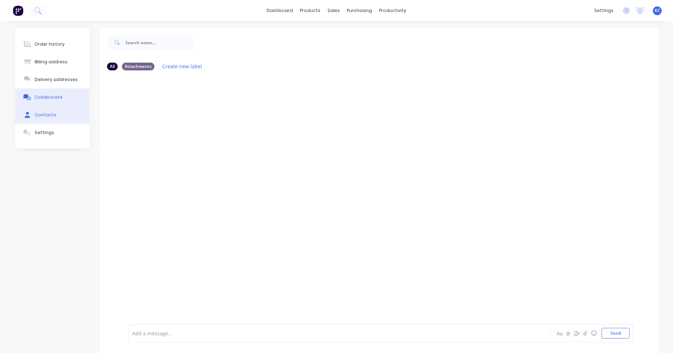
click at [52, 116] on div "Contacts" at bounding box center [46, 115] width 22 height 6
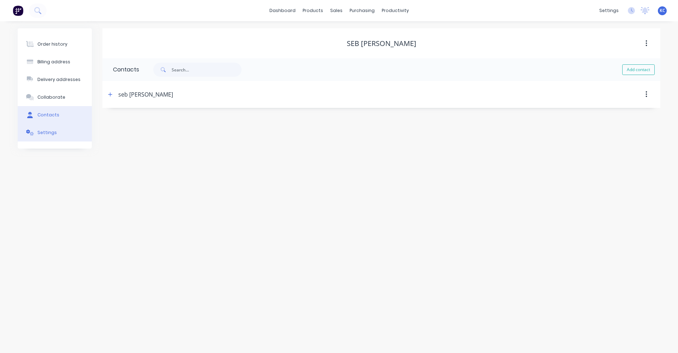
click at [52, 137] on button "Settings" at bounding box center [55, 133] width 74 height 18
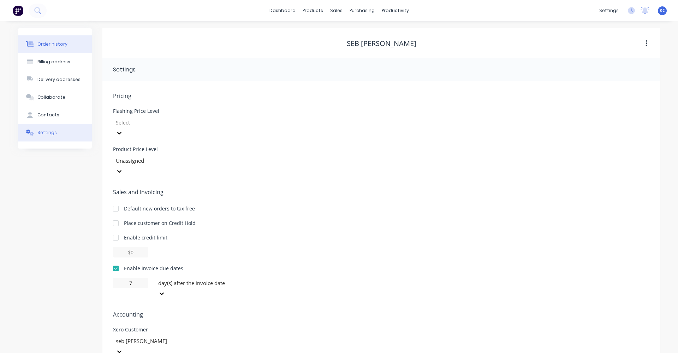
click at [49, 41] on button "Order history" at bounding box center [55, 44] width 74 height 18
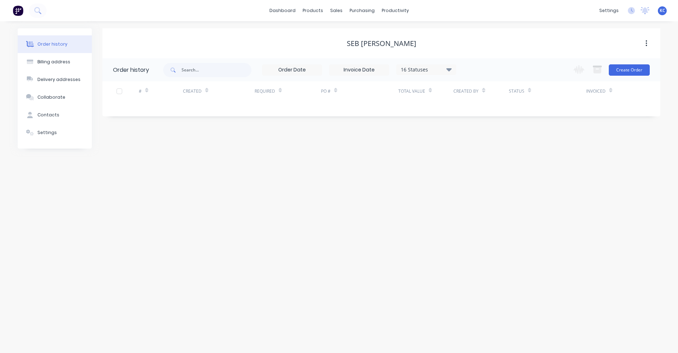
click at [649, 45] on button "button" at bounding box center [646, 43] width 17 height 13
click at [486, 40] on div "seb [PERSON_NAME]" at bounding box center [381, 43] width 558 height 8
click at [40, 8] on icon at bounding box center [37, 10] width 7 height 7
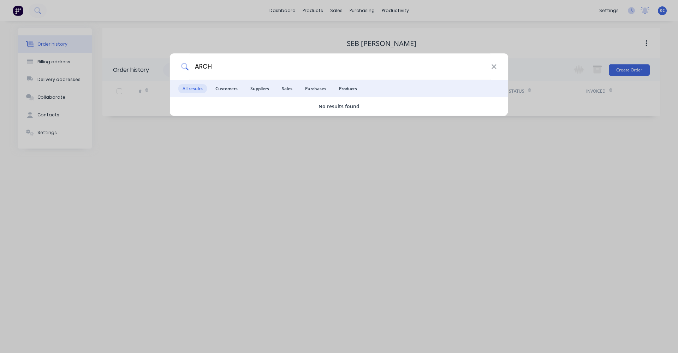
type input "ARCH"
click at [647, 41] on div "ARCH All results Customers Suppliers Sales Purchases Products No results found" at bounding box center [339, 176] width 678 height 353
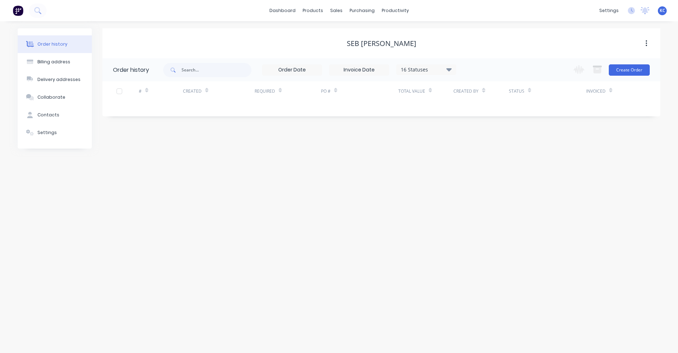
click at [647, 41] on icon "button" at bounding box center [646, 43] width 1 height 6
click at [379, 39] on link "Purchase Orders" at bounding box center [392, 33] width 94 height 14
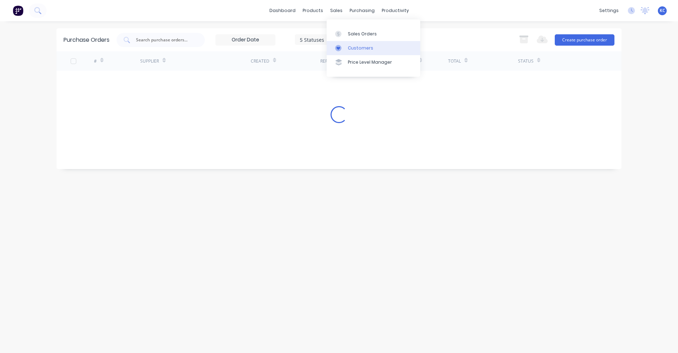
click at [353, 50] on div "Customers" at bounding box center [360, 48] width 25 height 6
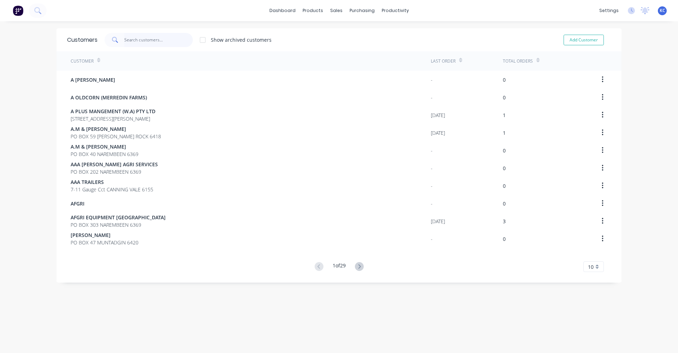
click at [137, 37] on input "text" at bounding box center [158, 40] width 69 height 14
click at [199, 40] on div at bounding box center [203, 40] width 14 height 14
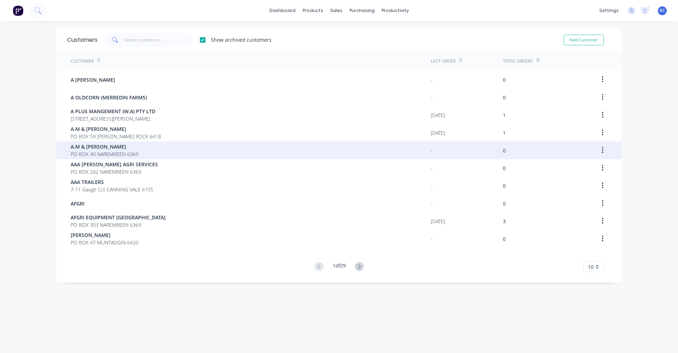
scroll to position [14, 0]
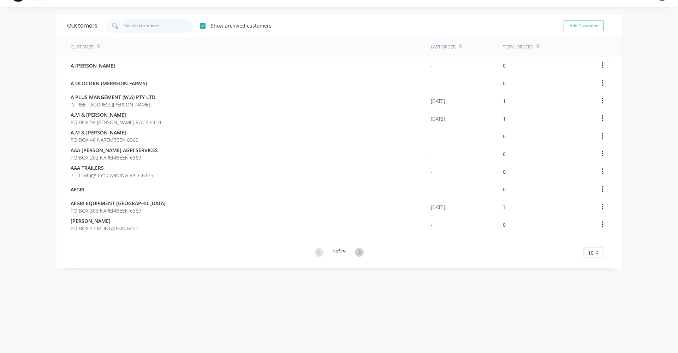
click at [134, 26] on input "text" at bounding box center [158, 26] width 69 height 14
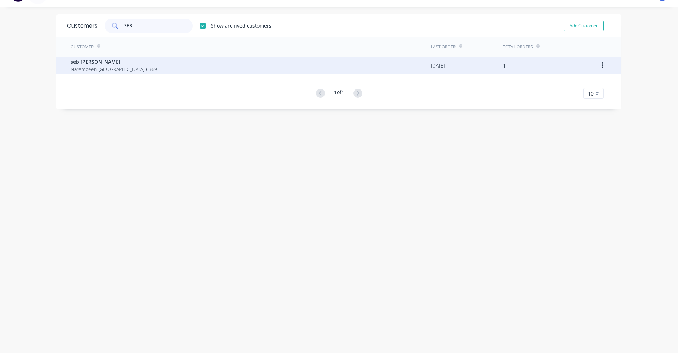
type input "SEB"
click at [134, 69] on div "seb [PERSON_NAME] Narembeen [GEOGRAPHIC_DATA] 6369" at bounding box center [251, 66] width 360 height 18
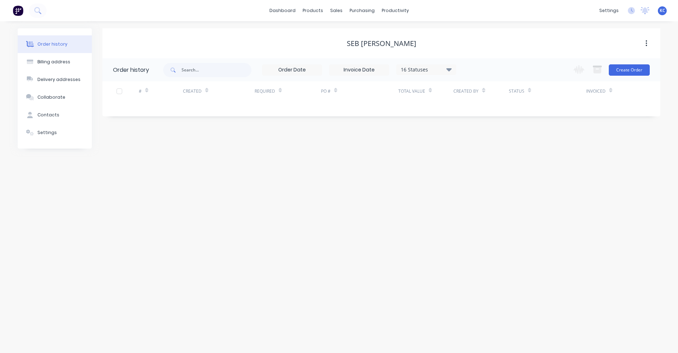
click at [647, 43] on button "button" at bounding box center [646, 43] width 17 height 13
click at [582, 43] on div "seb [PERSON_NAME]" at bounding box center [381, 43] width 558 height 8
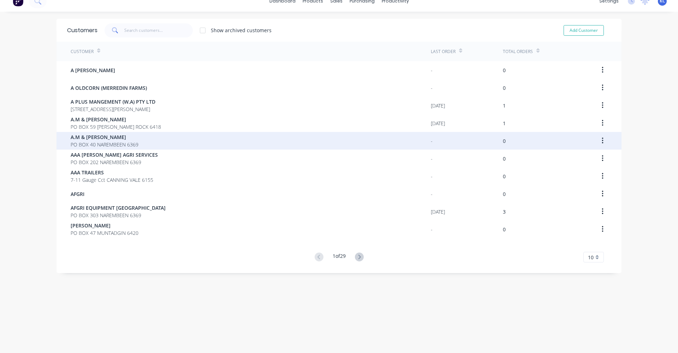
scroll to position [14, 0]
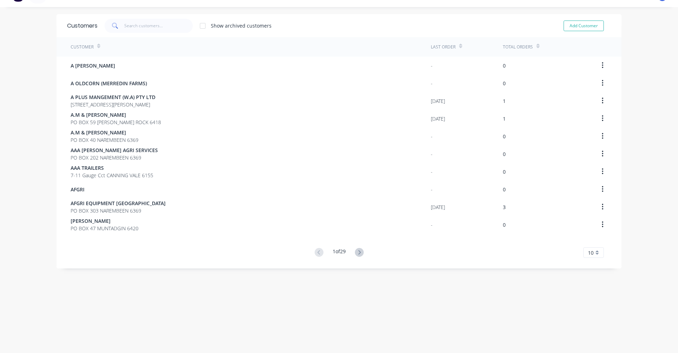
click at [595, 250] on div "10" at bounding box center [594, 252] width 20 height 11
click at [592, 336] on div "35" at bounding box center [594, 340] width 20 height 12
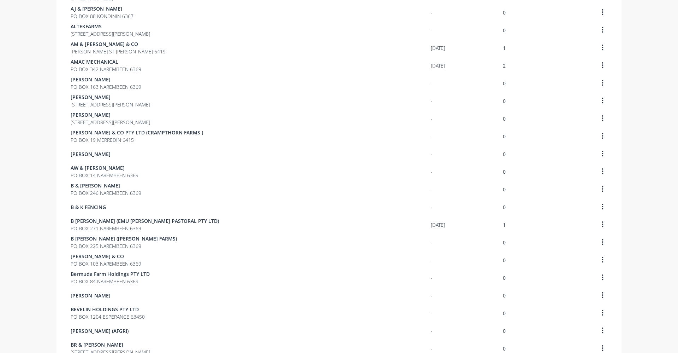
scroll to position [396, 0]
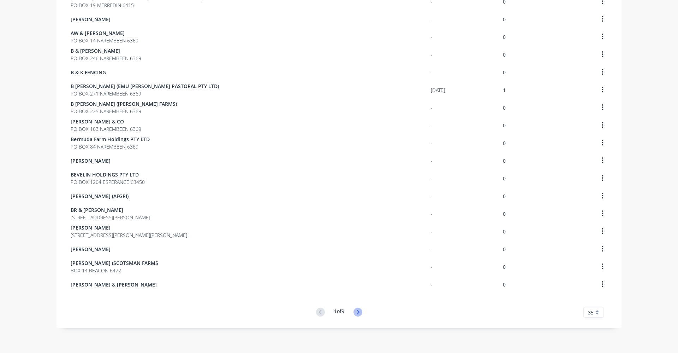
click at [357, 311] on icon at bounding box center [358, 311] width 2 height 4
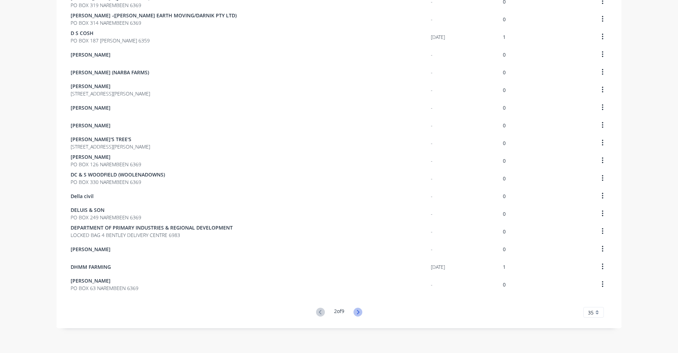
click at [357, 314] on icon at bounding box center [358, 311] width 9 height 9
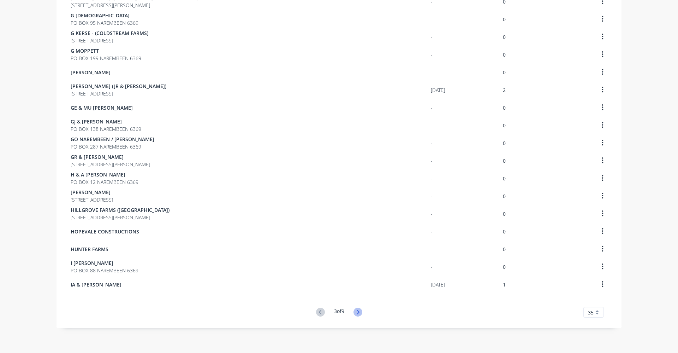
click at [357, 313] on icon at bounding box center [358, 311] width 9 height 9
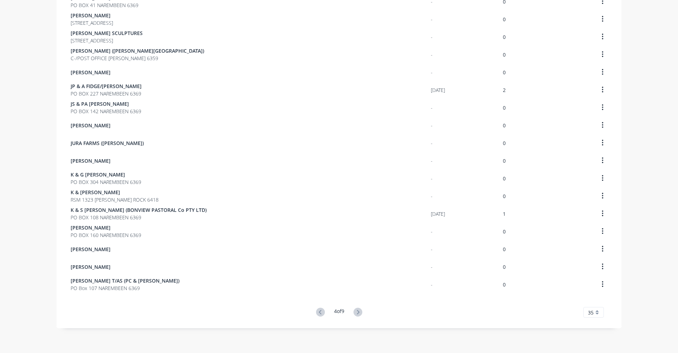
click at [359, 312] on icon at bounding box center [358, 311] width 9 height 9
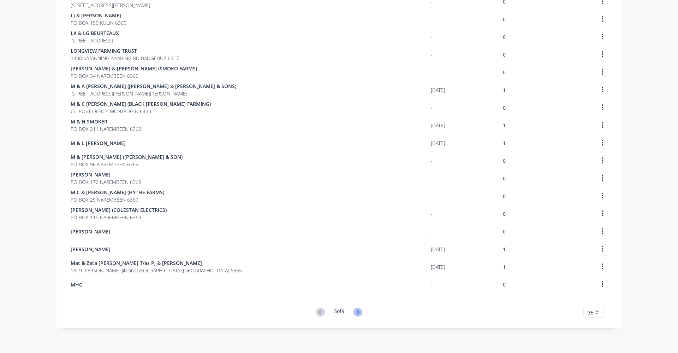
click at [354, 312] on icon at bounding box center [358, 311] width 9 height 9
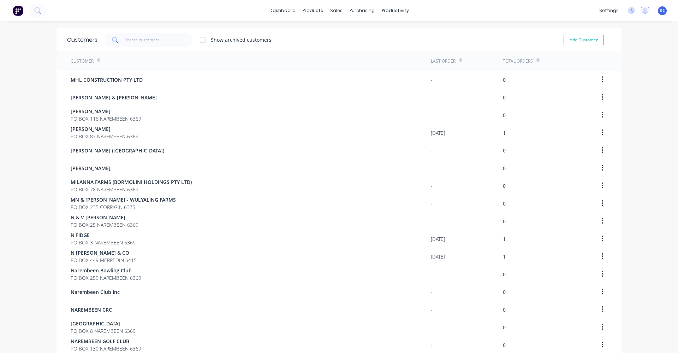
click at [200, 38] on div at bounding box center [203, 40] width 14 height 14
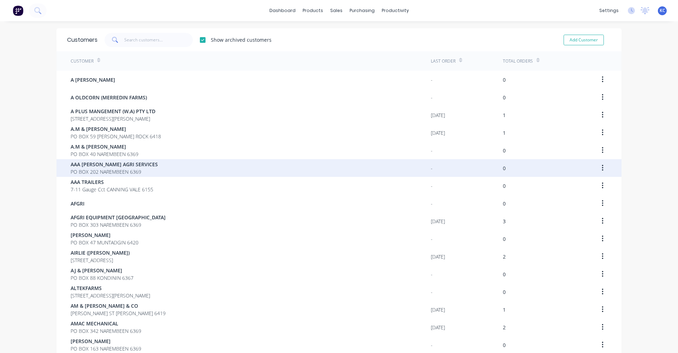
scroll to position [396, 0]
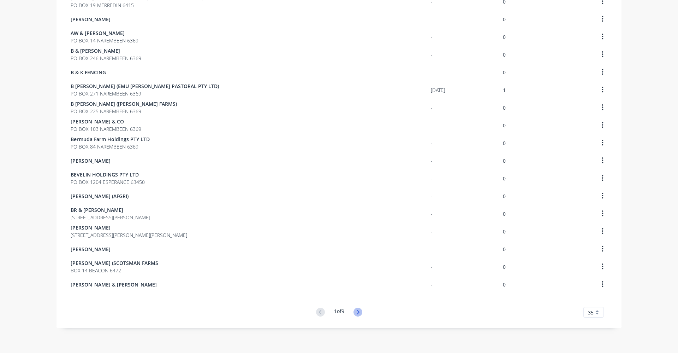
click at [357, 312] on icon at bounding box center [358, 311] width 9 height 9
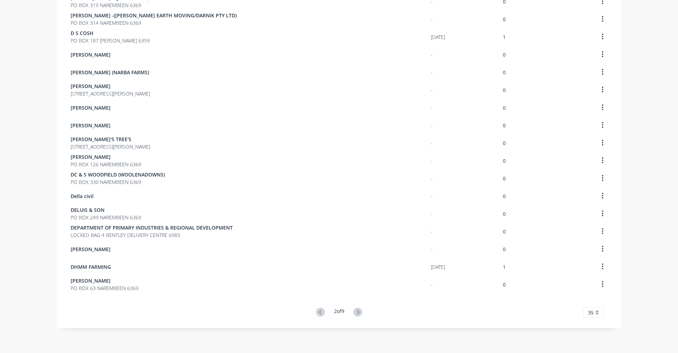
click at [357, 310] on icon at bounding box center [358, 311] width 9 height 9
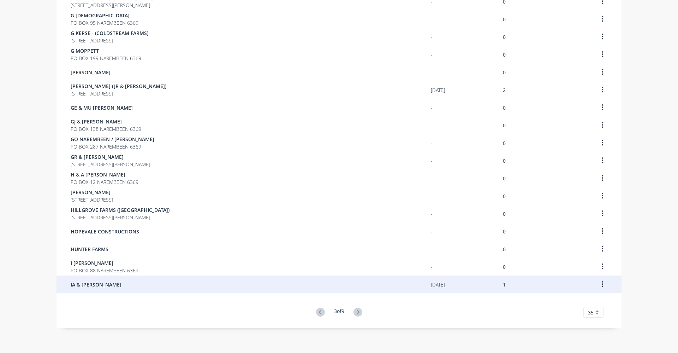
click at [357, 308] on icon at bounding box center [358, 311] width 9 height 9
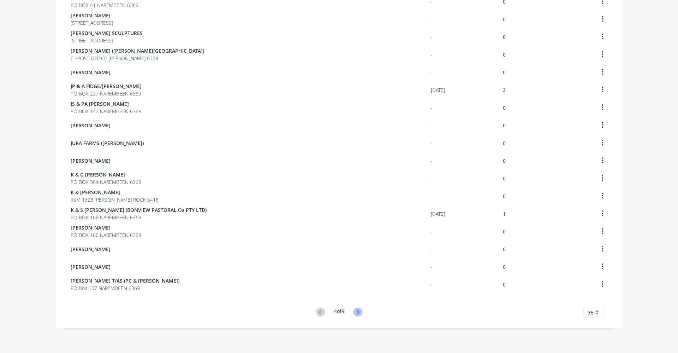
click at [355, 309] on icon at bounding box center [358, 311] width 9 height 9
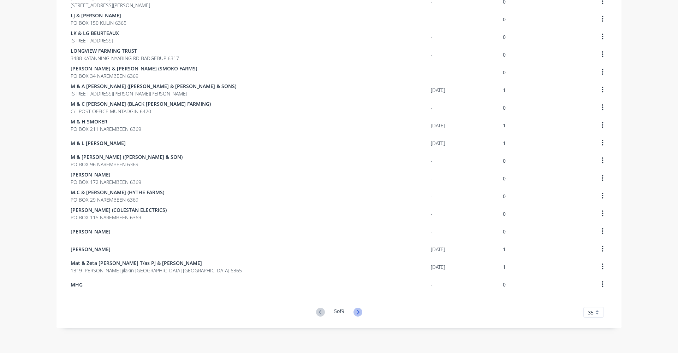
click at [358, 313] on icon at bounding box center [358, 311] width 9 height 9
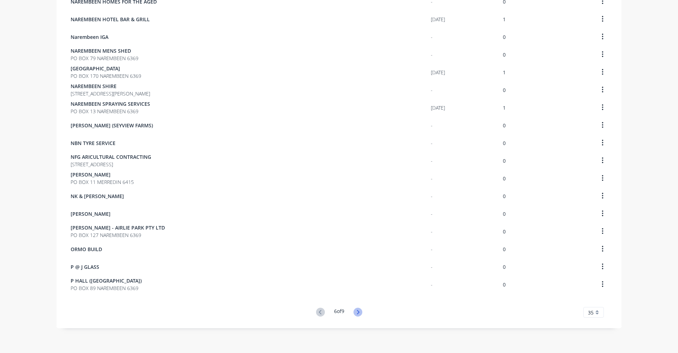
click at [354, 312] on icon at bounding box center [358, 311] width 9 height 9
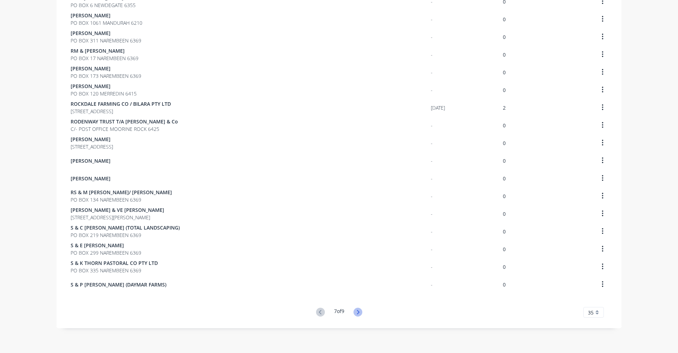
click at [356, 314] on icon at bounding box center [358, 311] width 9 height 9
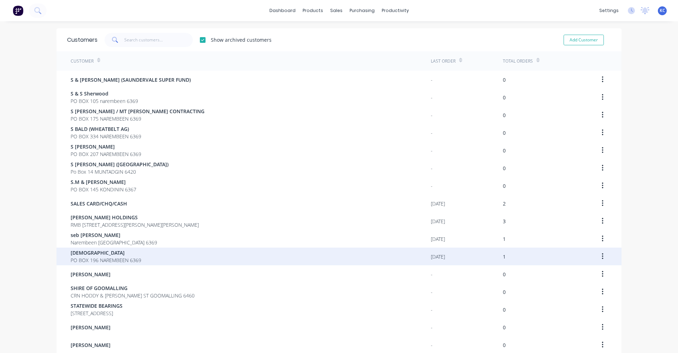
click at [601, 257] on button "button" at bounding box center [602, 256] width 17 height 13
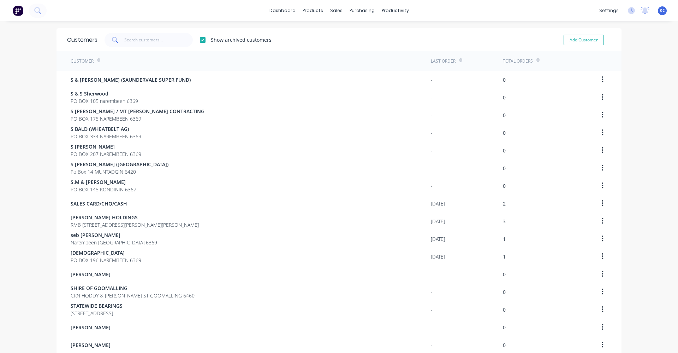
click at [661, 167] on div "dashboard products sales purchasing productivity dashboard products Product Cat…" at bounding box center [339, 176] width 678 height 353
click at [307, 7] on div "products" at bounding box center [313, 10] width 28 height 11
click at [347, 34] on div "Sales Orders" at bounding box center [359, 34] width 29 height 6
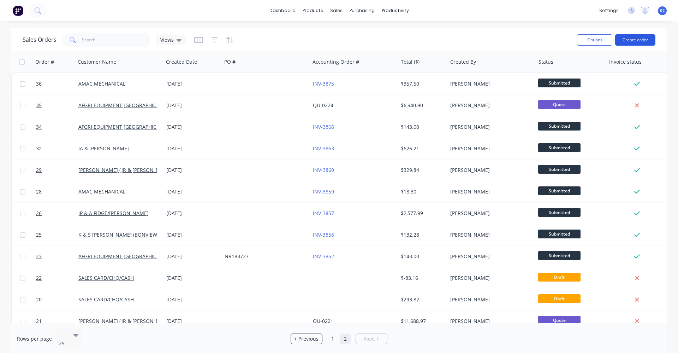
click at [642, 42] on button "Create order" at bounding box center [635, 39] width 40 height 11
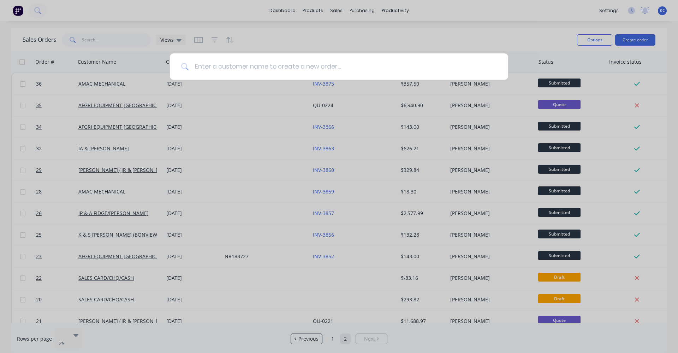
click at [286, 64] on input at bounding box center [343, 66] width 308 height 26
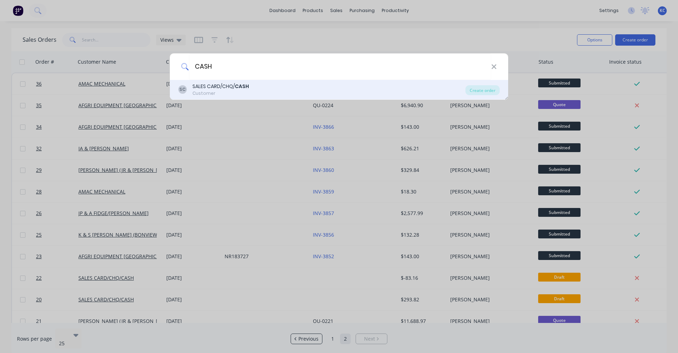
type input "CASH"
click at [237, 88] on b "CASH" at bounding box center [242, 86] width 14 height 7
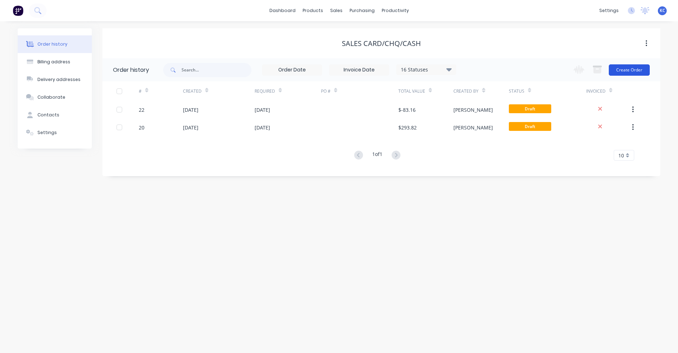
click at [629, 73] on button "Create Order" at bounding box center [629, 69] width 41 height 11
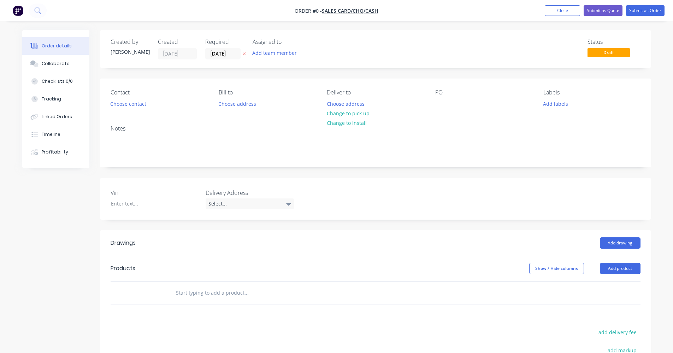
click at [193, 294] on input "text" at bounding box center [246, 292] width 141 height 14
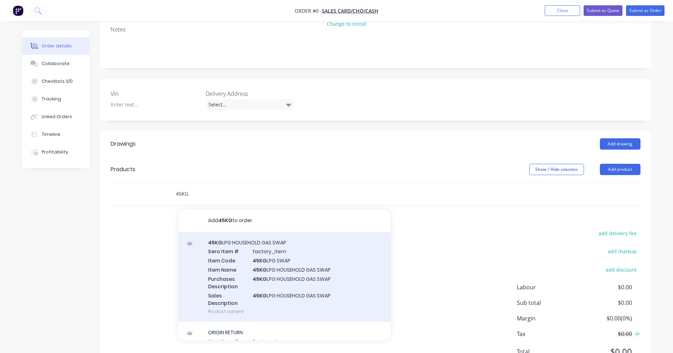
scroll to position [106, 0]
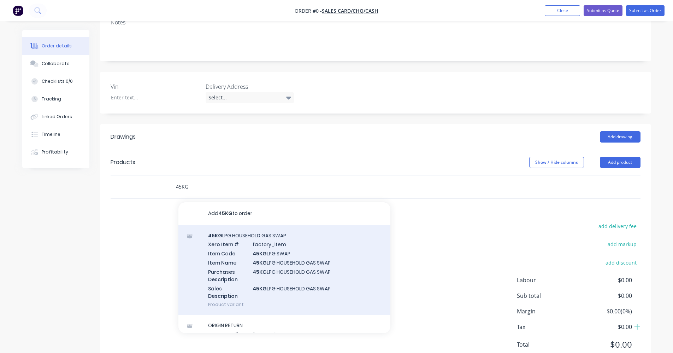
type input "45KG"
click at [286, 254] on div "45KG LPG HOUSEHOLD GAS SWAP Xero Item # factory_item Item Code 45KG LPG SWAP It…" at bounding box center [284, 270] width 212 height 90
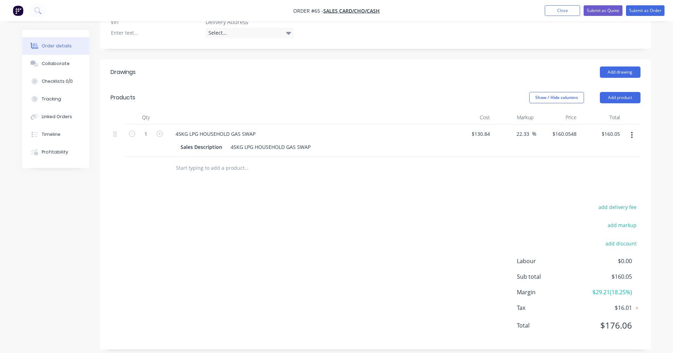
scroll to position [178, 0]
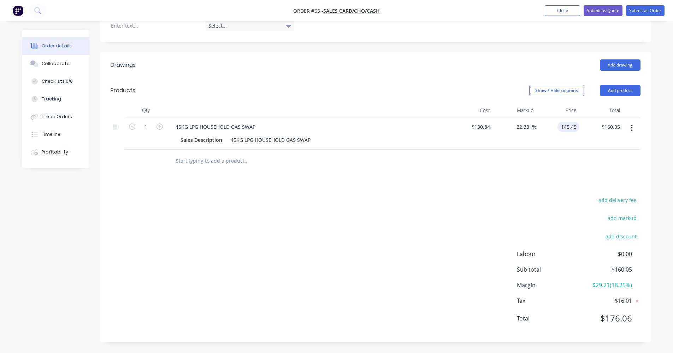
type input "145.45"
type input "11.17"
type input "$145.45"
click at [468, 182] on div "Drawings Add drawing Products Show / Hide columns Add product Qty Cost Markup P…" at bounding box center [375, 197] width 551 height 290
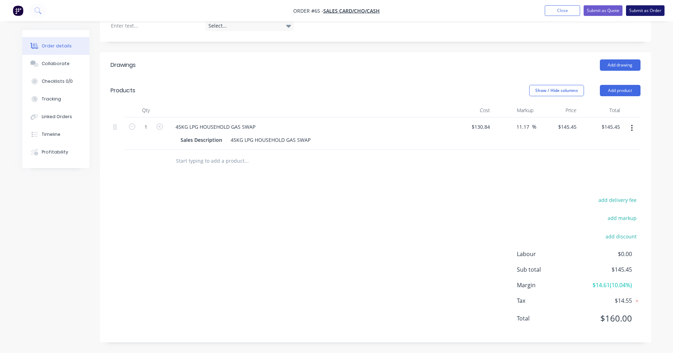
click at [637, 8] on button "Submit as Order" at bounding box center [645, 10] width 39 height 11
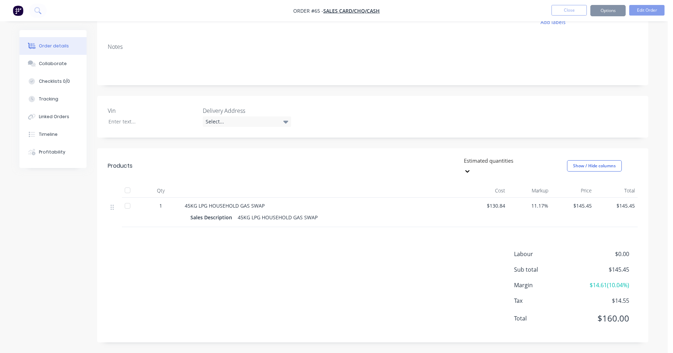
scroll to position [0, 0]
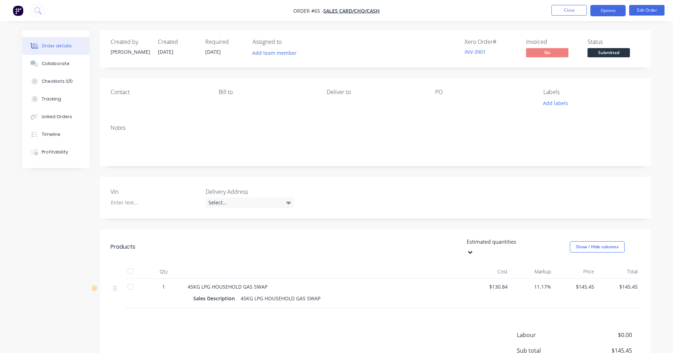
click at [609, 11] on button "Options" at bounding box center [607, 10] width 35 height 11
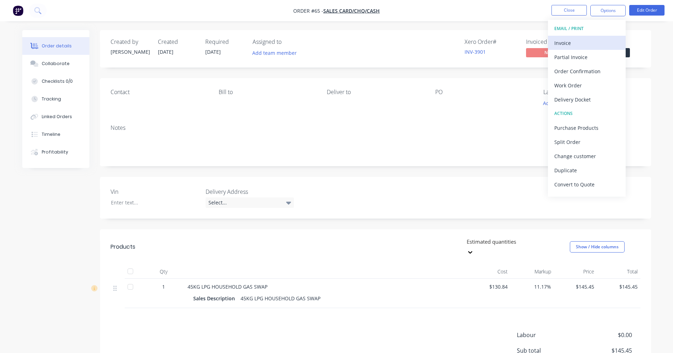
click at [591, 46] on div "Invoice" at bounding box center [586, 43] width 65 height 10
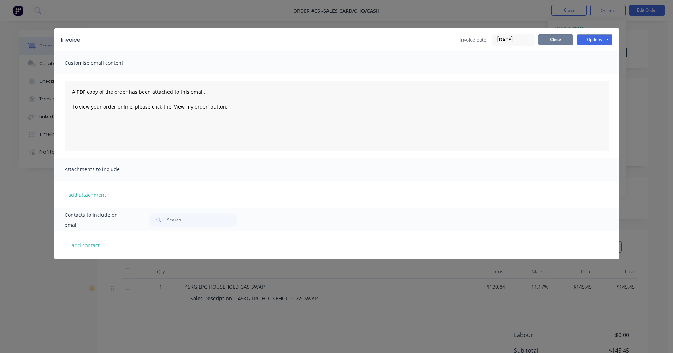
click at [553, 40] on button "Close" at bounding box center [555, 39] width 35 height 11
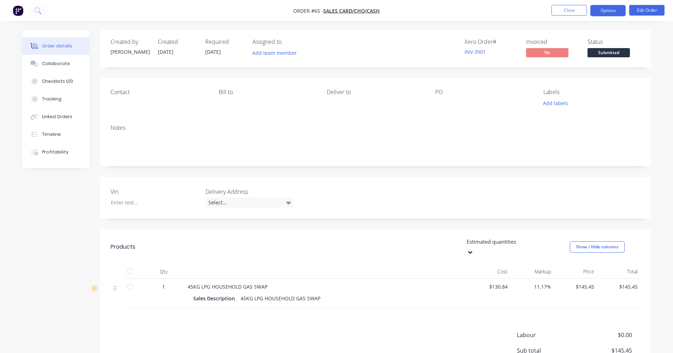
click at [616, 8] on button "Options" at bounding box center [607, 10] width 35 height 11
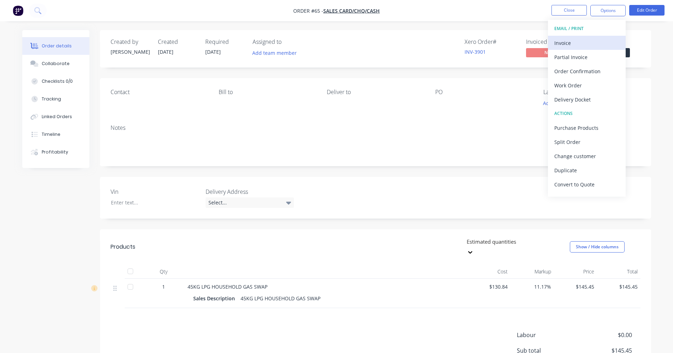
click at [593, 47] on div "Invoice" at bounding box center [586, 43] width 65 height 10
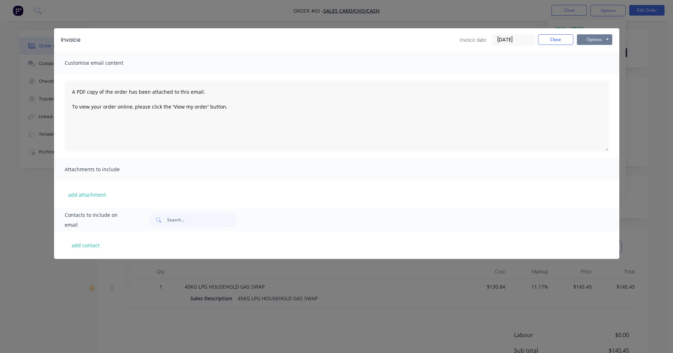
click at [597, 38] on button "Options" at bounding box center [594, 39] width 35 height 11
click at [599, 64] on button "Print" at bounding box center [599, 64] width 45 height 12
